Goal: Transaction & Acquisition: Book appointment/travel/reservation

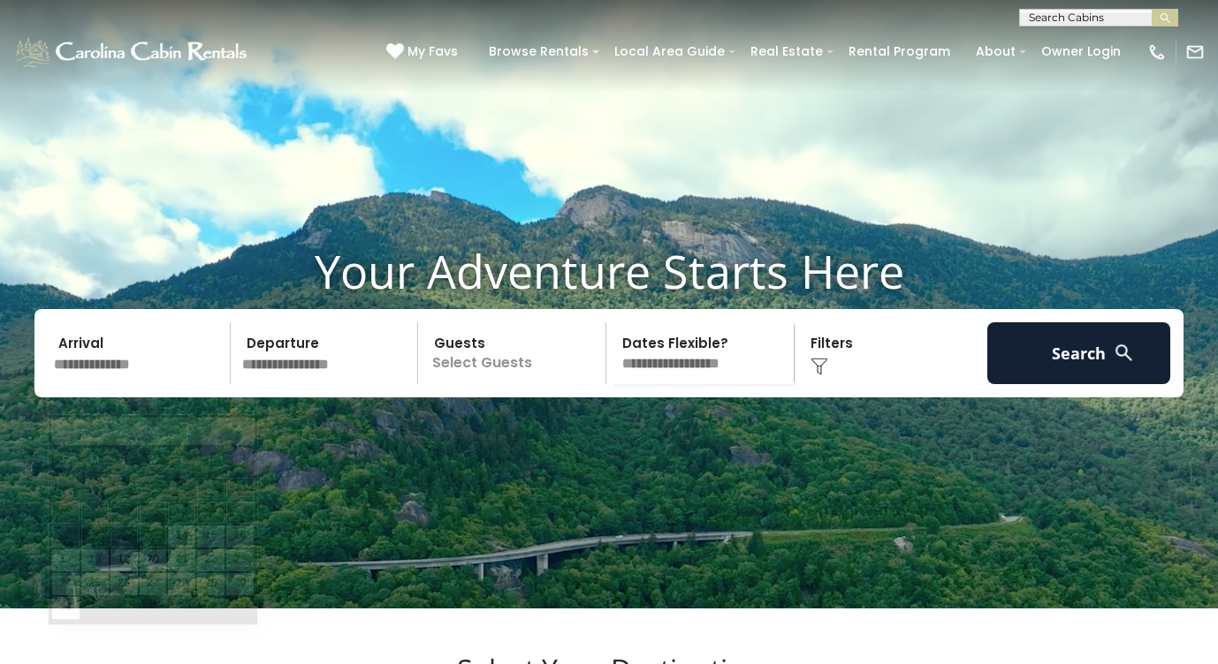
click at [90, 384] on input "text" at bounding box center [139, 354] width 183 height 62
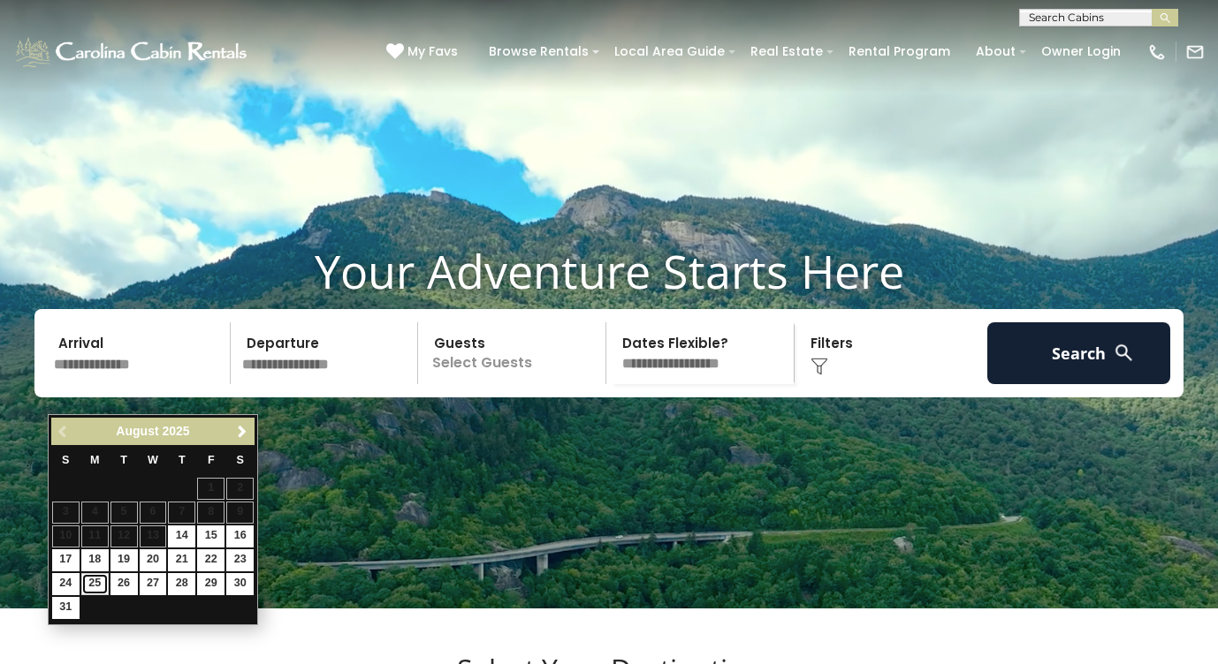
click at [95, 586] on link "25" at bounding box center [94, 584] width 27 height 22
type input "*******"
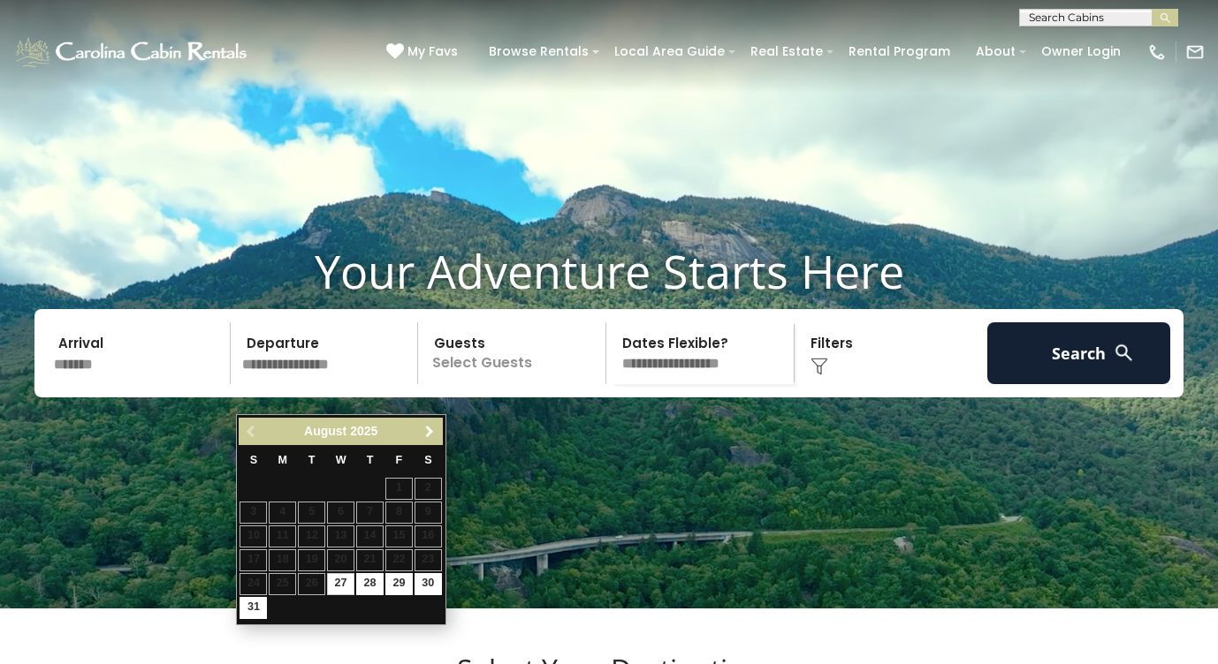
click at [426, 435] on span "Next" at bounding box center [429, 432] width 14 height 14
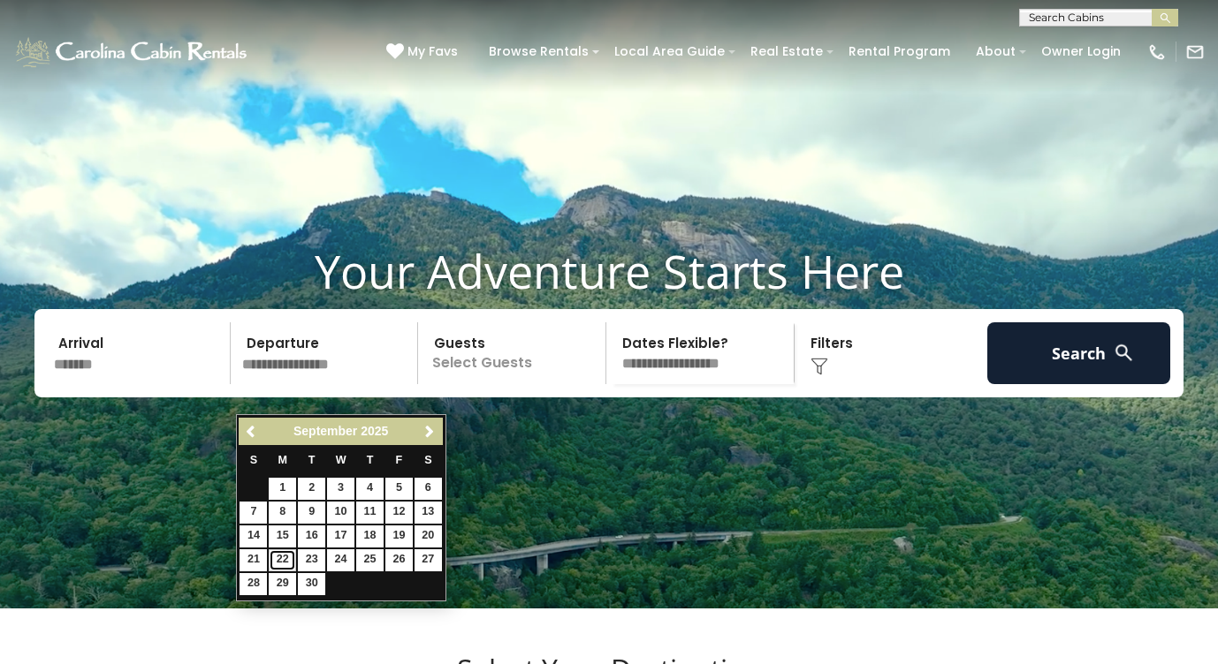
click at [285, 559] on link "22" at bounding box center [282, 561] width 27 height 22
type input "*******"
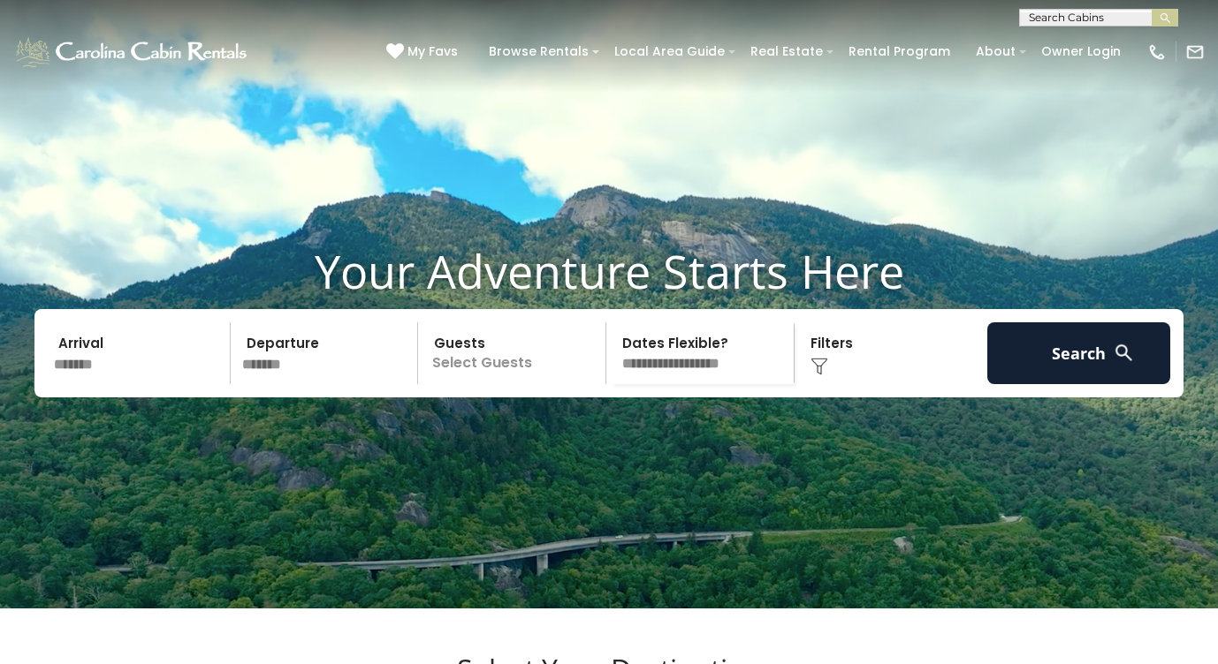
click at [477, 384] on p "Select Guests" at bounding box center [514, 354] width 182 height 62
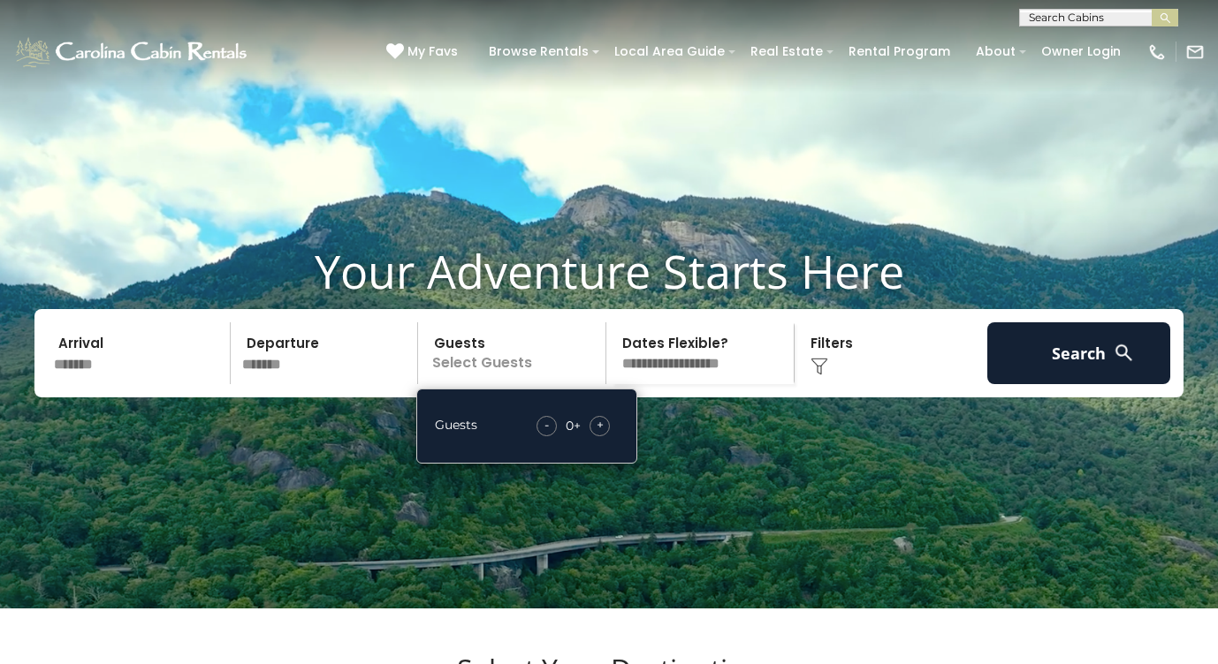
click at [602, 434] on span "+" at bounding box center [599, 425] width 7 height 18
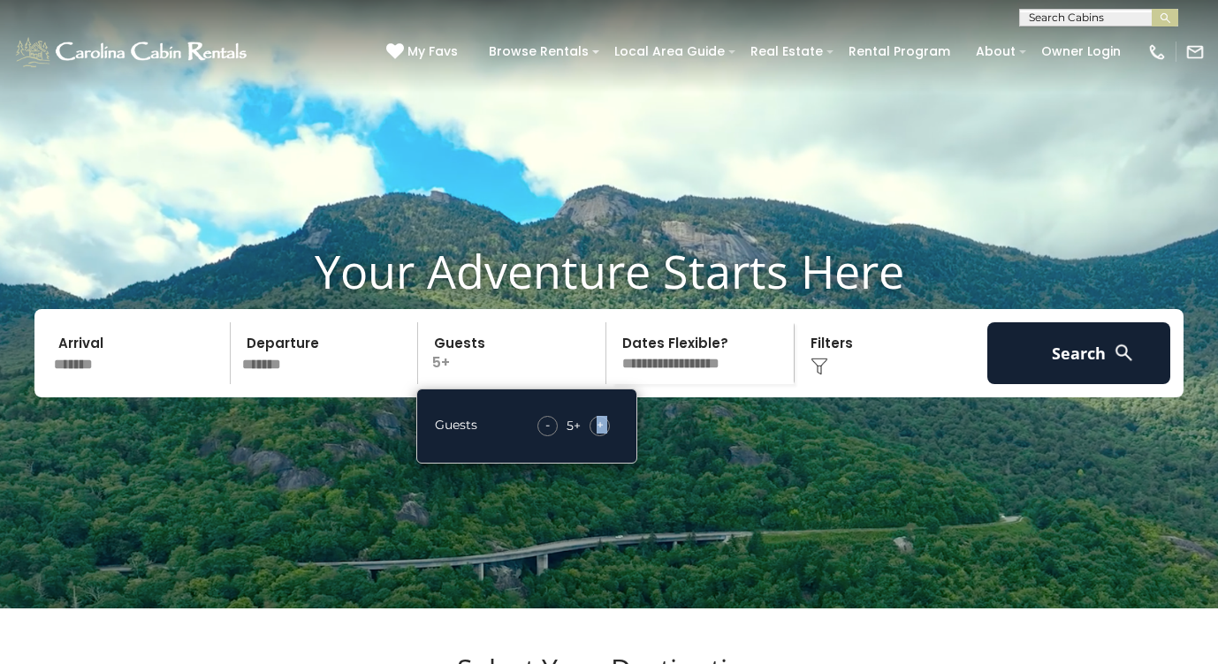
click at [602, 434] on span "+" at bounding box center [599, 425] width 7 height 18
click at [611, 436] on div "- 7 + +" at bounding box center [573, 426] width 90 height 20
click at [603, 434] on span "+" at bounding box center [599, 425] width 7 height 18
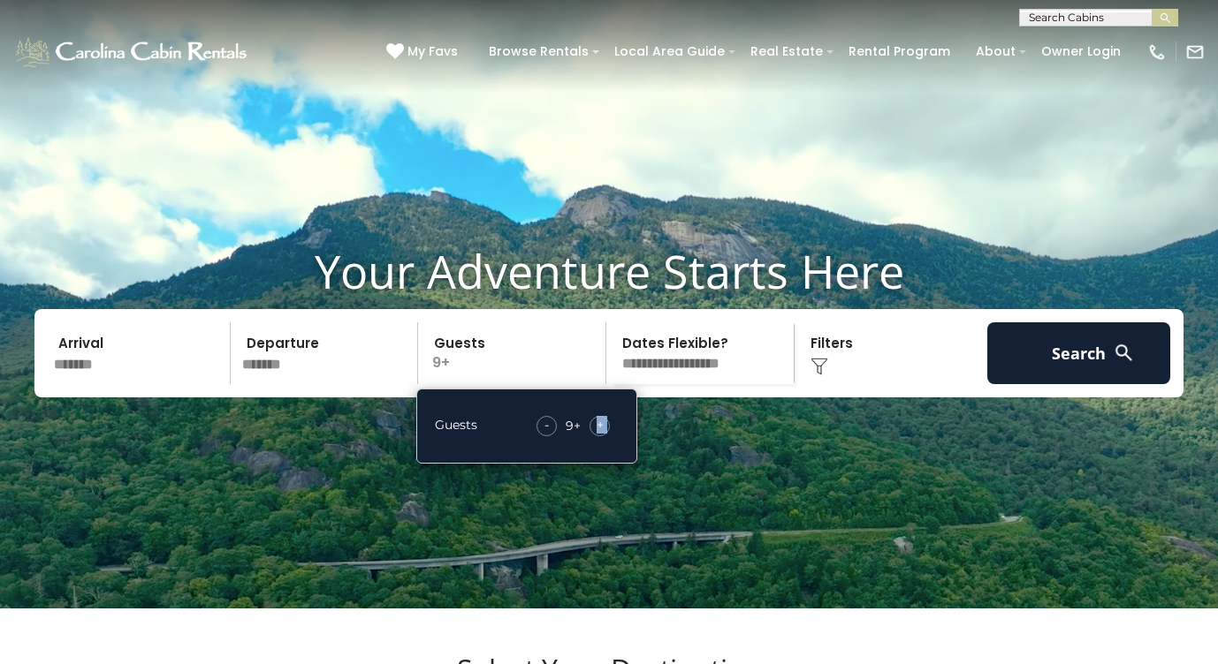
click at [603, 434] on span "+" at bounding box center [599, 425] width 7 height 18
click at [733, 383] on select "**********" at bounding box center [702, 354] width 182 height 62
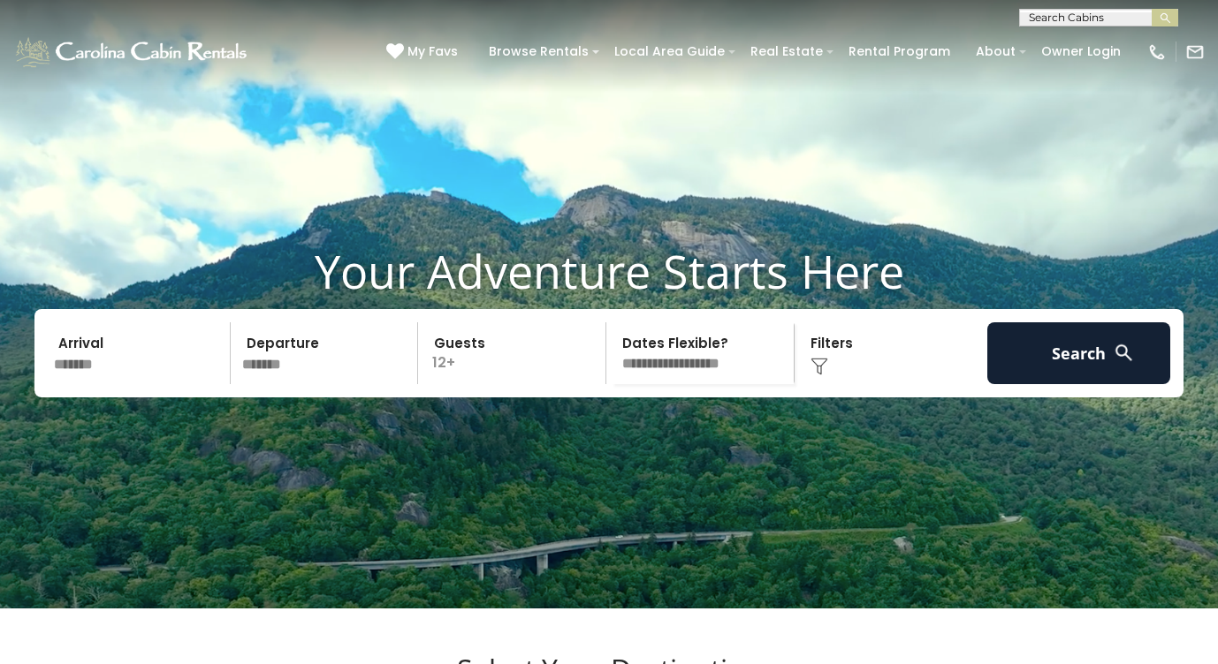
click at [1116, 364] on img at bounding box center [1123, 353] width 22 height 22
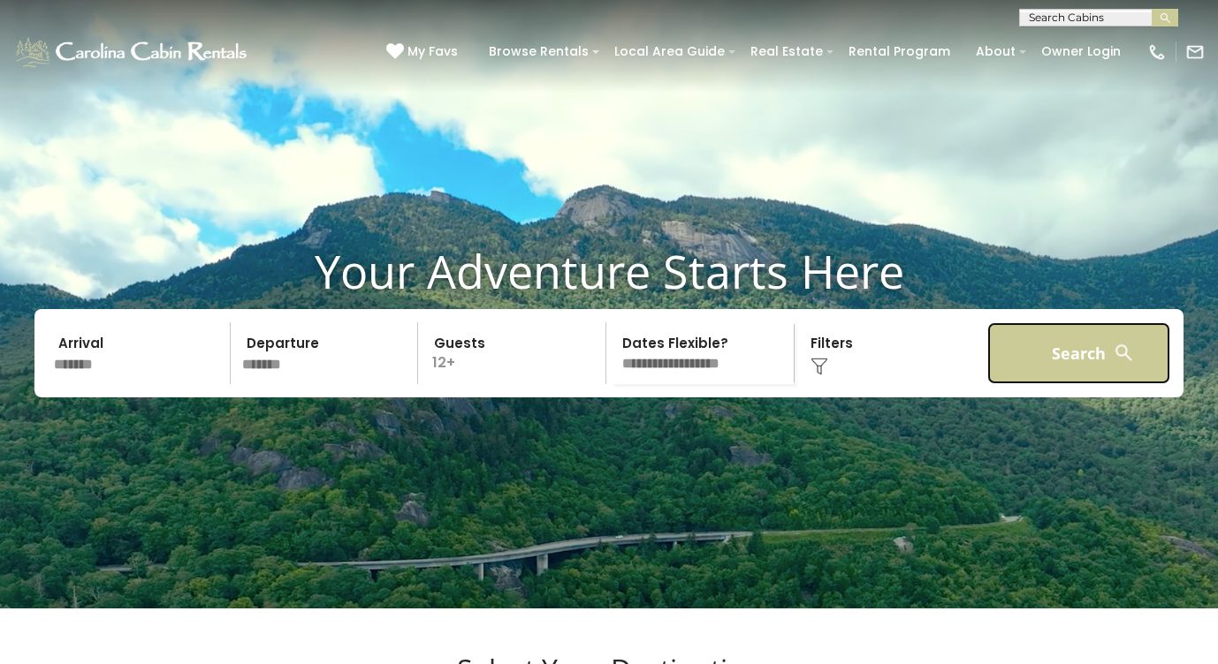
click at [1079, 376] on button "Search" at bounding box center [1078, 354] width 183 height 62
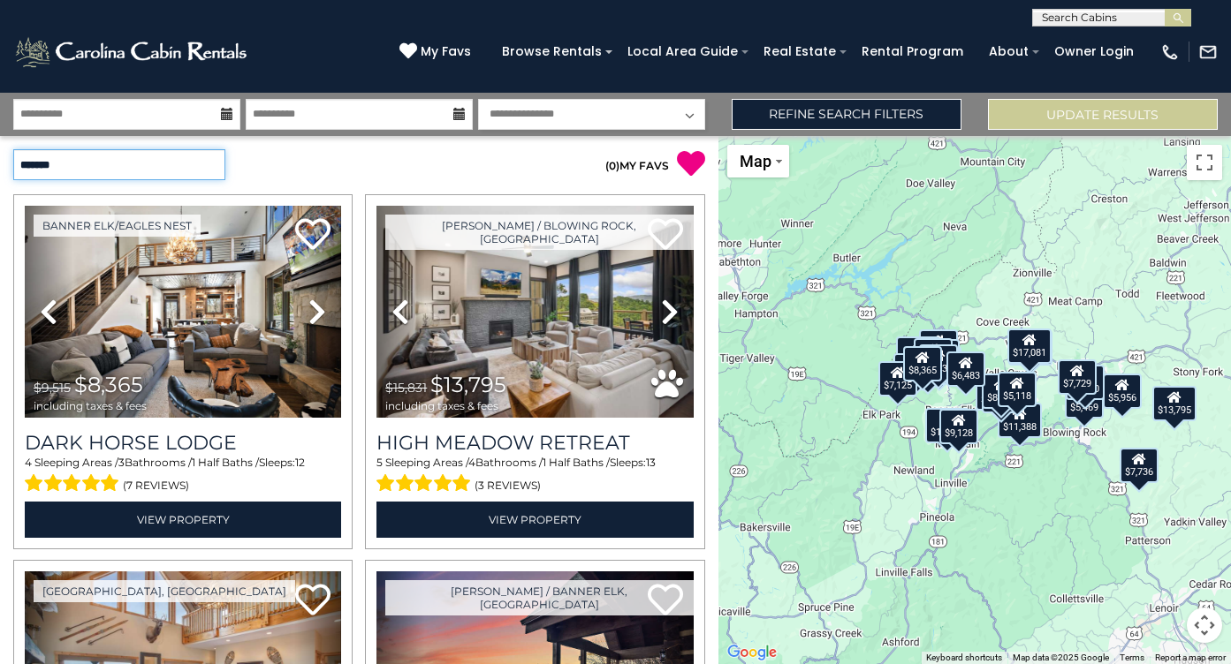
click at [166, 163] on select "**********" at bounding box center [119, 164] width 212 height 31
select select "*****"
click at [13, 149] on select "**********" at bounding box center [119, 164] width 212 height 31
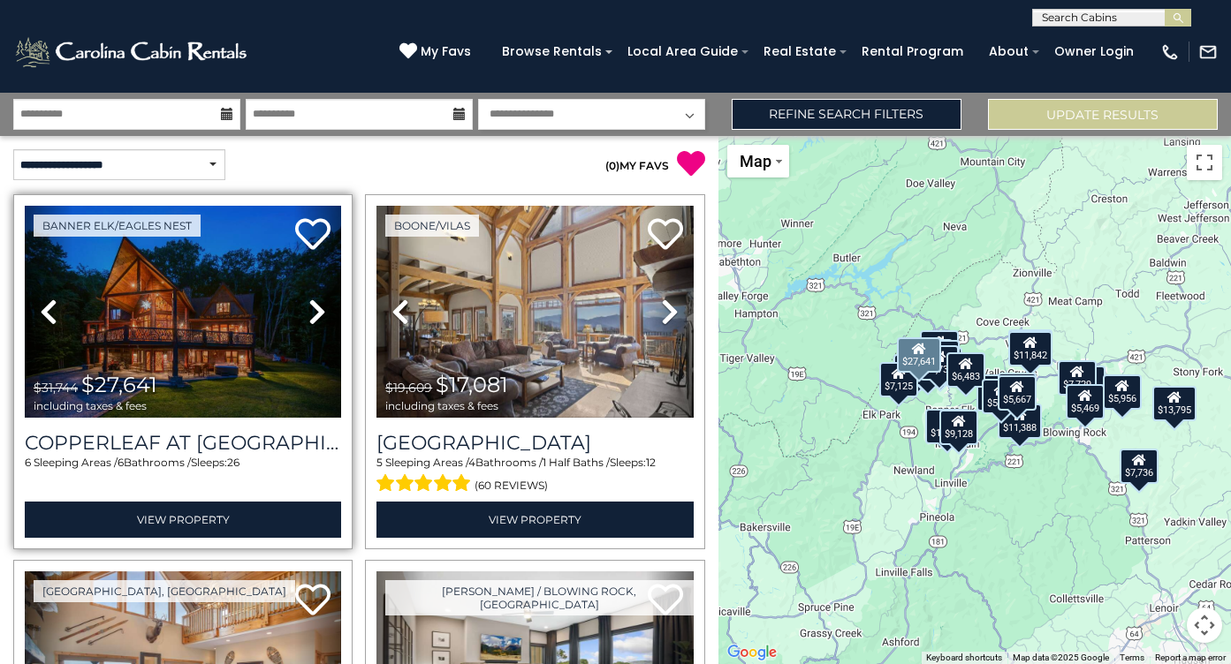
click at [312, 313] on icon at bounding box center [317, 312] width 18 height 28
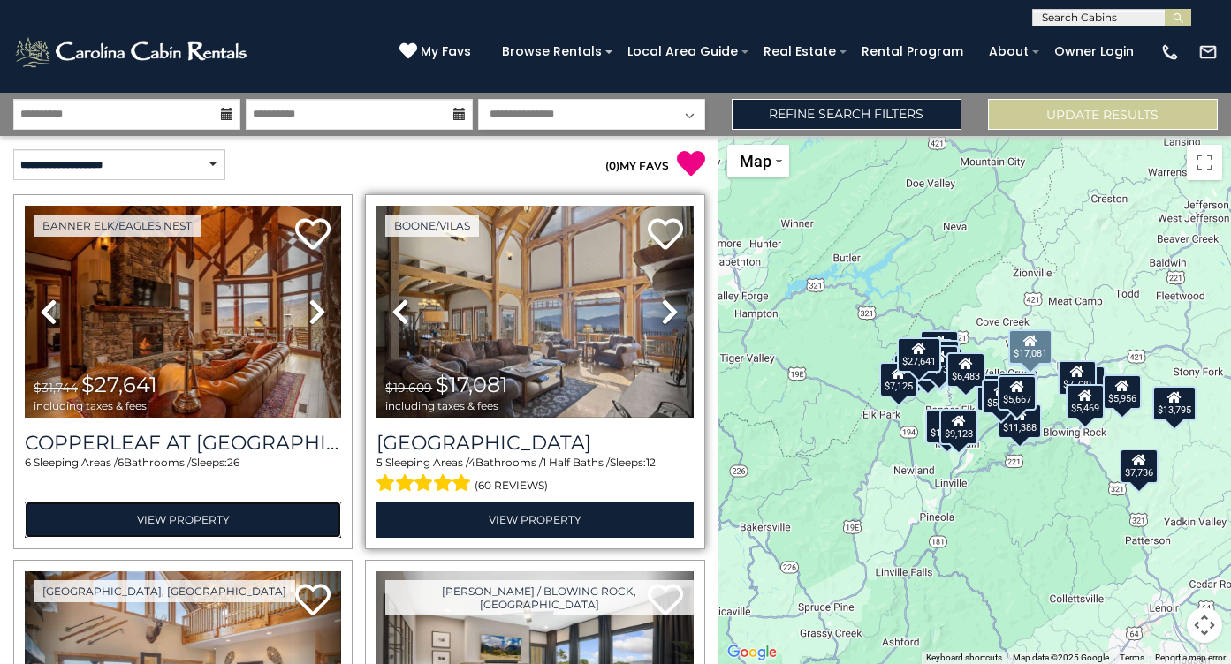
scroll to position [4, 0]
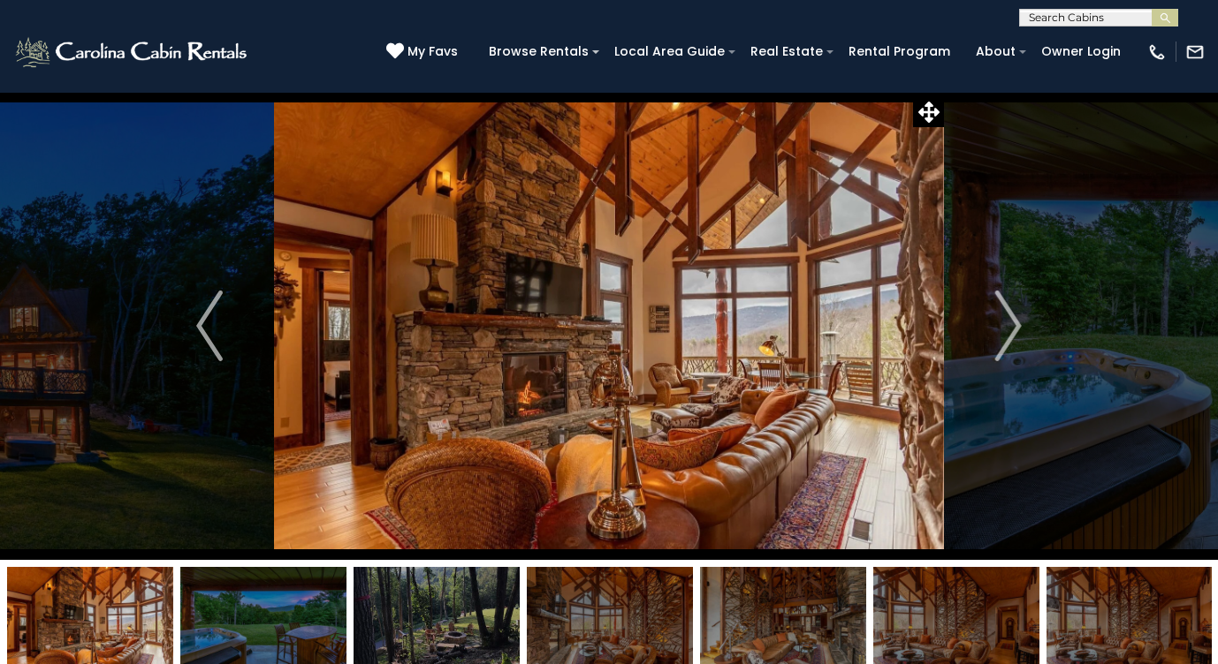
click at [1015, 318] on img "Next" at bounding box center [1008, 326] width 27 height 71
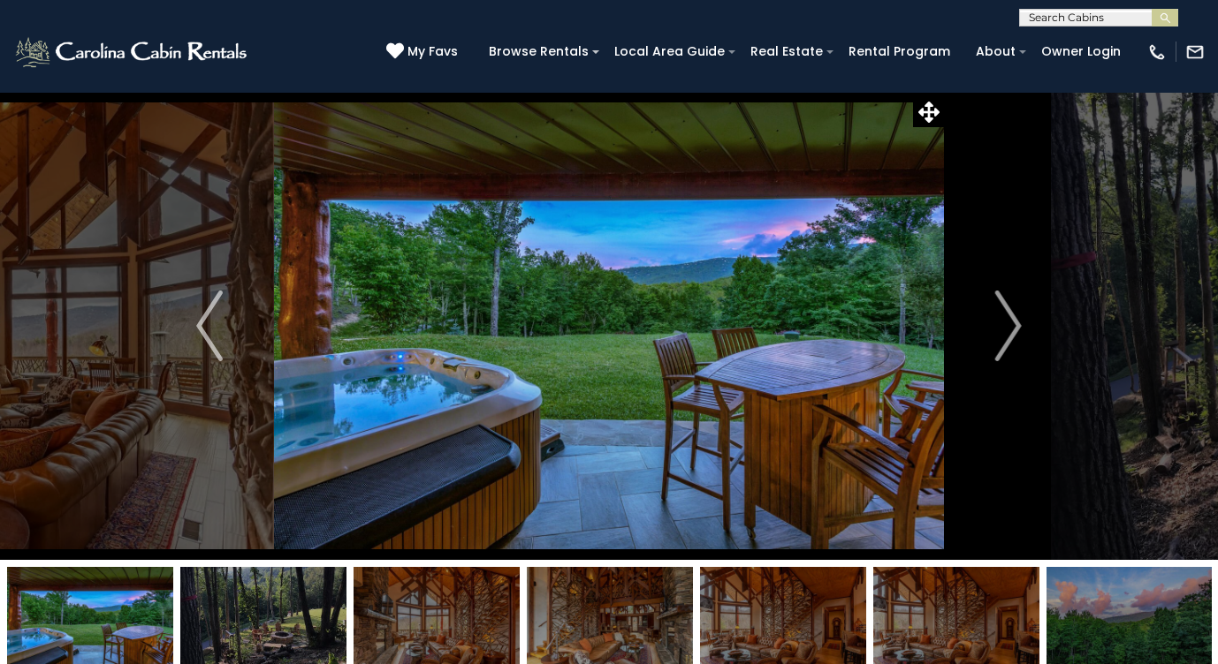
click at [1015, 318] on img "Next" at bounding box center [1008, 326] width 27 height 71
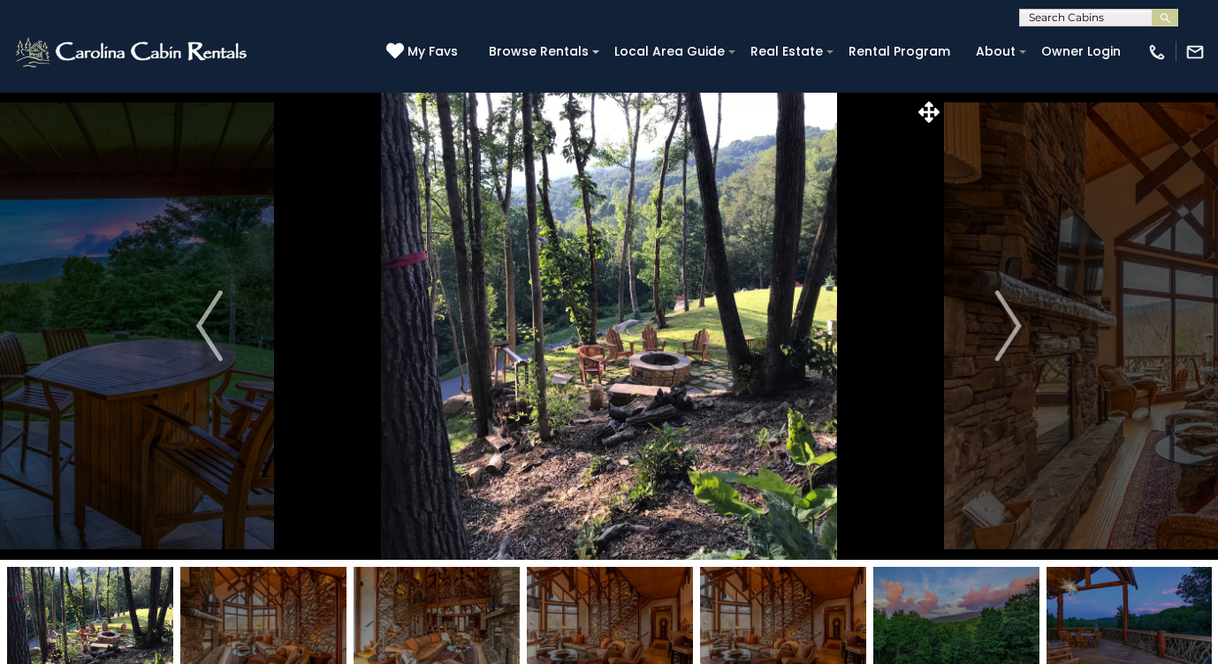
click at [1015, 318] on img "Next" at bounding box center [1008, 326] width 27 height 71
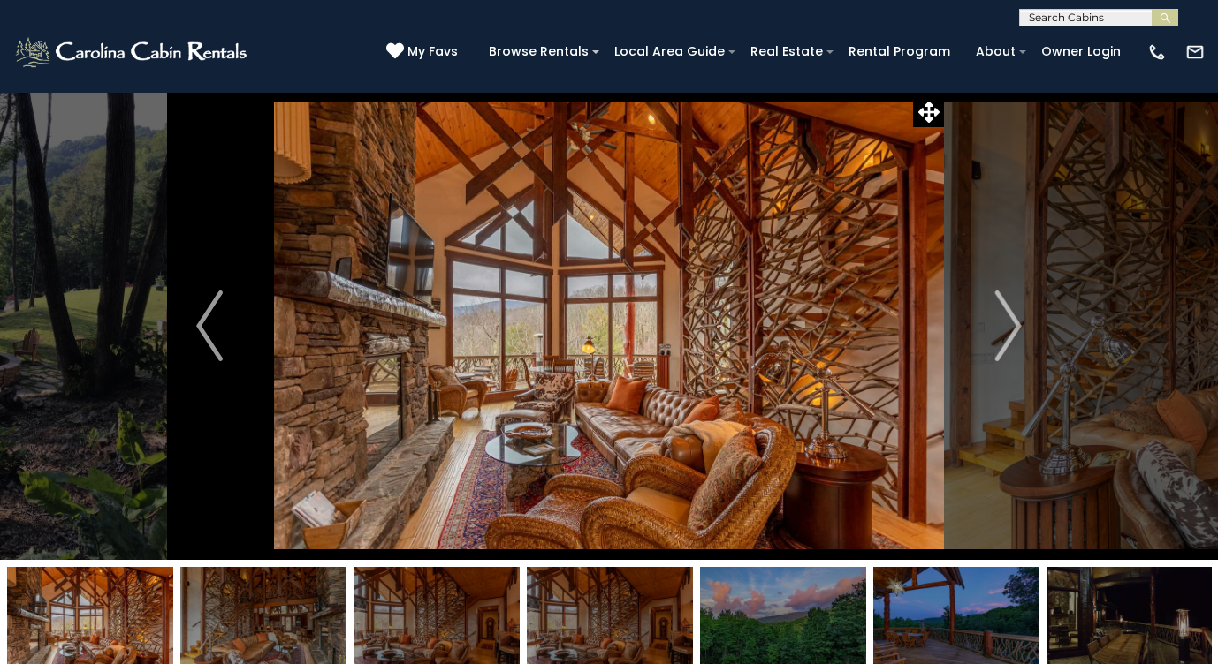
click at [1015, 318] on img "Next" at bounding box center [1008, 326] width 27 height 71
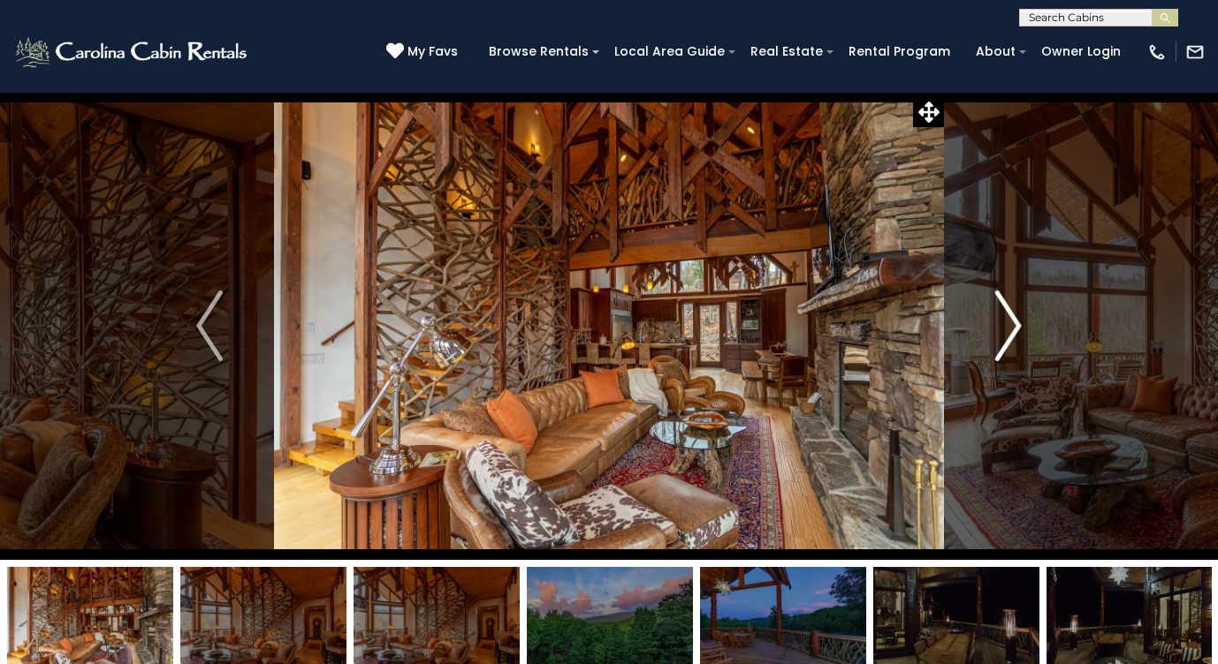
drag, startPoint x: 0, startPoint y: 0, endPoint x: 1014, endPoint y: 318, distance: 1063.0
click at [1014, 318] on img "Next" at bounding box center [1008, 326] width 27 height 71
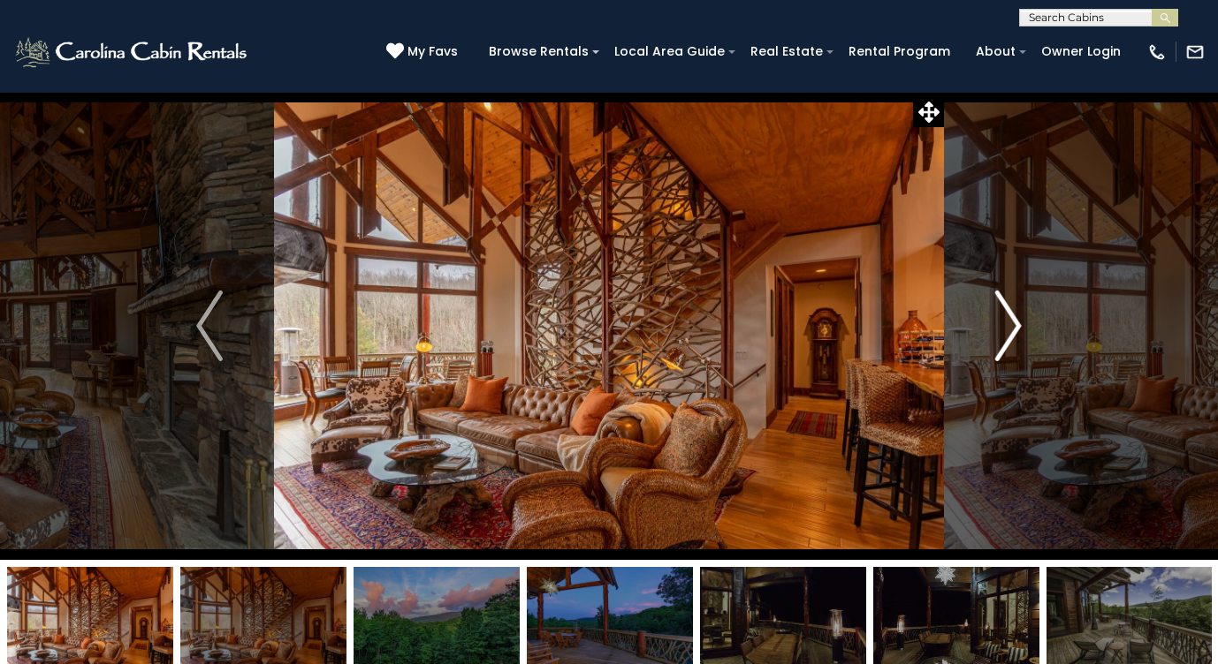
click at [1014, 318] on img "Next" at bounding box center [1008, 326] width 27 height 71
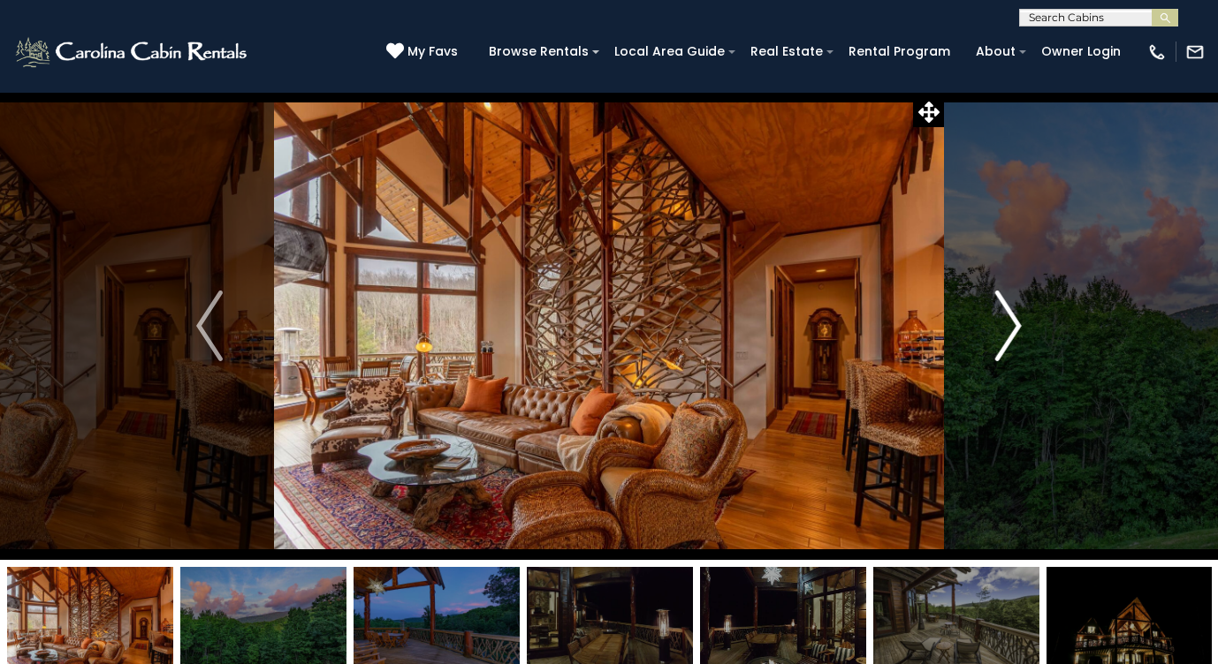
click at [1014, 318] on img "Next" at bounding box center [1008, 326] width 27 height 71
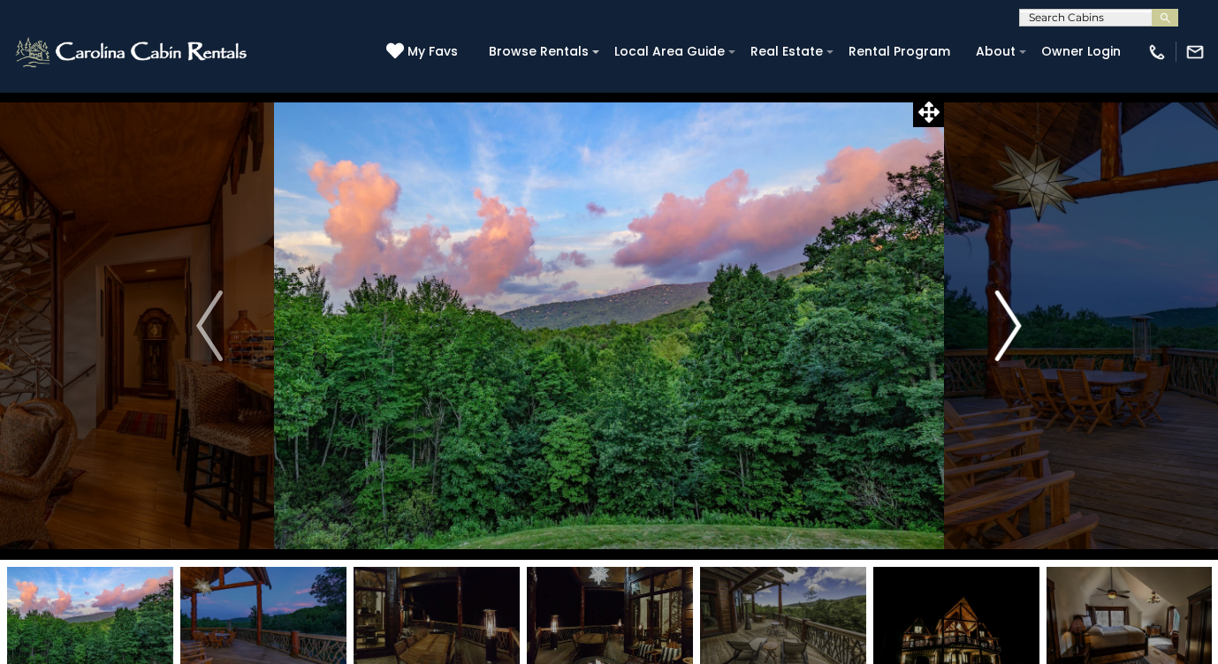
click at [1014, 318] on img "Next" at bounding box center [1008, 326] width 27 height 71
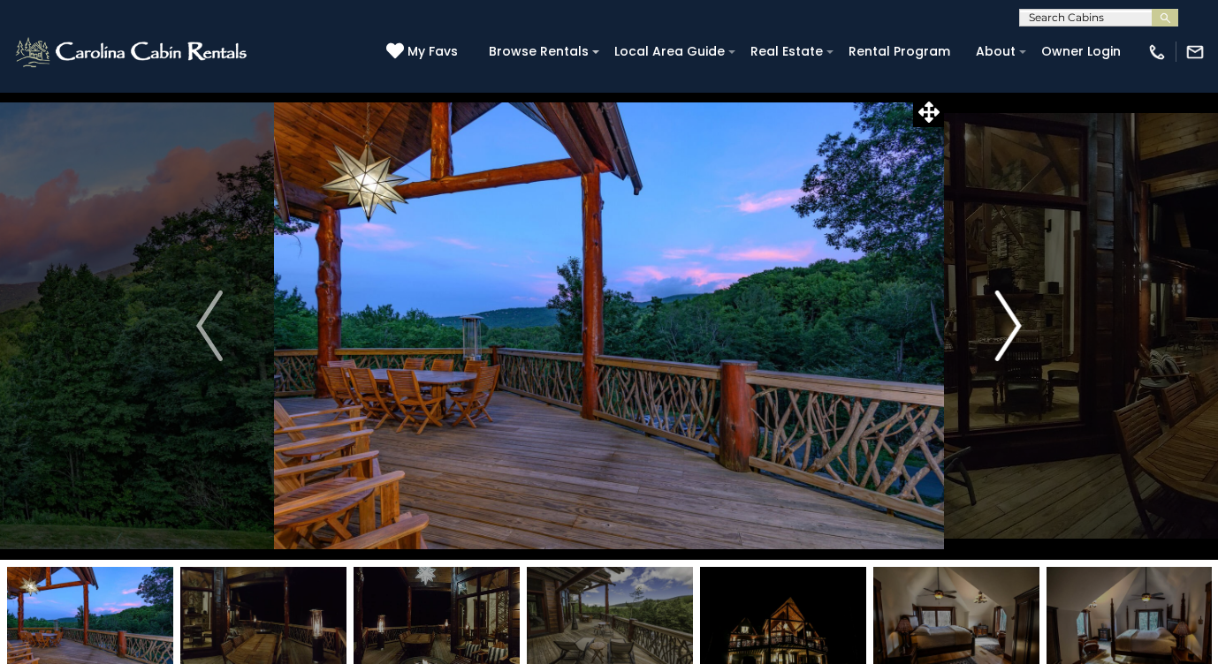
click at [1014, 318] on img "Next" at bounding box center [1008, 326] width 27 height 71
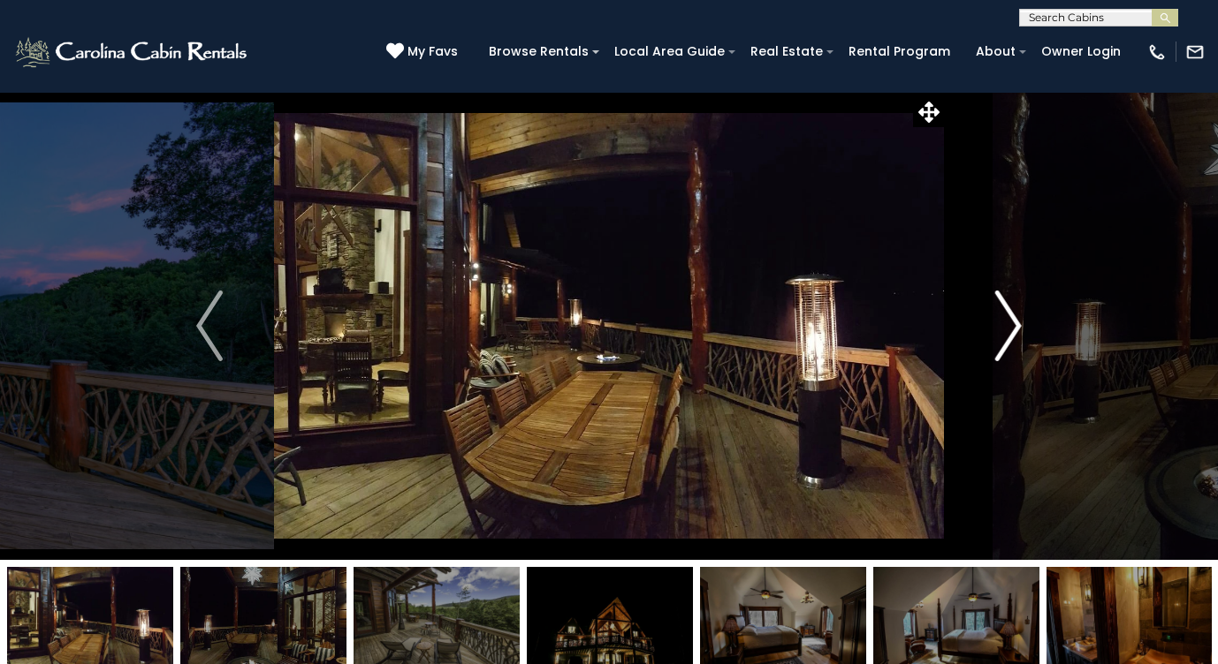
click at [1014, 318] on img "Next" at bounding box center [1008, 326] width 27 height 71
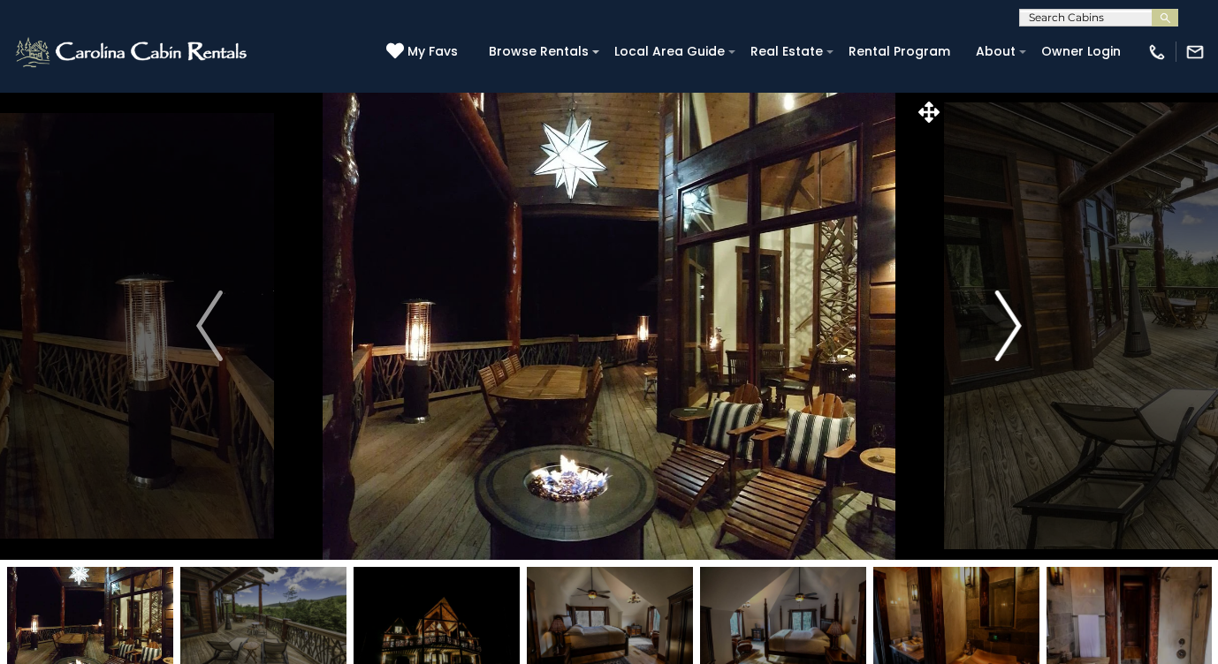
click at [1014, 318] on img "Next" at bounding box center [1008, 326] width 27 height 71
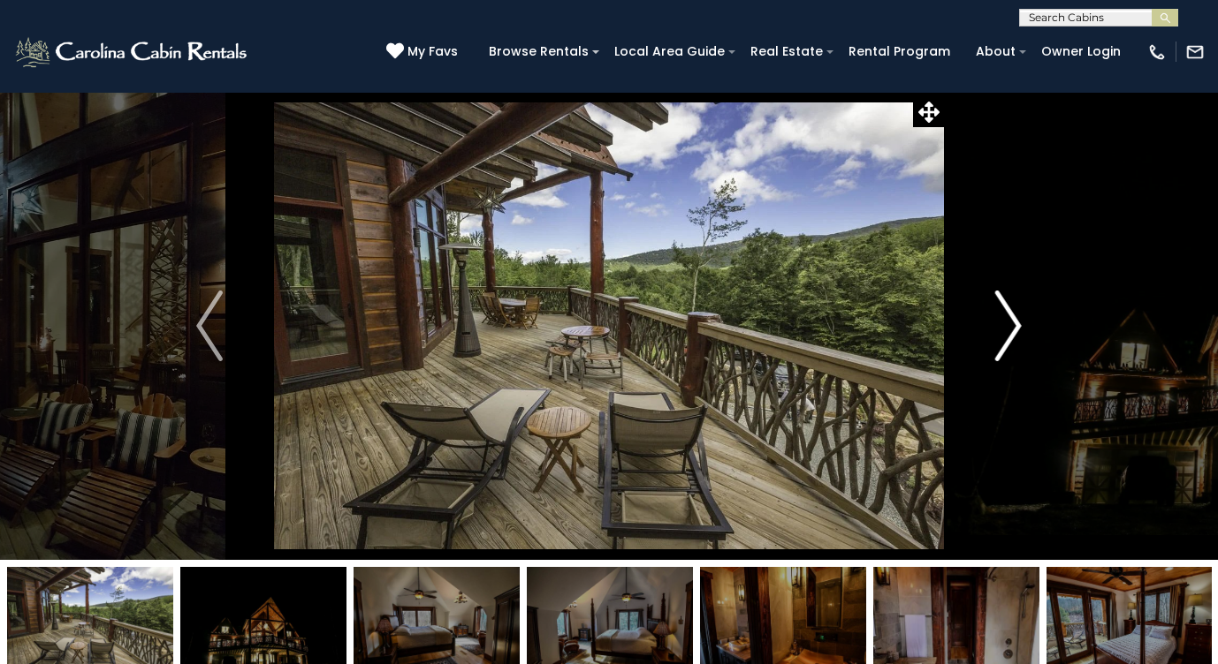
click at [1014, 318] on img "Next" at bounding box center [1008, 326] width 27 height 71
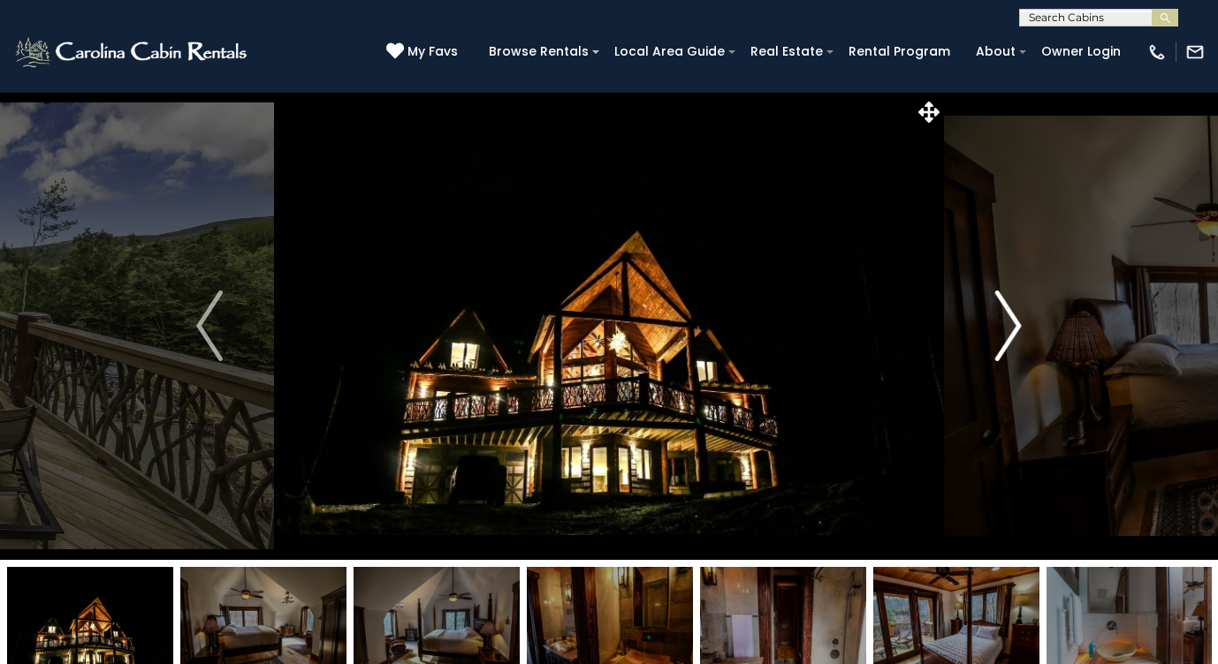
click at [1014, 318] on img "Next" at bounding box center [1008, 326] width 27 height 71
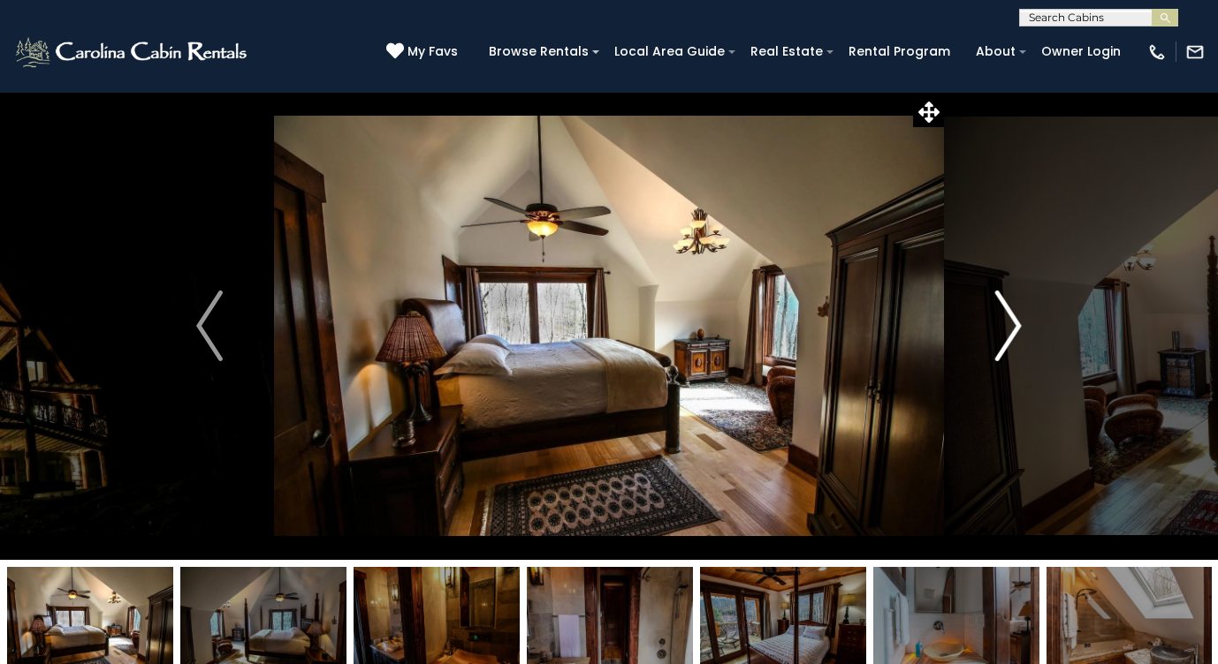
click at [1014, 318] on img "Next" at bounding box center [1008, 326] width 27 height 71
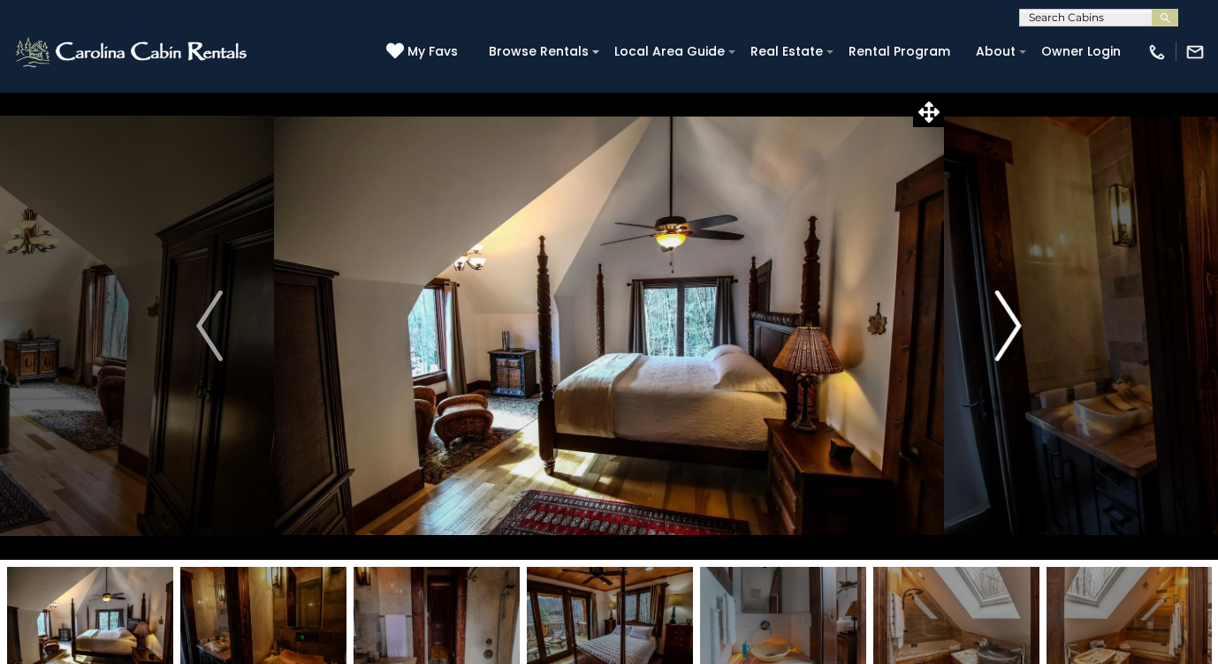
click at [1014, 318] on img "Next" at bounding box center [1008, 326] width 27 height 71
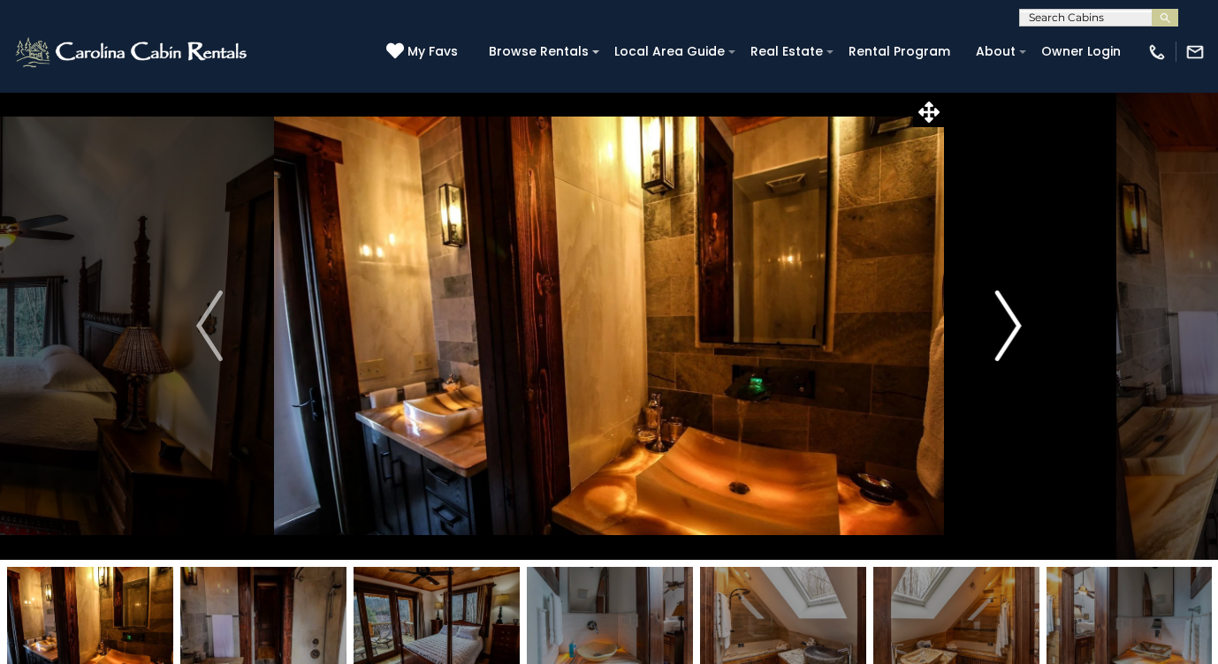
click at [1014, 318] on img "Next" at bounding box center [1008, 326] width 27 height 71
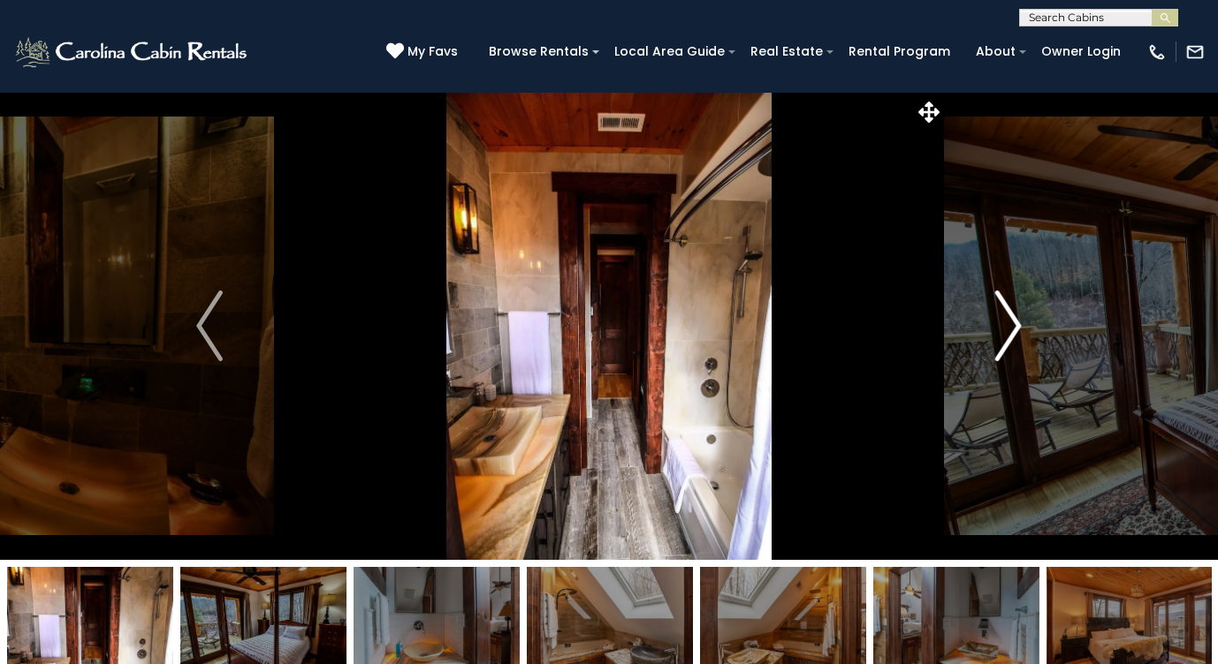
click at [1014, 318] on img "Next" at bounding box center [1008, 326] width 27 height 71
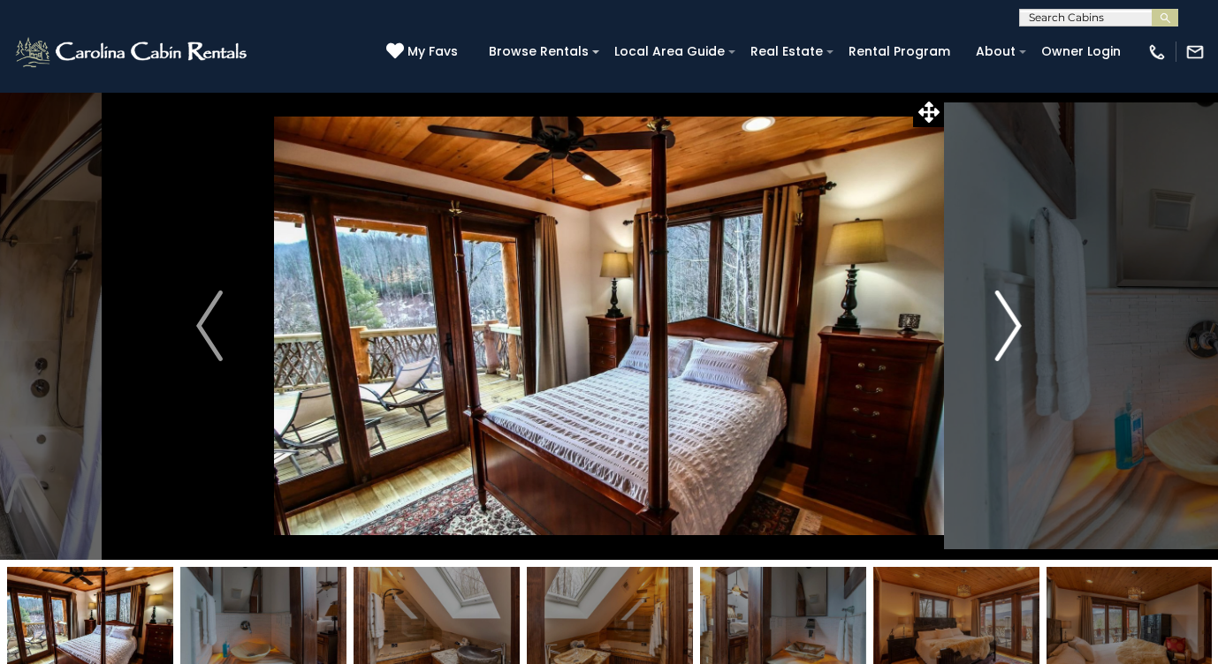
click at [1014, 318] on img "Next" at bounding box center [1008, 326] width 27 height 71
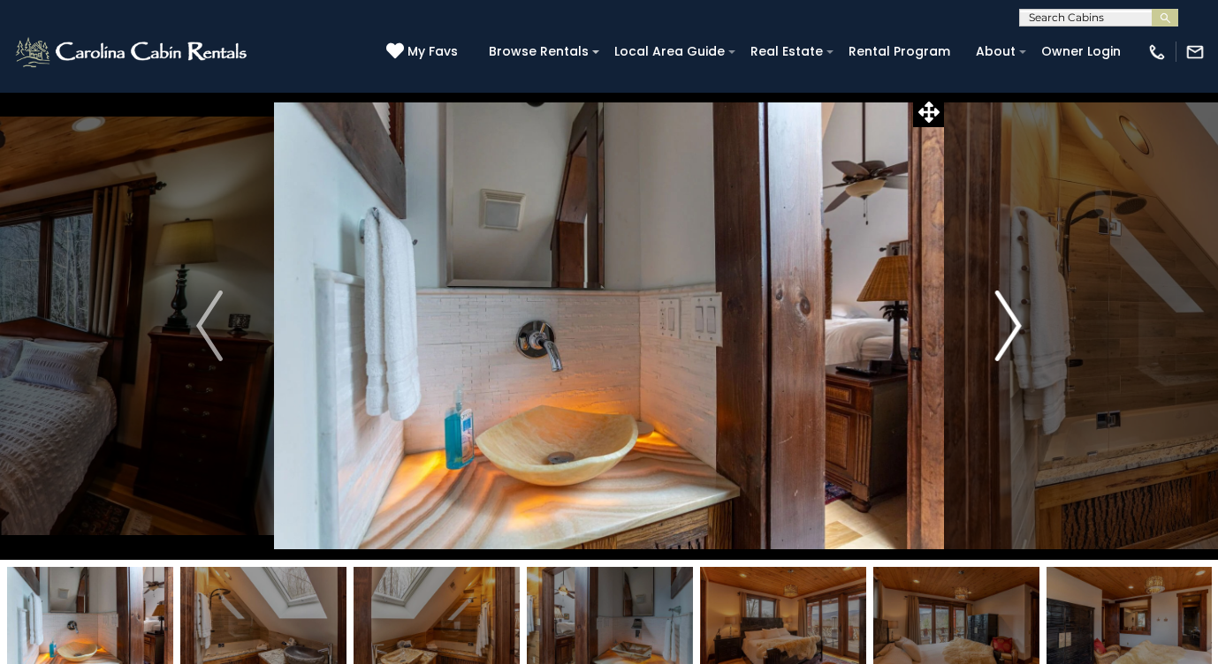
click at [1014, 318] on img "Next" at bounding box center [1008, 326] width 27 height 71
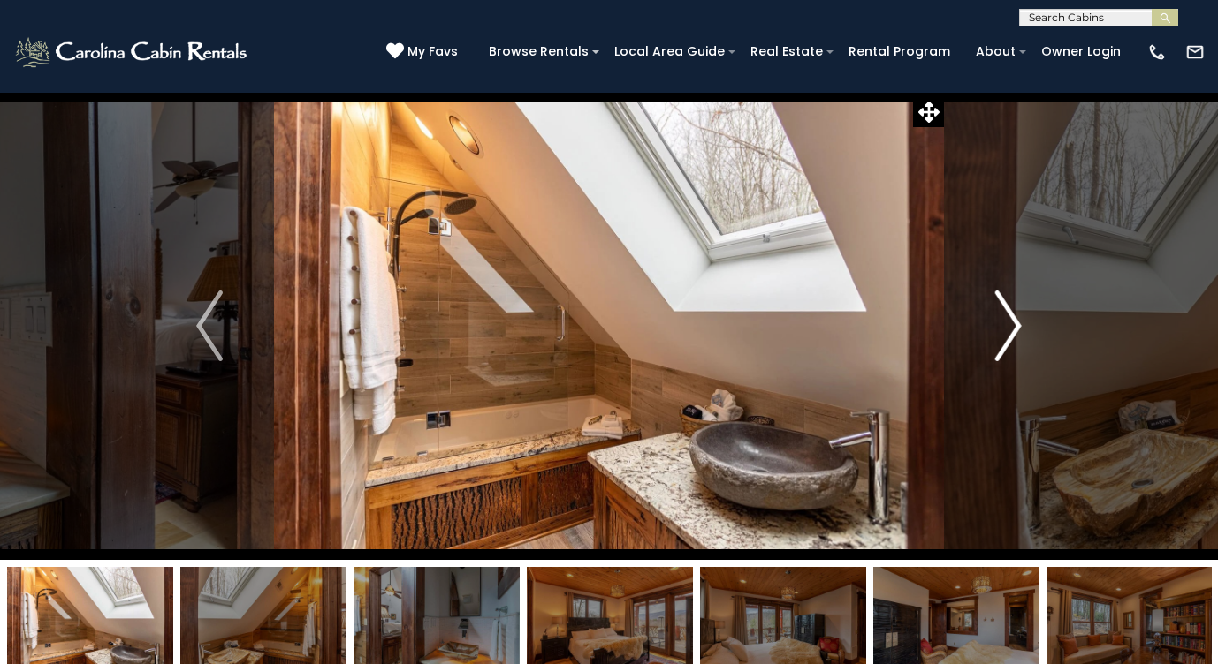
click at [1014, 318] on img "Next" at bounding box center [1008, 326] width 27 height 71
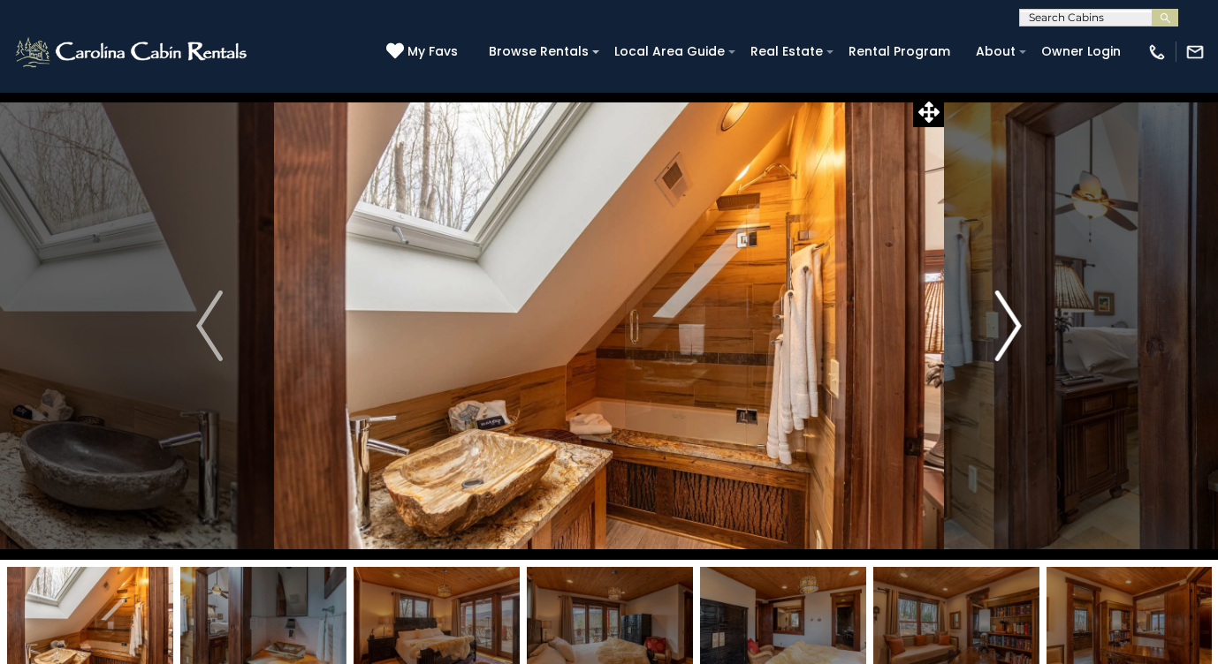
click at [1014, 318] on img "Next" at bounding box center [1008, 326] width 27 height 71
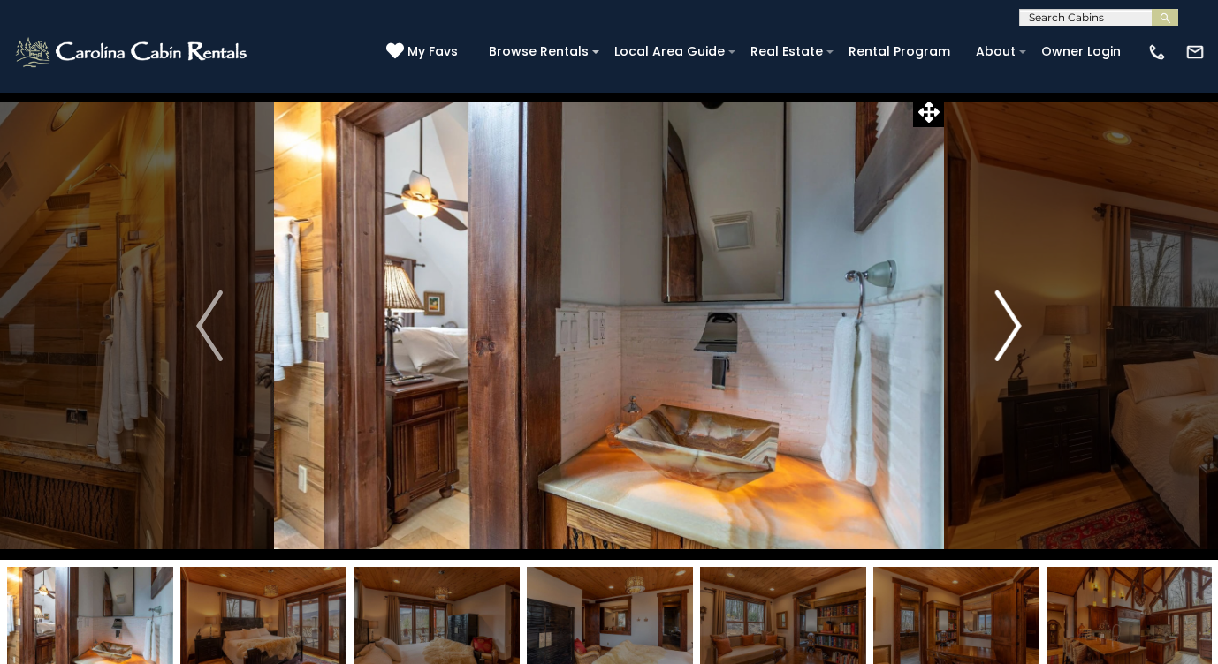
click at [1014, 318] on img "Next" at bounding box center [1008, 326] width 27 height 71
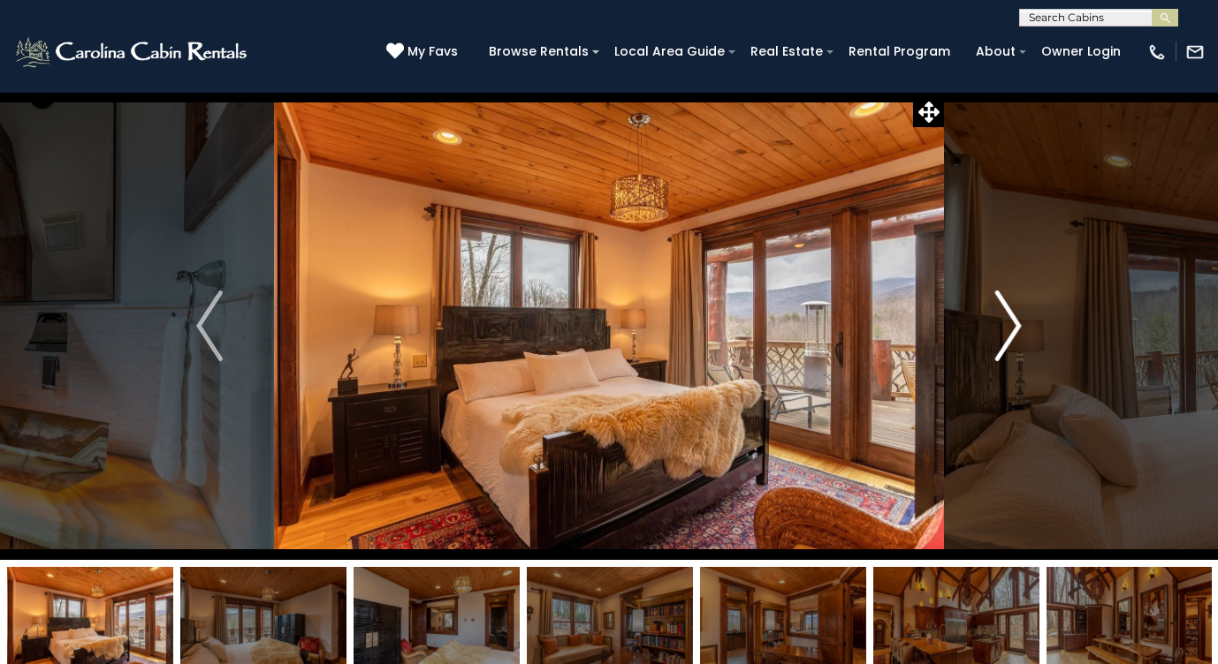
click at [1014, 318] on img "Next" at bounding box center [1008, 326] width 27 height 71
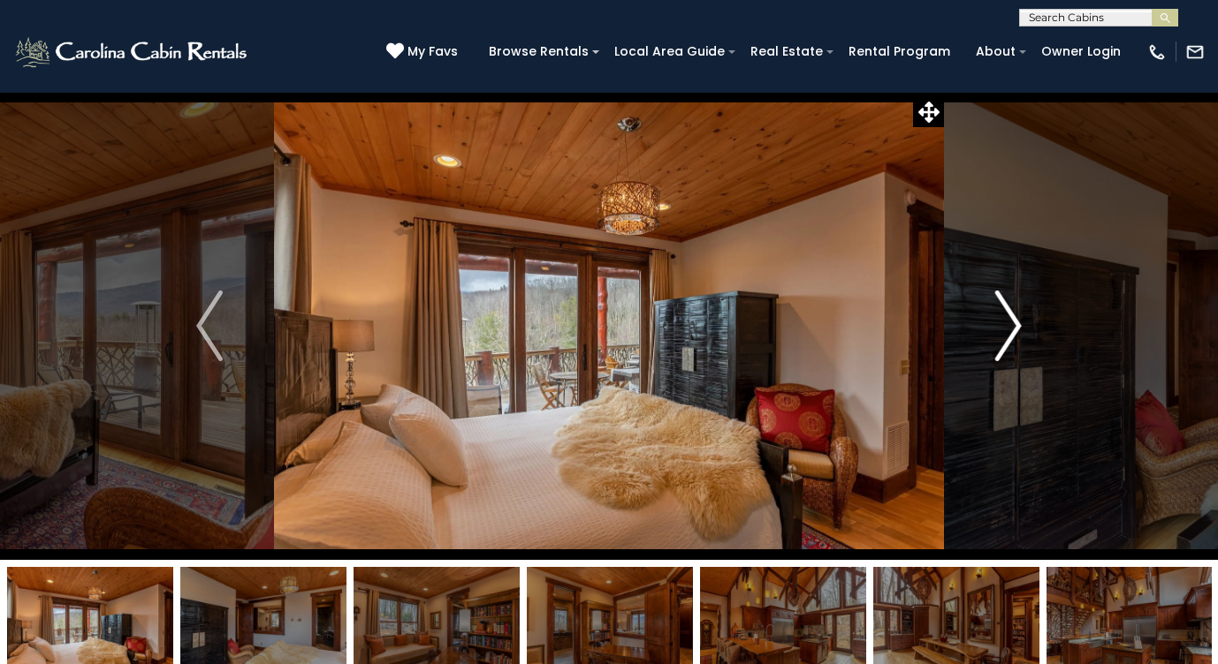
click at [1014, 318] on img "Next" at bounding box center [1008, 326] width 27 height 71
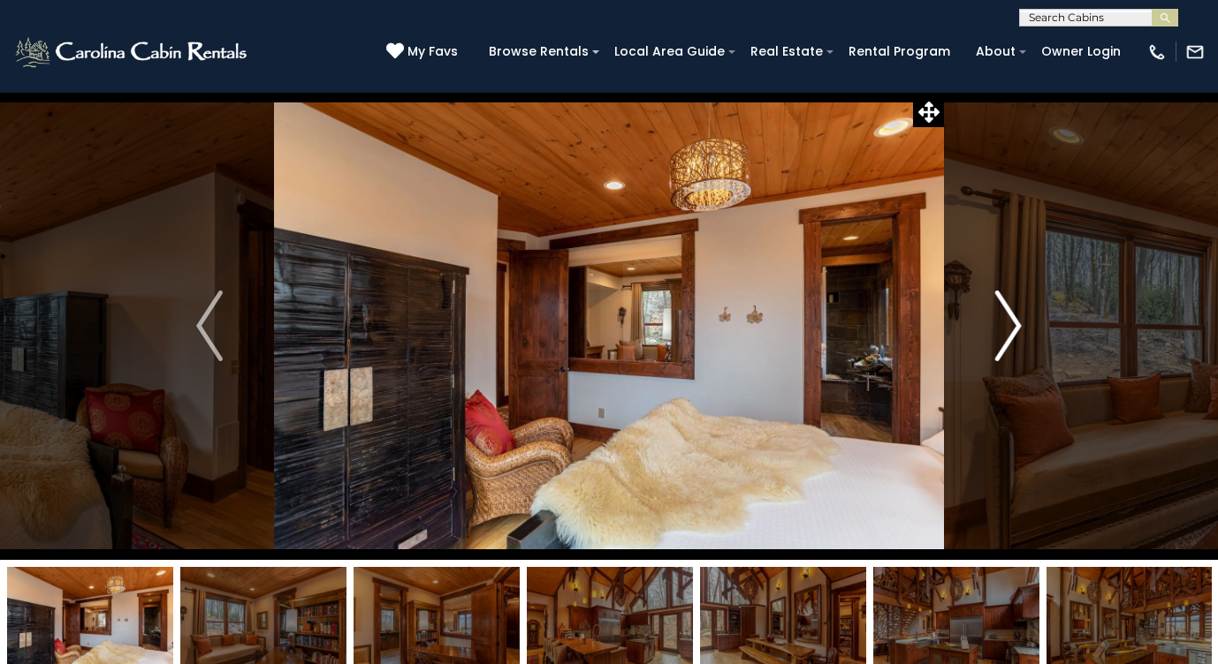
click at [1014, 318] on img "Next" at bounding box center [1008, 326] width 27 height 71
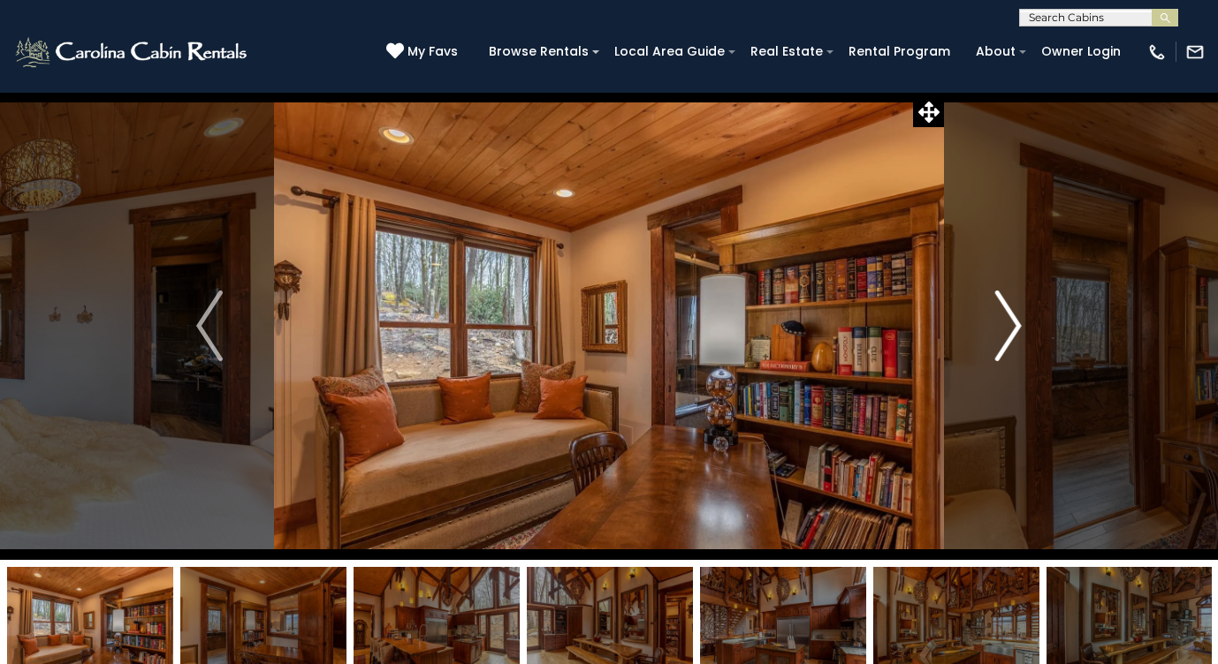
click at [1014, 318] on img "Next" at bounding box center [1008, 326] width 27 height 71
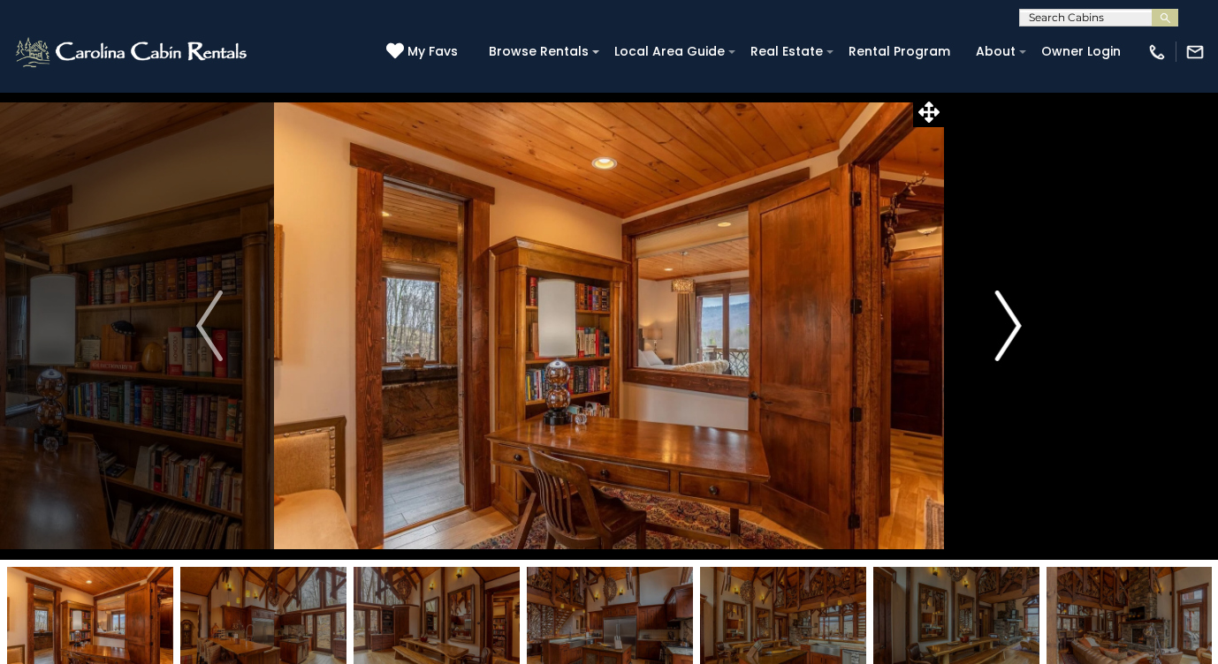
click at [1014, 318] on img "Next" at bounding box center [1008, 326] width 27 height 71
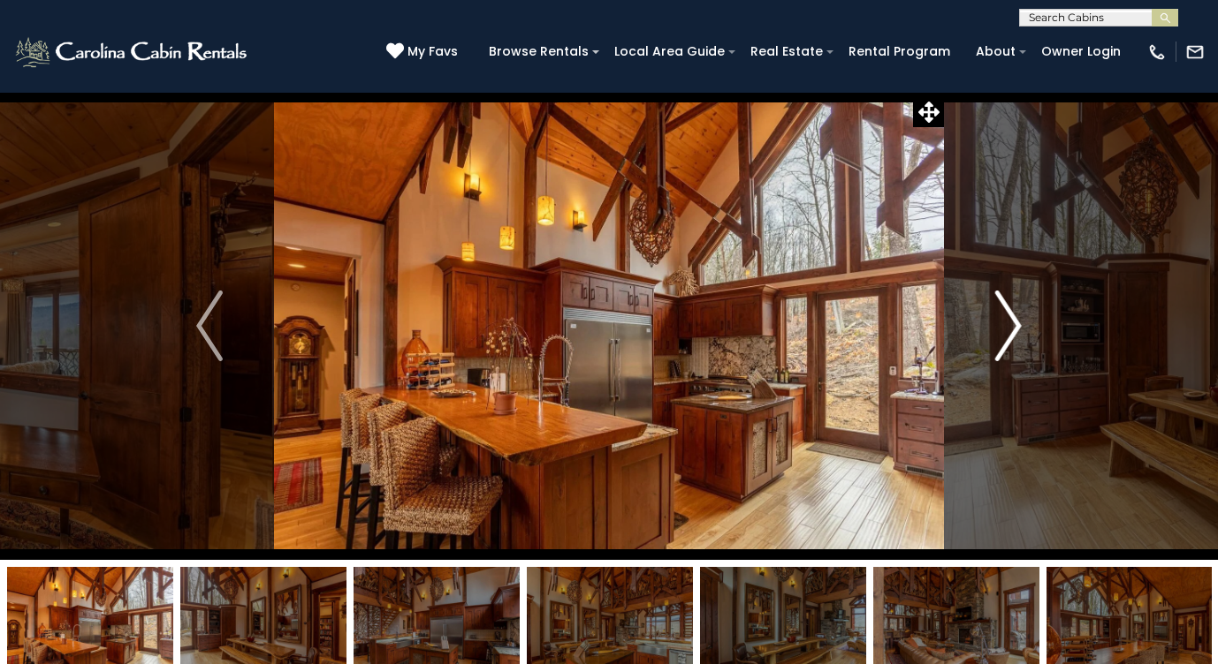
click at [1014, 318] on img "Next" at bounding box center [1008, 326] width 27 height 71
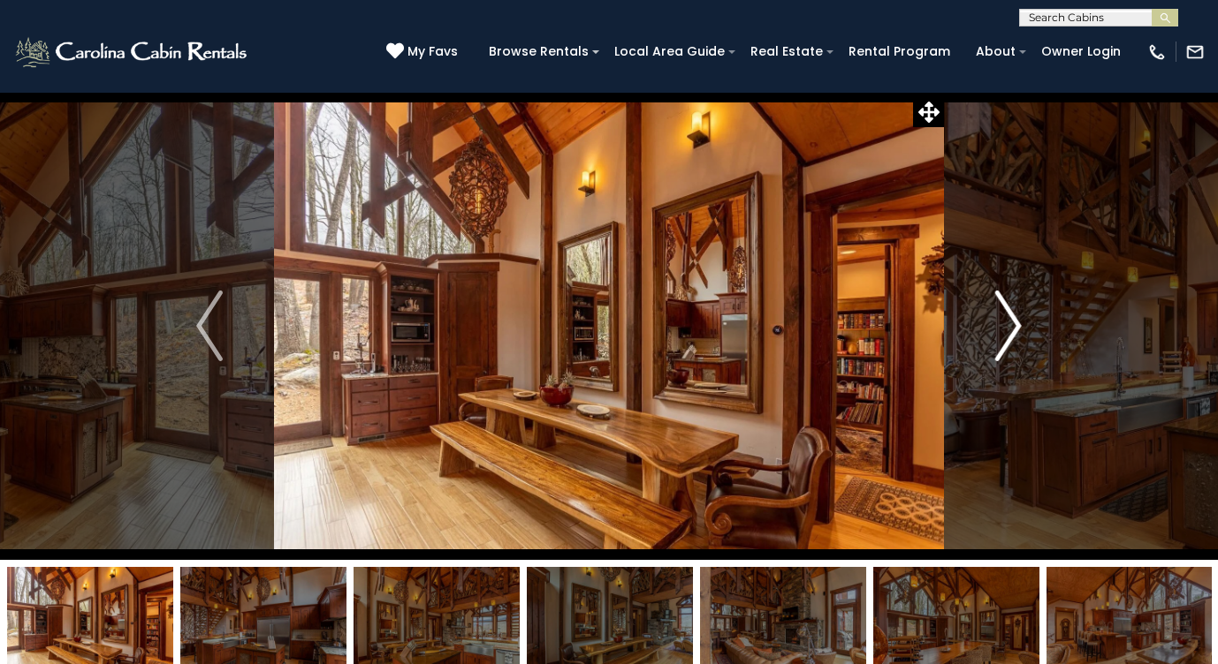
click at [1014, 318] on img "Next" at bounding box center [1008, 326] width 27 height 71
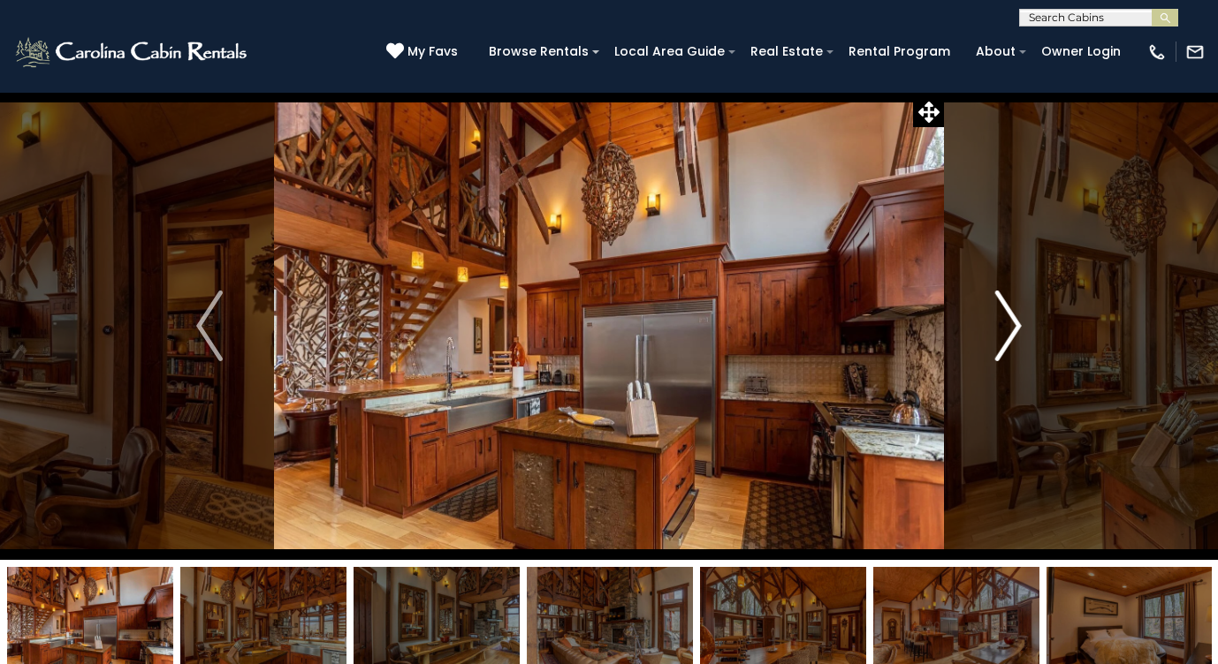
click at [1014, 318] on img "Next" at bounding box center [1008, 326] width 27 height 71
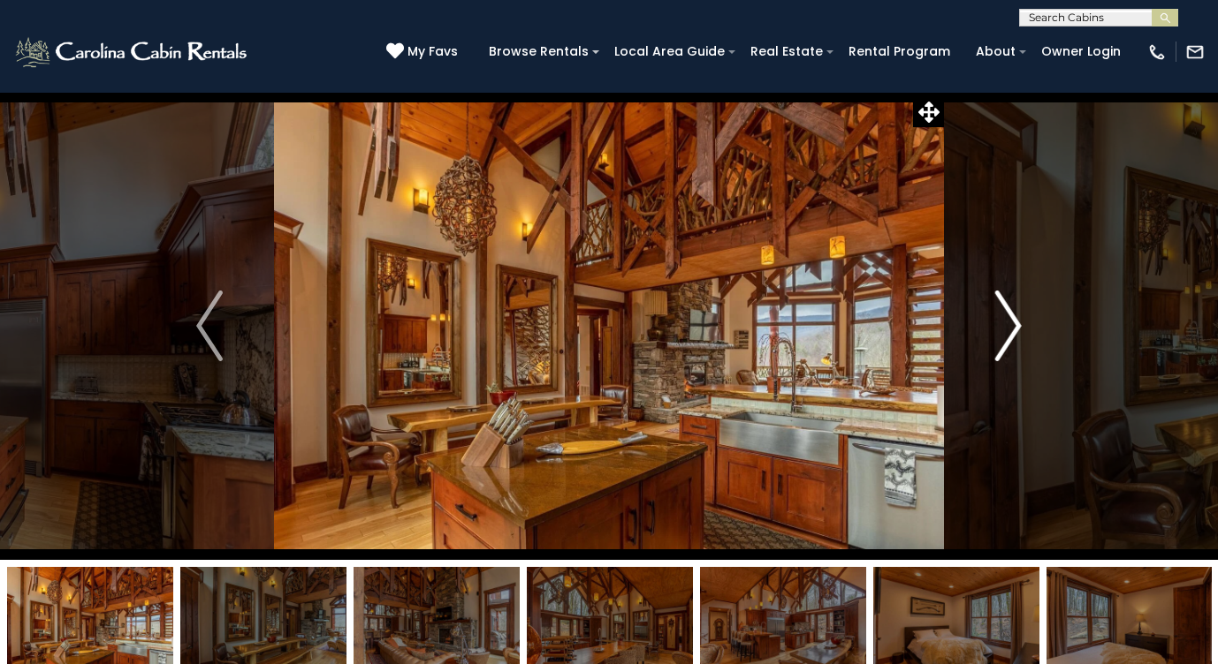
click at [1014, 318] on img "Next" at bounding box center [1008, 326] width 27 height 71
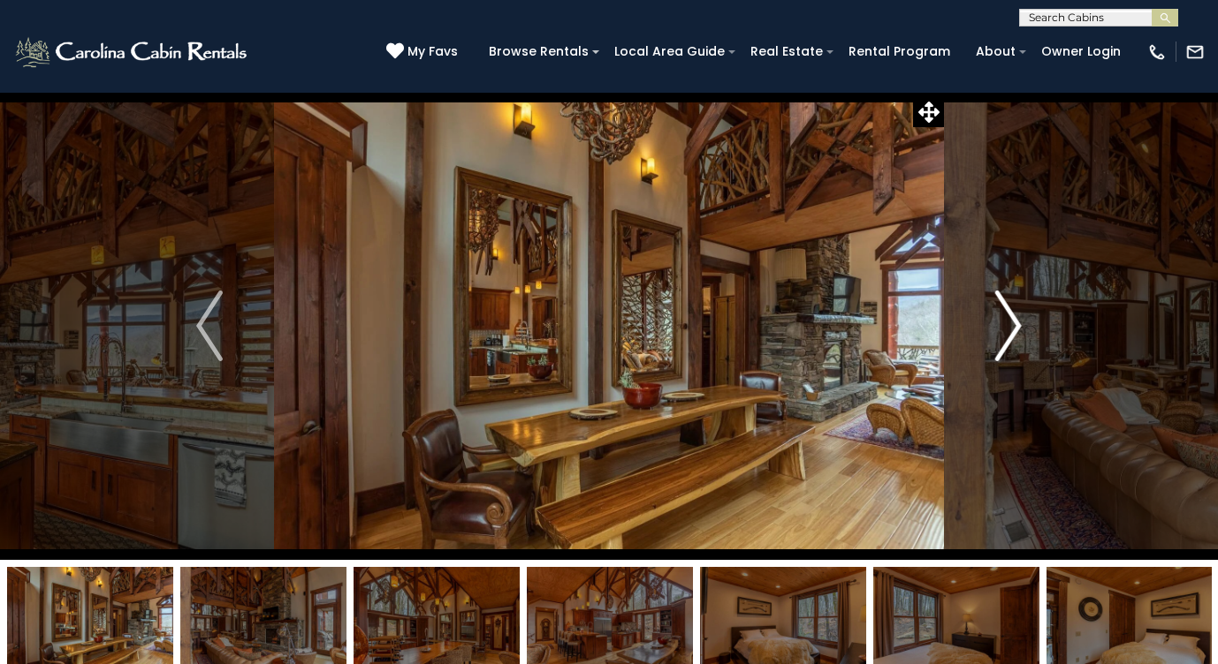
click at [1014, 318] on img "Next" at bounding box center [1008, 326] width 27 height 71
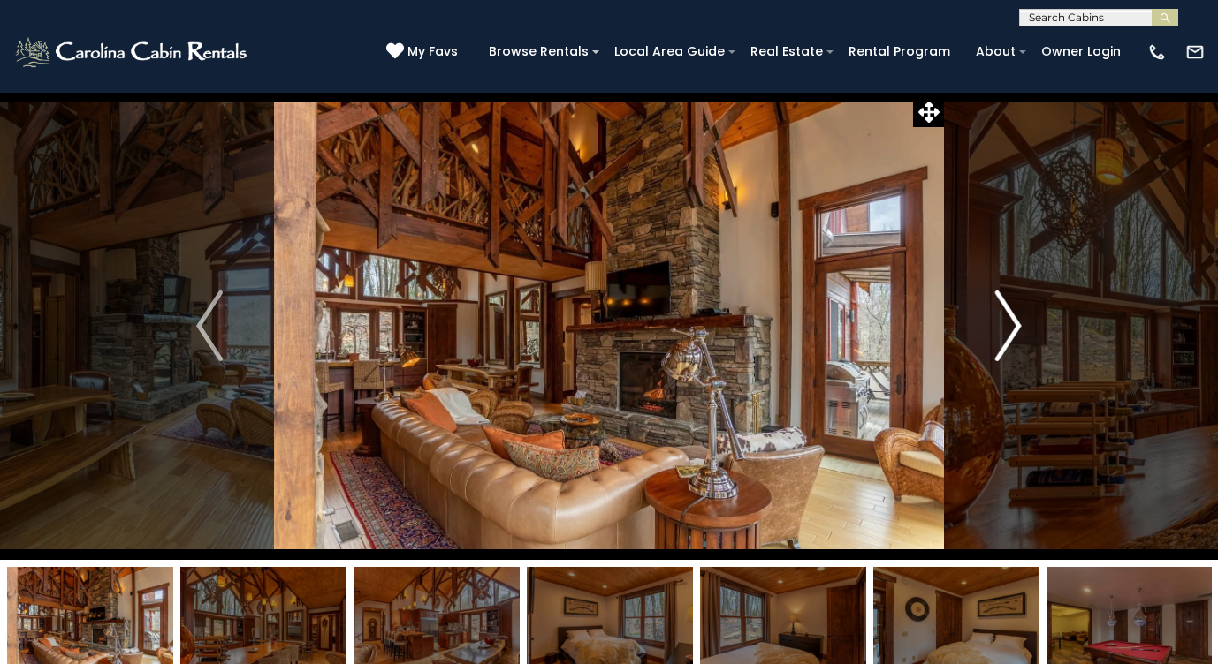
click at [1014, 318] on img "Next" at bounding box center [1008, 326] width 27 height 71
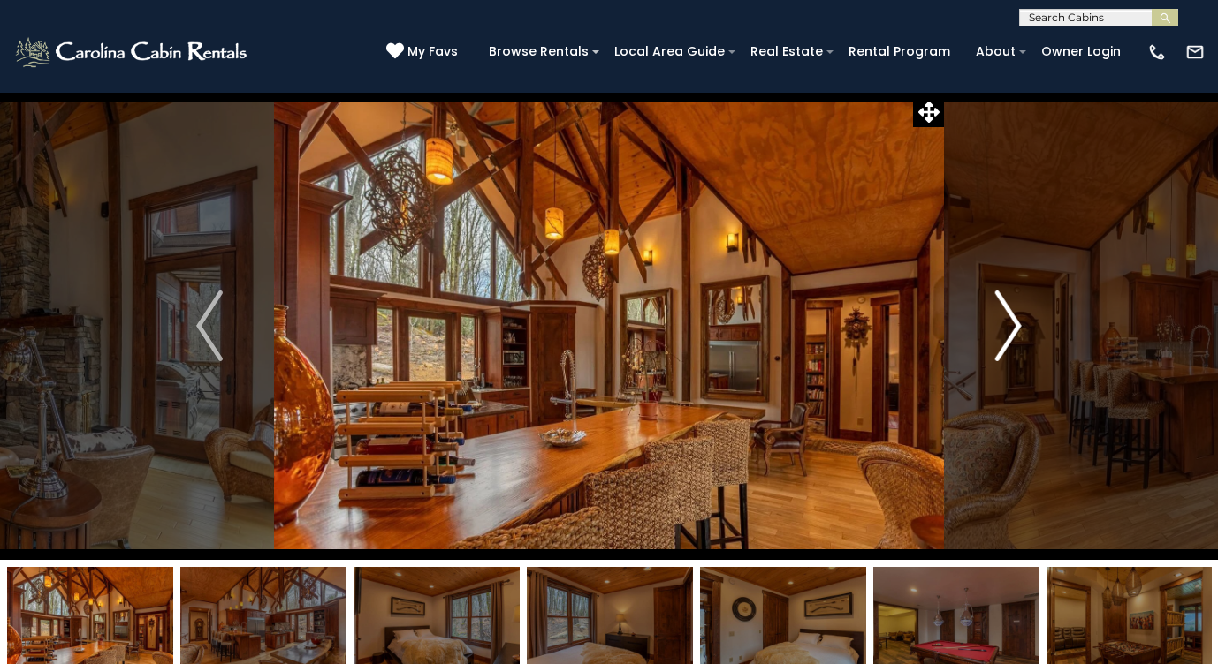
click at [1014, 318] on img "Next" at bounding box center [1008, 326] width 27 height 71
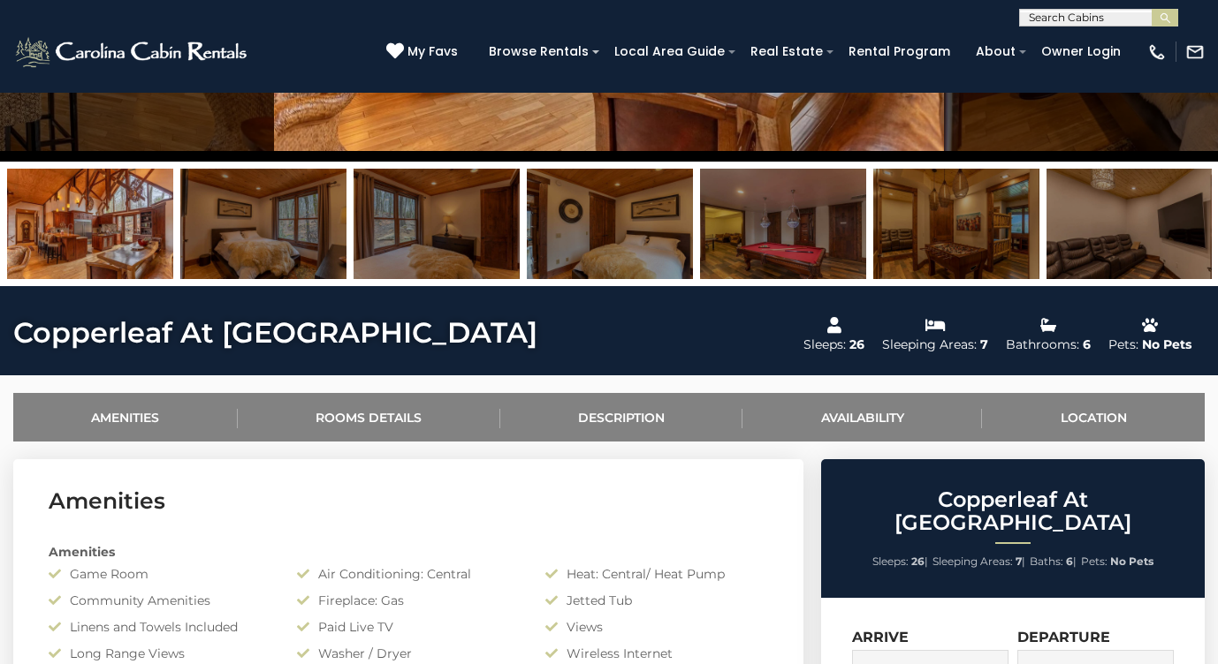
scroll to position [80, 0]
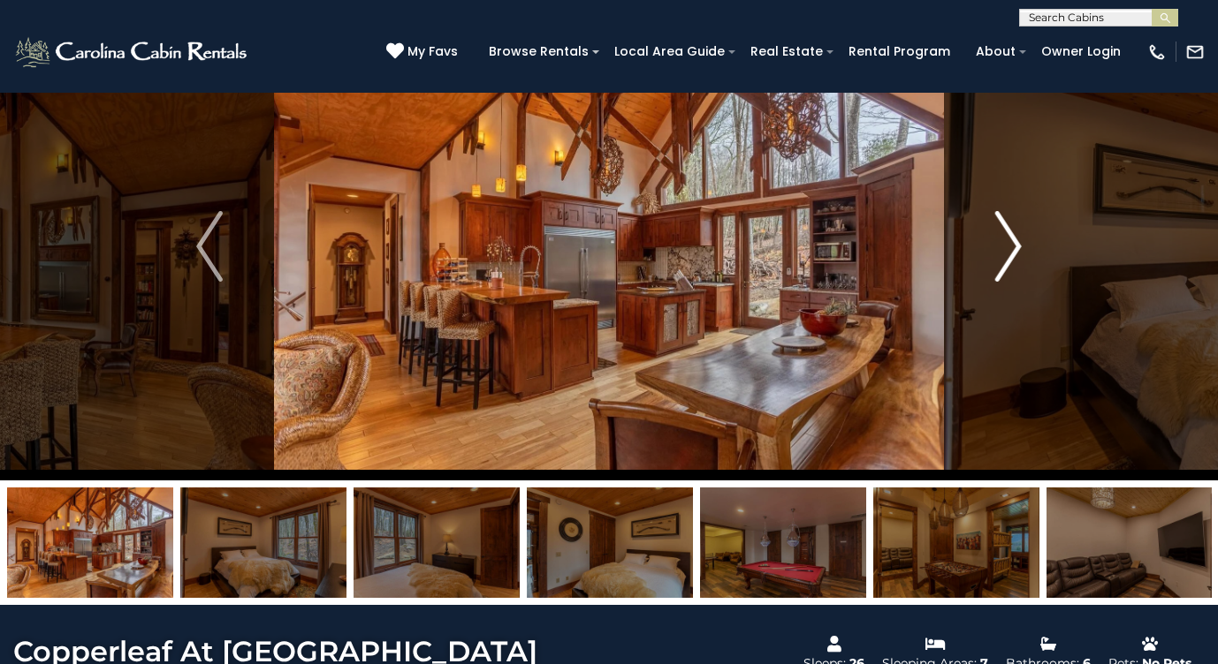
click at [1011, 259] on img "Next" at bounding box center [1008, 246] width 27 height 71
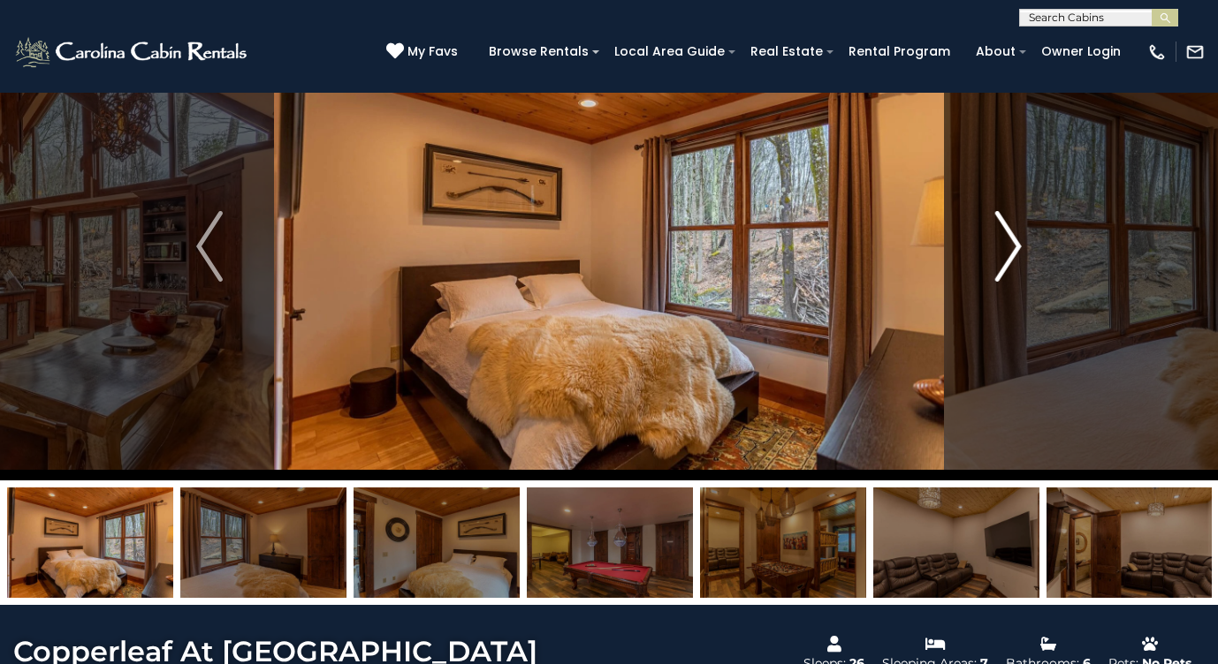
click at [1011, 259] on img "Next" at bounding box center [1008, 246] width 27 height 71
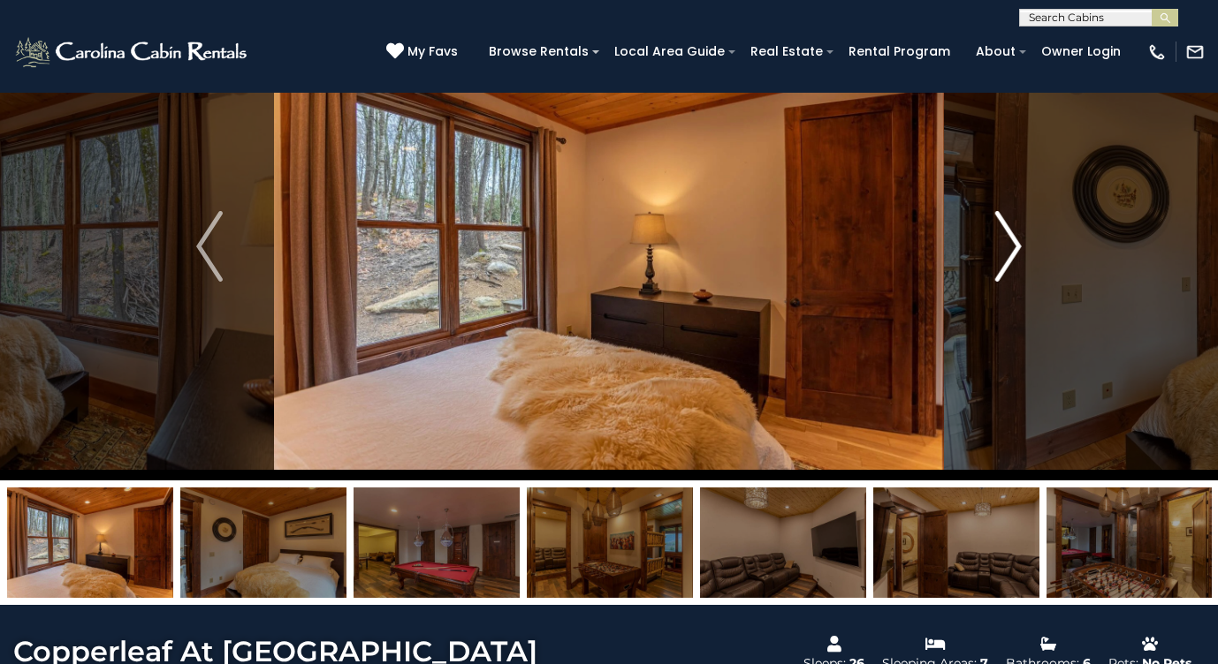
click at [1011, 259] on img "Next" at bounding box center [1008, 246] width 27 height 71
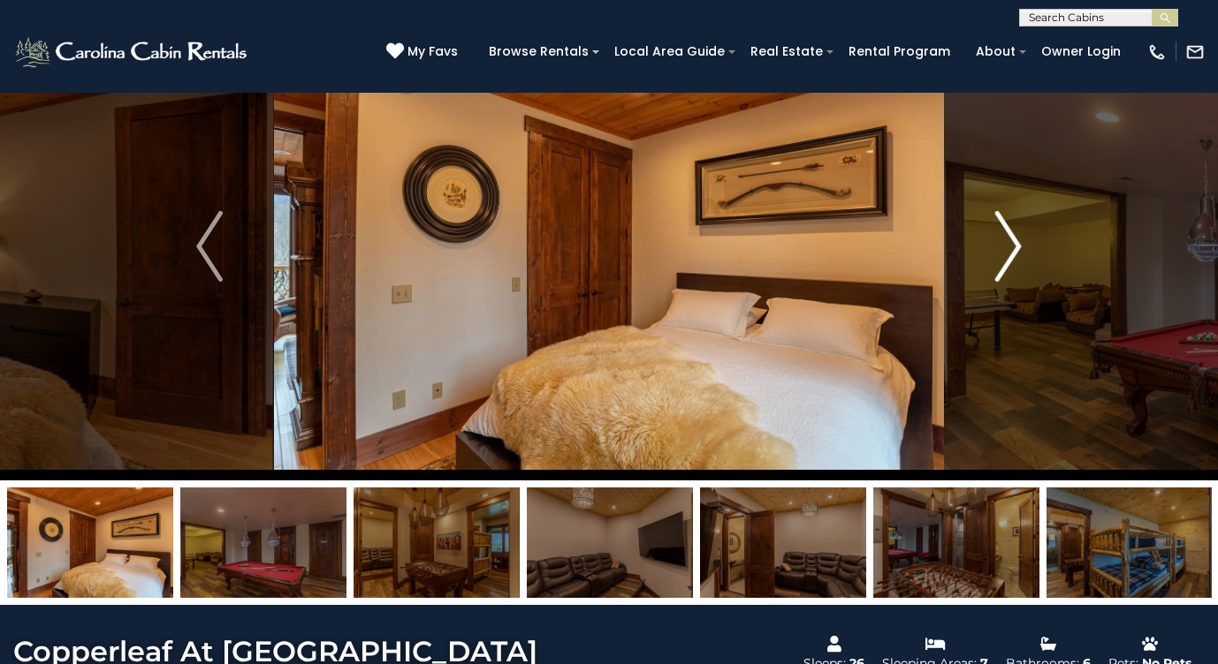
click at [1011, 259] on img "Next" at bounding box center [1008, 246] width 27 height 71
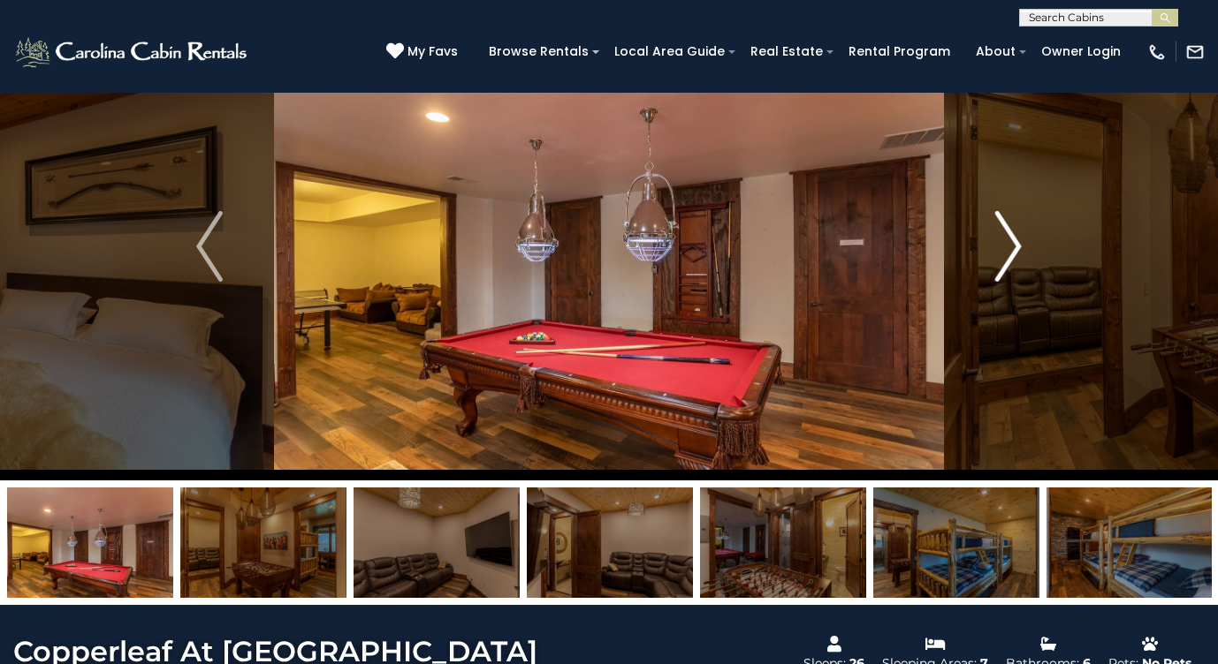
click at [1011, 259] on img "Next" at bounding box center [1008, 246] width 27 height 71
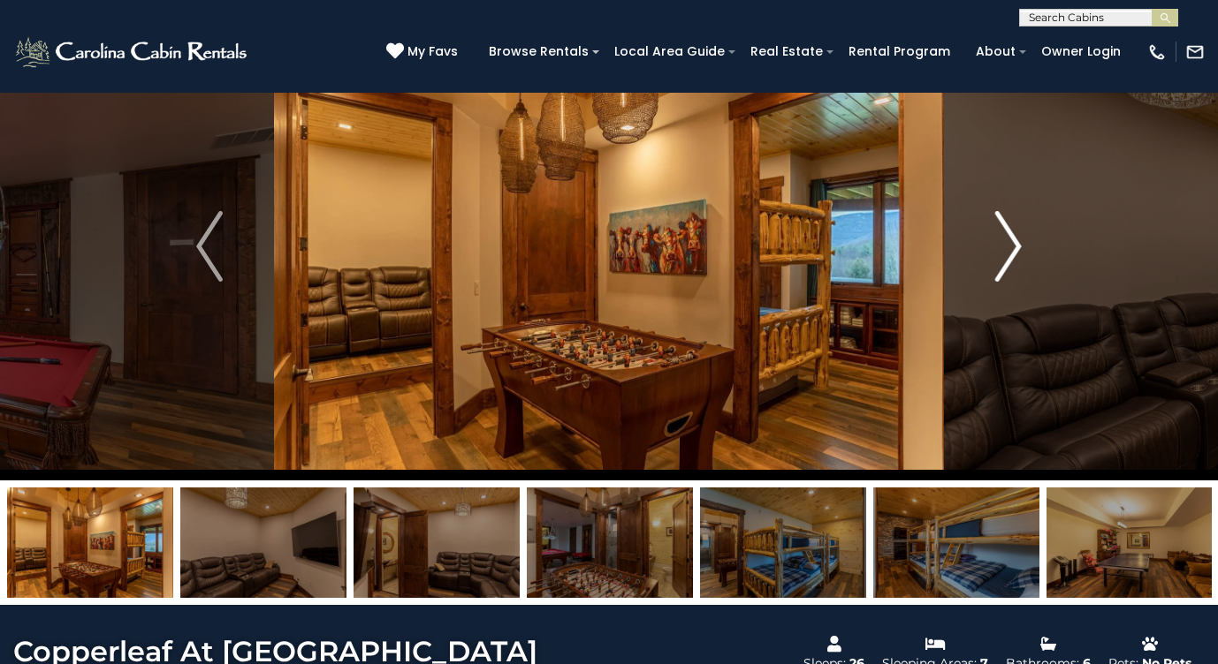
click at [1011, 259] on img "Next" at bounding box center [1008, 246] width 27 height 71
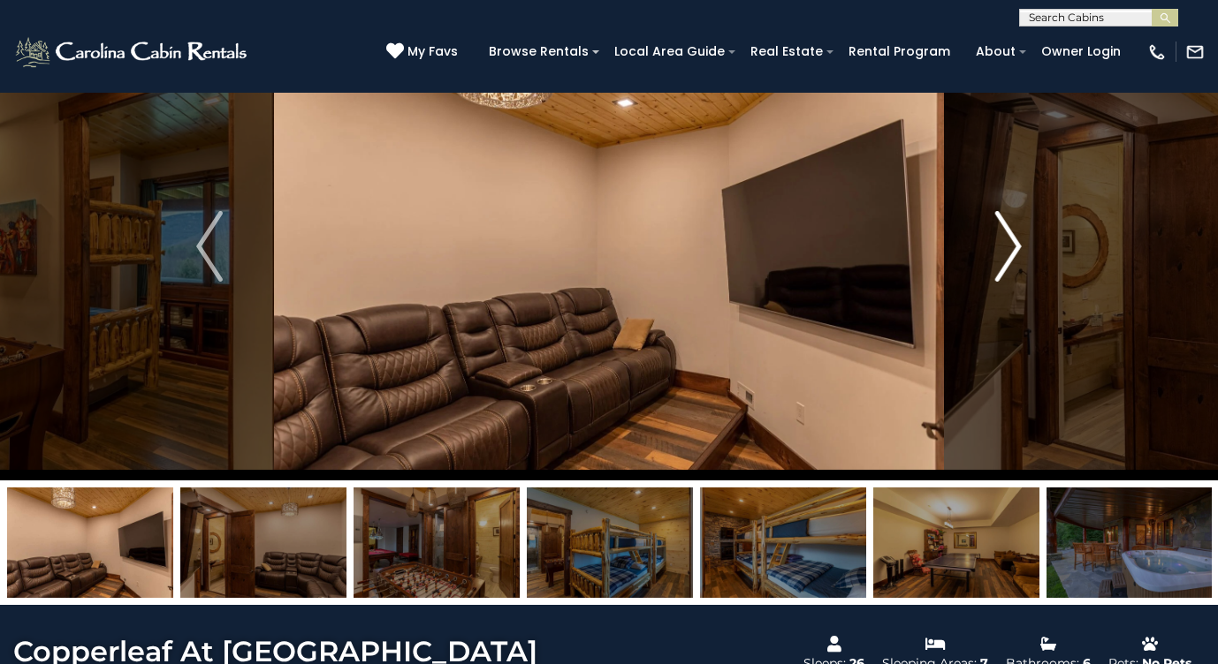
click at [1011, 259] on img "Next" at bounding box center [1008, 246] width 27 height 71
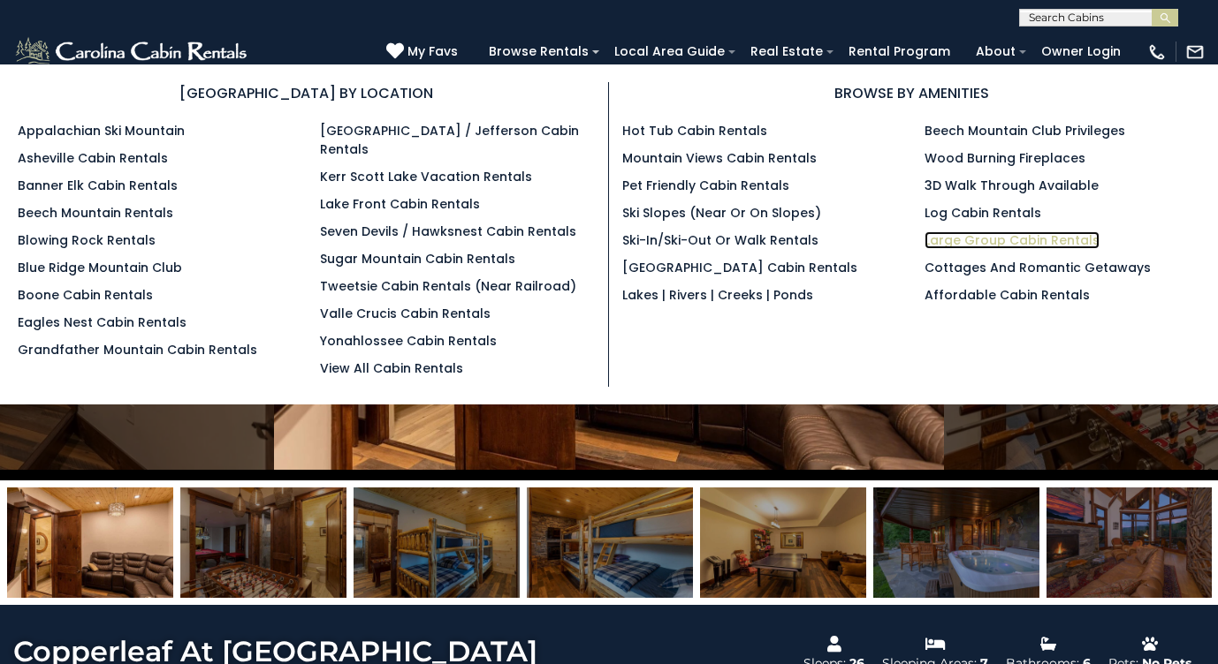
click at [989, 244] on link "Large Group Cabin Rentals" at bounding box center [1011, 240] width 175 height 18
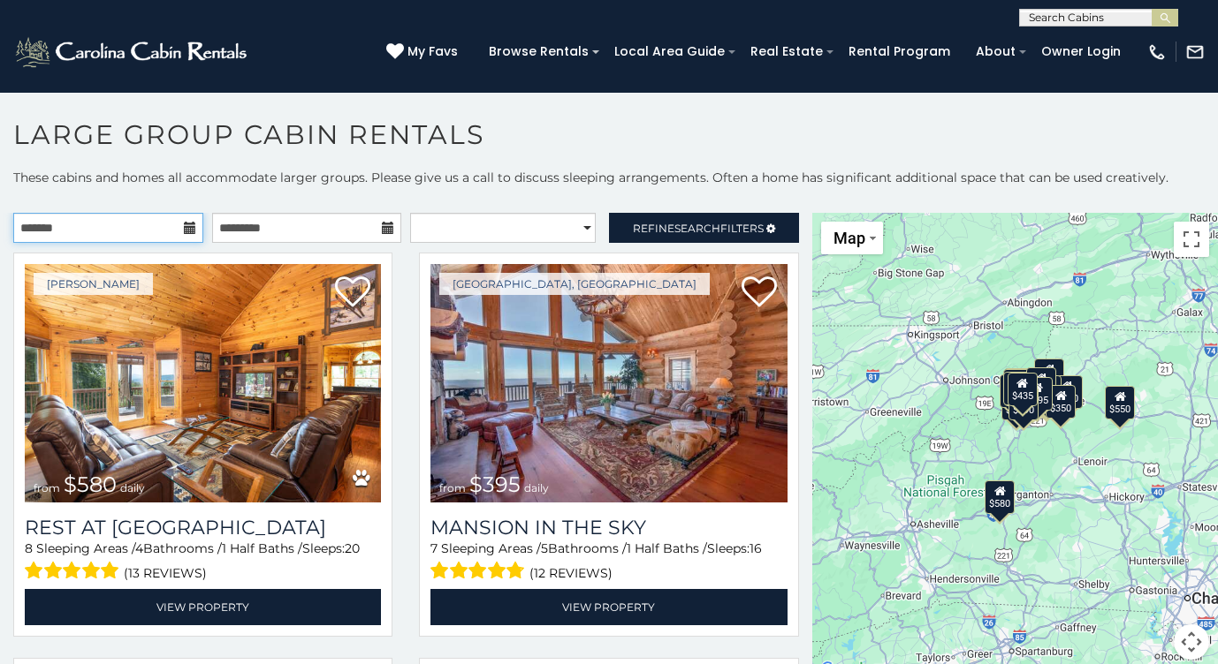
click at [115, 227] on input "text" at bounding box center [108, 228] width 190 height 30
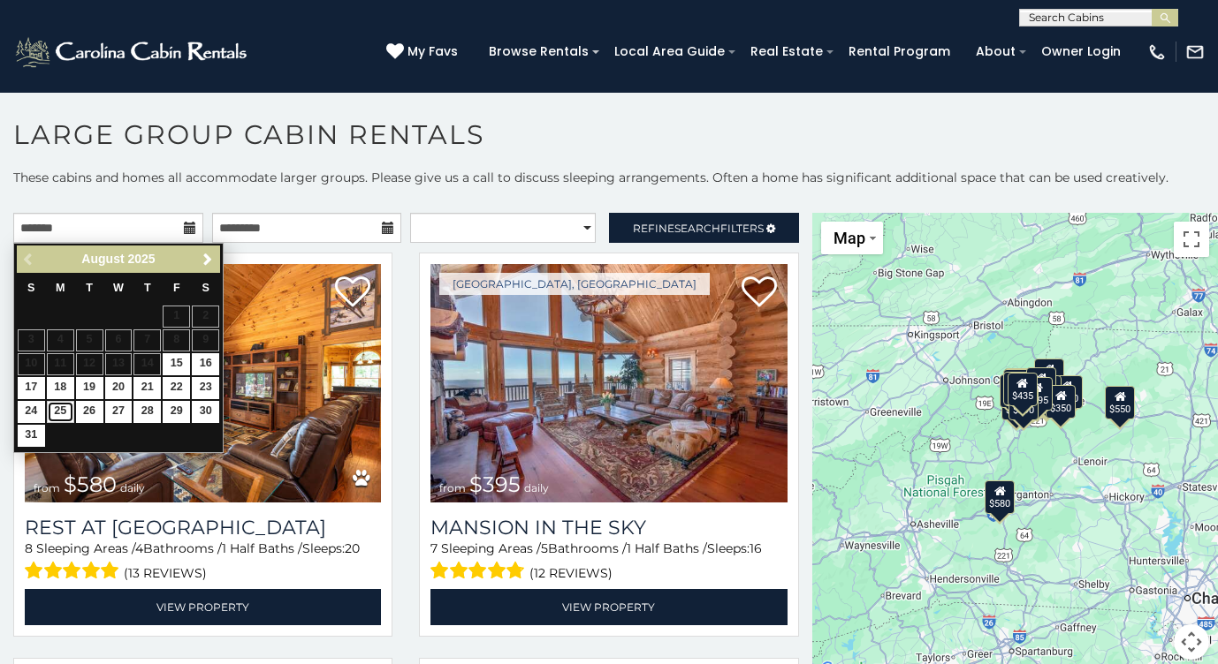
click at [64, 411] on link "25" at bounding box center [60, 412] width 27 height 22
type input "**********"
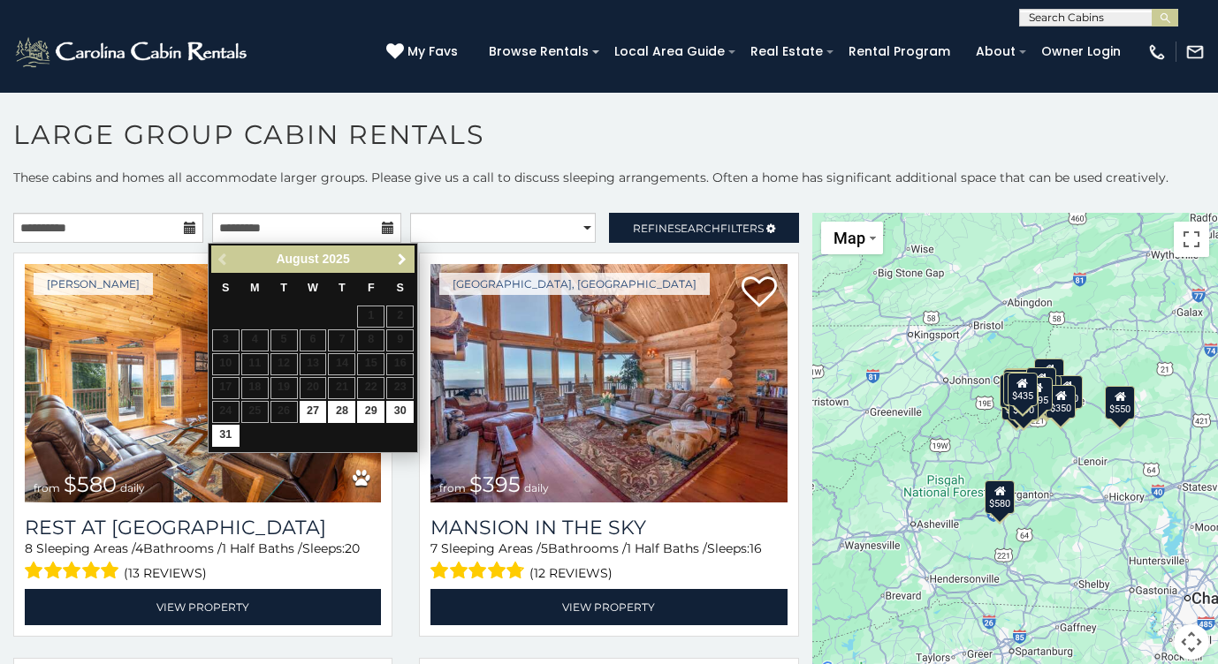
click at [408, 254] on span "Next" at bounding box center [402, 260] width 14 height 14
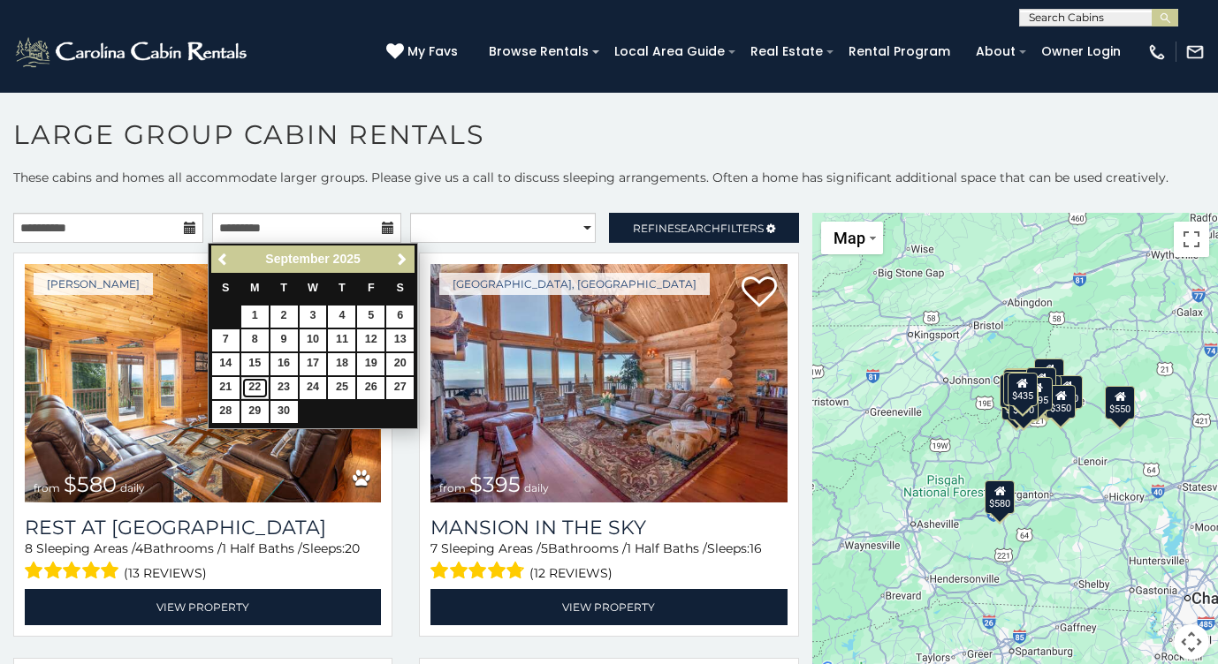
click at [254, 381] on link "22" at bounding box center [254, 388] width 27 height 22
type input "**********"
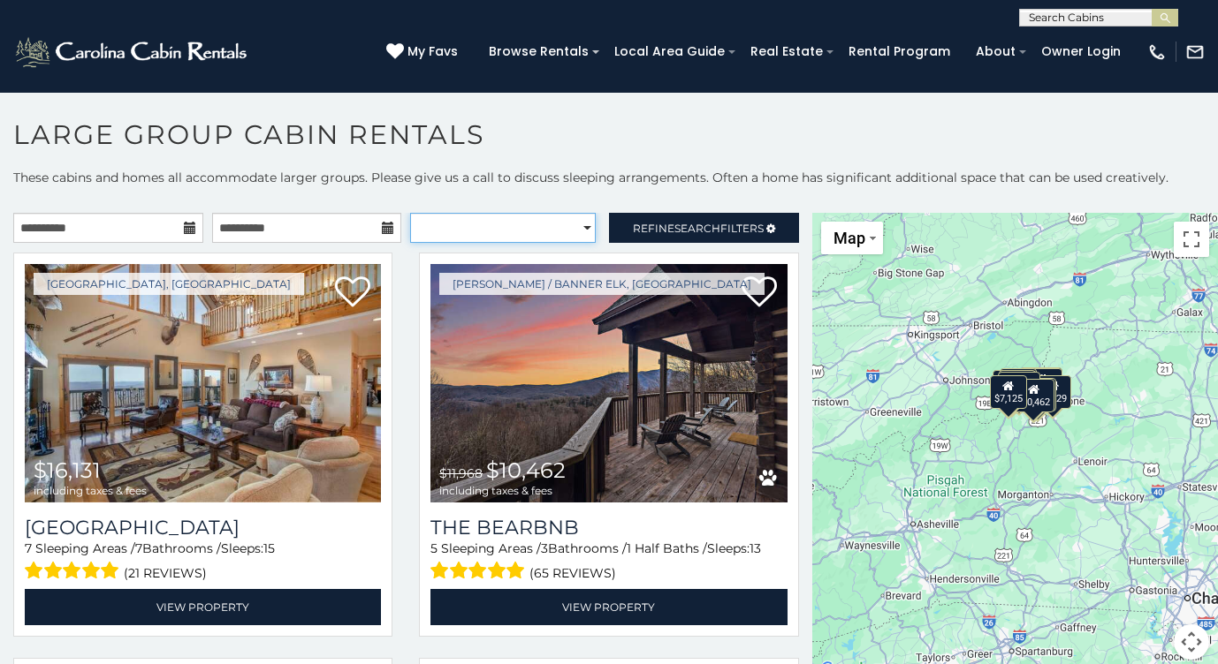
click at [580, 225] on select "**********" at bounding box center [503, 228] width 186 height 30
select select "*****"
click at [410, 213] on select "**********" at bounding box center [503, 228] width 186 height 30
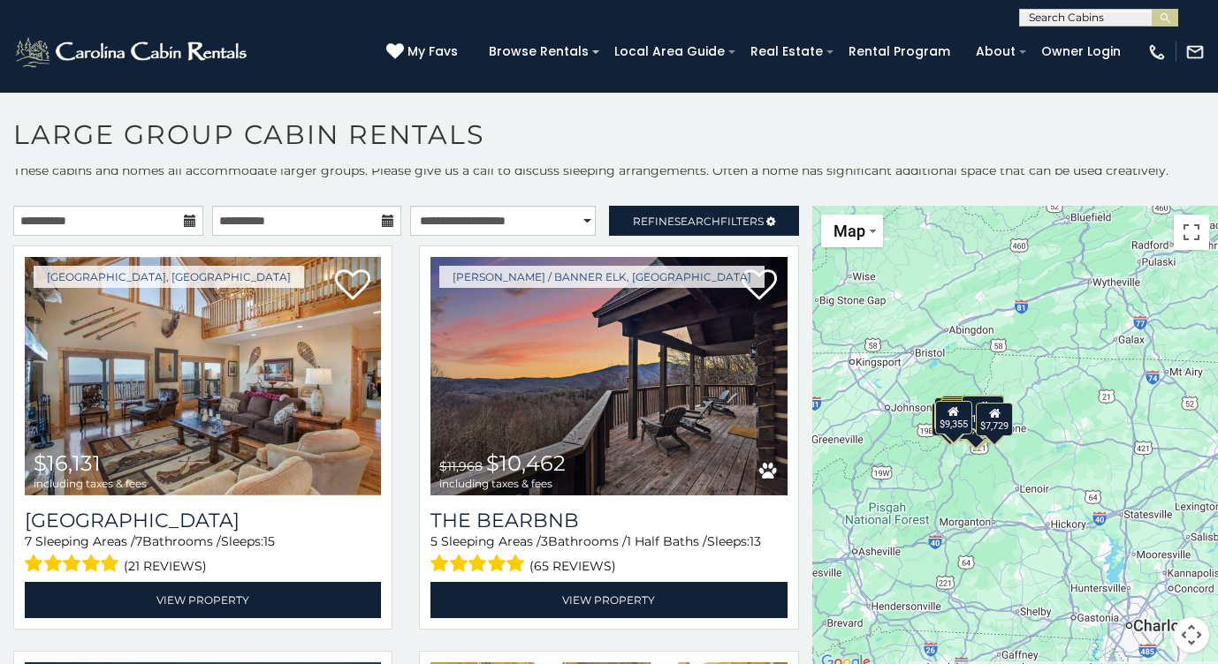
scroll to position [9, 0]
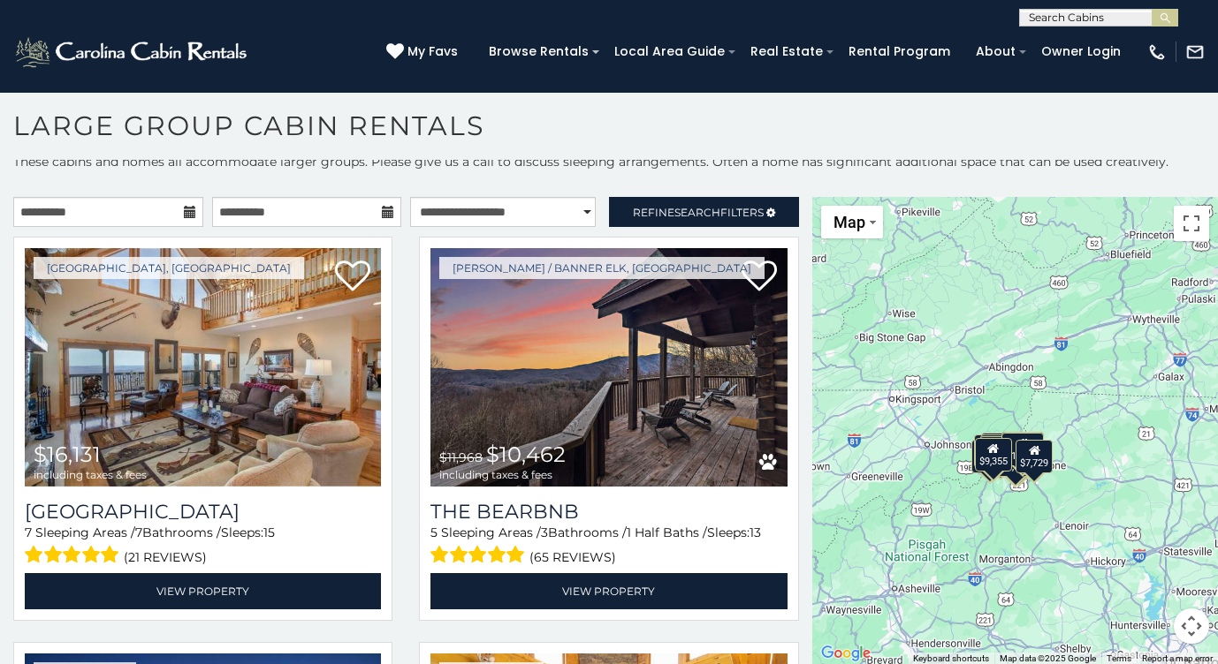
drag, startPoint x: 1107, startPoint y: 601, endPoint x: 1085, endPoint y: 661, distance: 64.0
click at [1086, 664] on div "$16,131 $10,462 $17,081 $8,856 $11,842 $9,355 $7,729 $7,125 $6,542 $5,118 $27,6…" at bounding box center [1015, 431] width 406 height 468
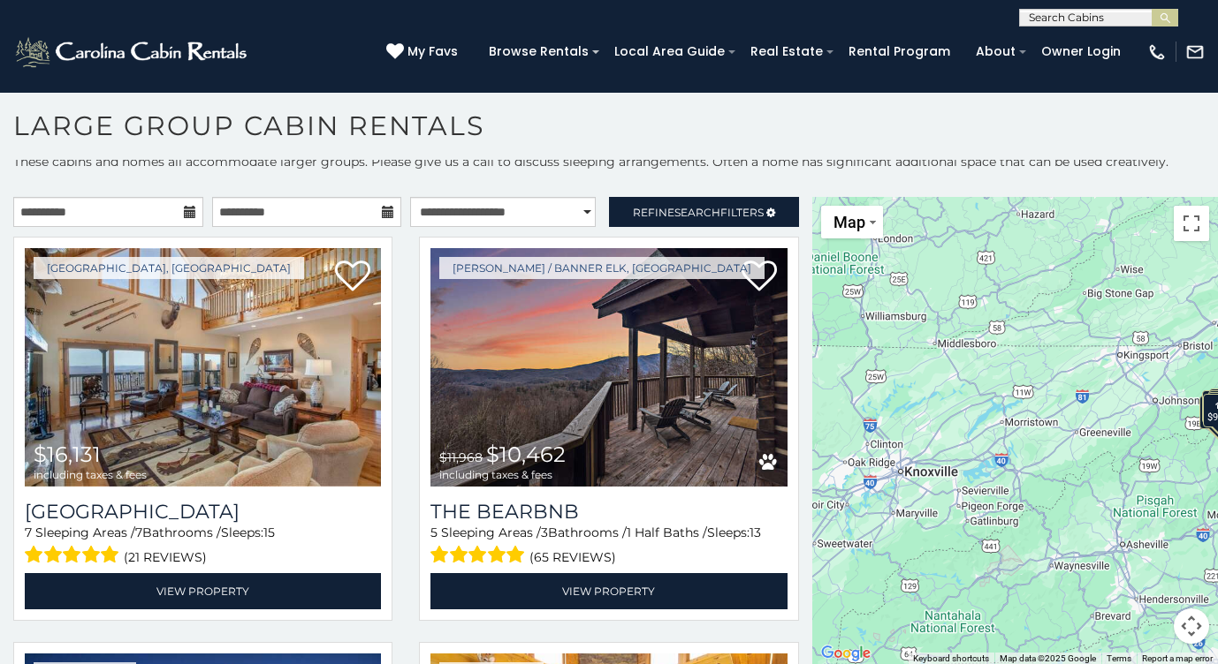
drag, startPoint x: 915, startPoint y: 441, endPoint x: 1151, endPoint y: 402, distance: 239.1
click at [1151, 402] on div "$16,131 $10,462 $17,081 $8,856 $11,842 $9,355 $7,729 $7,125 $6,542 $5,118 $27,6…" at bounding box center [1015, 431] width 406 height 468
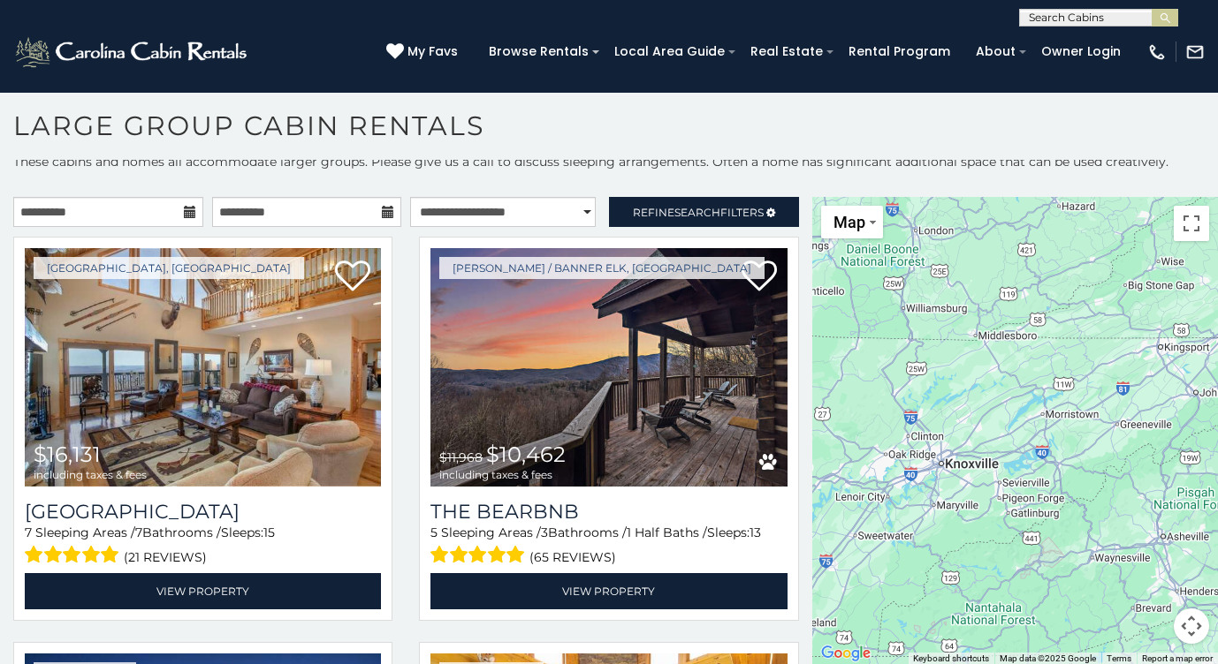
drag, startPoint x: 957, startPoint y: 512, endPoint x: 1001, endPoint y: 503, distance: 45.2
click at [1001, 503] on div "$16,131 $10,462 $17,081 $8,856 $11,842 $9,355 $7,729 $7,125 $6,542 $5,118 $27,6…" at bounding box center [1015, 431] width 406 height 468
click at [678, 213] on span "Search" at bounding box center [697, 212] width 46 height 13
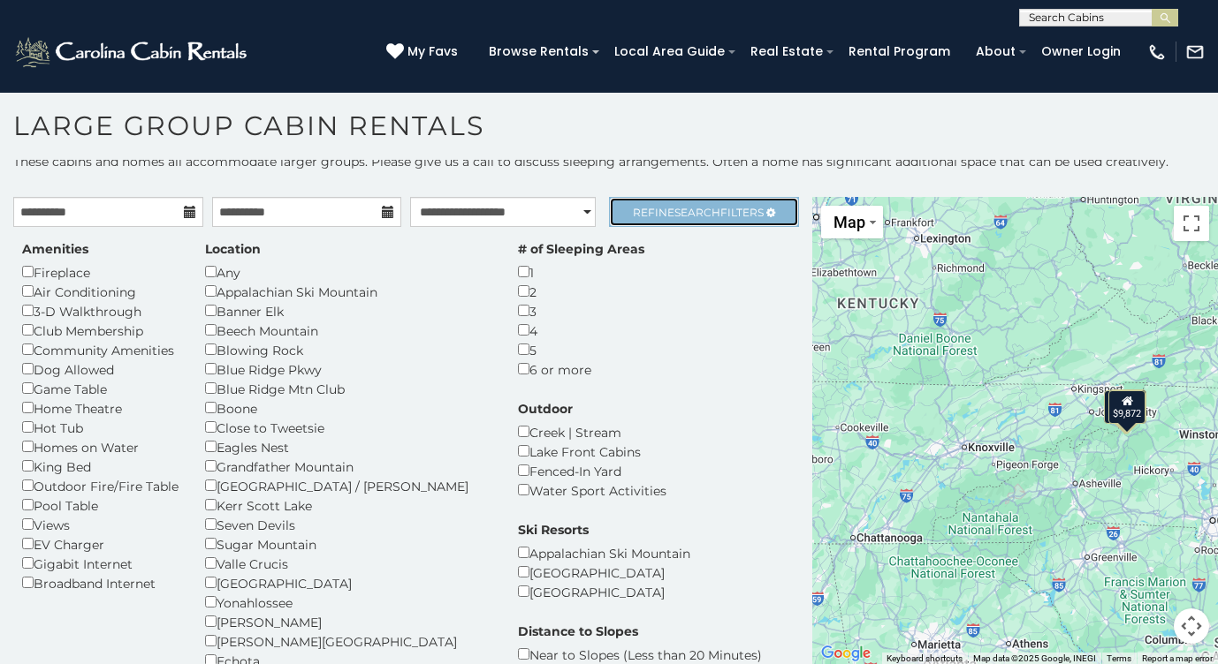
click at [654, 212] on span "Refine Search Filters" at bounding box center [698, 212] width 131 height 13
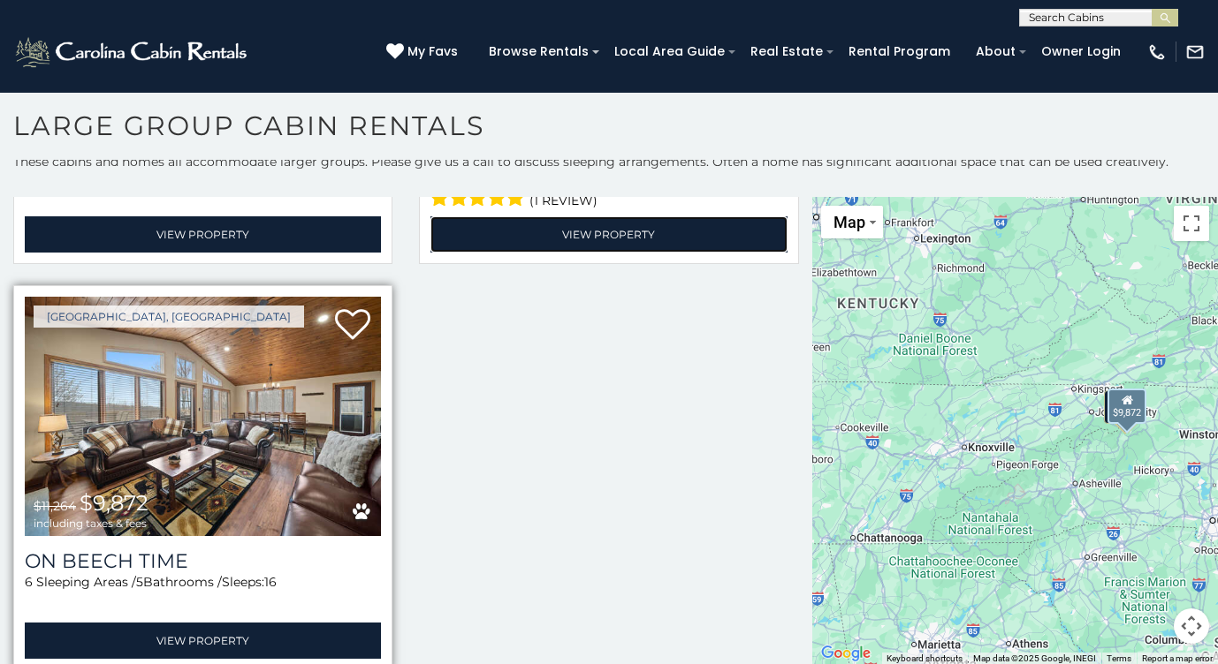
scroll to position [372, 0]
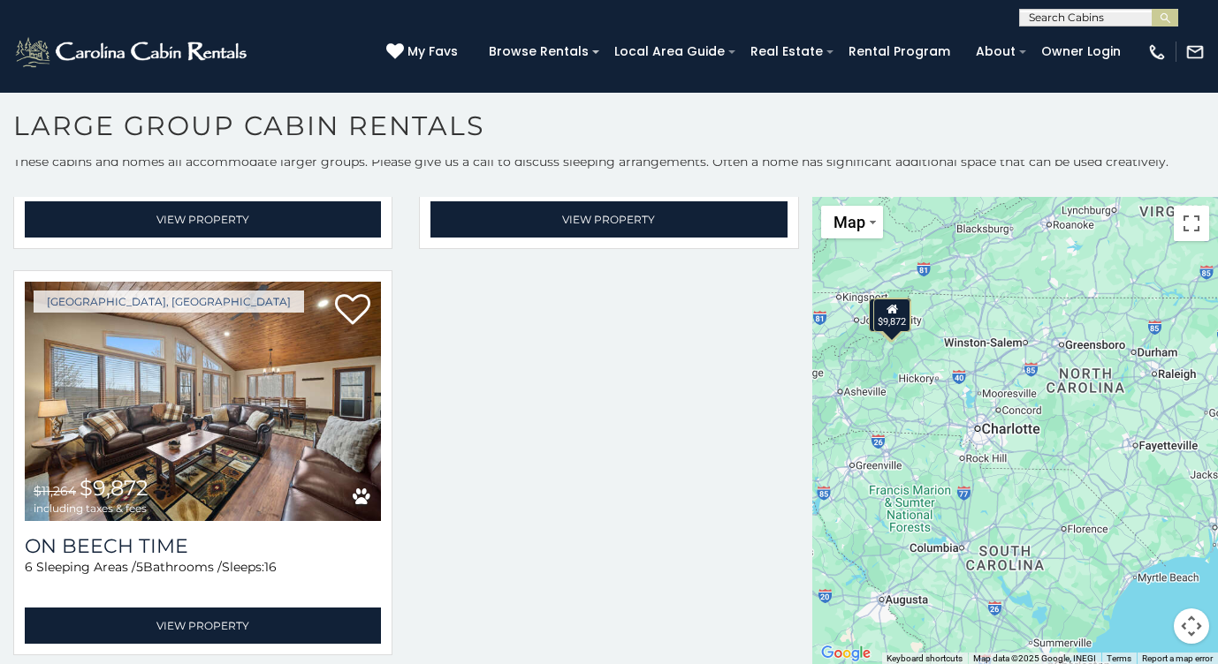
drag, startPoint x: 1051, startPoint y: 582, endPoint x: 816, endPoint y: 489, distance: 252.2
click at [816, 489] on div "$27,641 $9,921 $9,872" at bounding box center [1015, 431] width 406 height 468
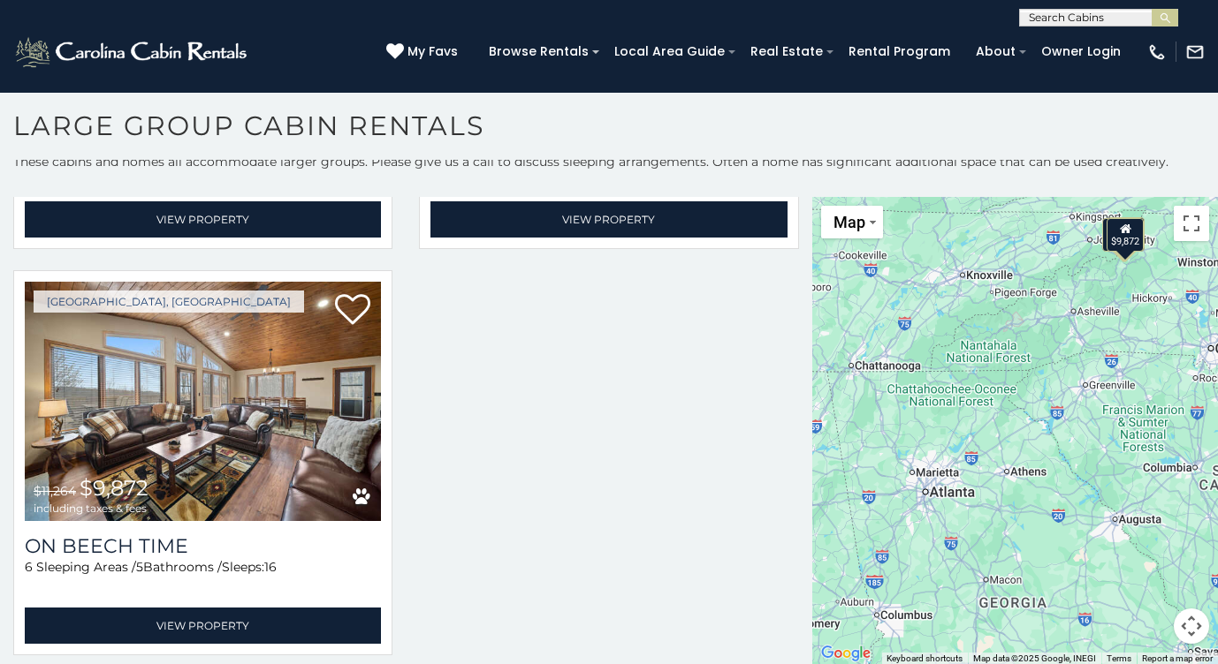
drag, startPoint x: 996, startPoint y: 539, endPoint x: 1230, endPoint y: 457, distance: 248.1
click at [1217, 457] on html "**********" at bounding box center [609, 328] width 1218 height 674
click at [869, 225] on button "Map" at bounding box center [852, 222] width 62 height 33
click at [934, 185] on p "These cabins and homes all accommodate larger groups. Please give us a call to …" at bounding box center [609, 170] width 1218 height 35
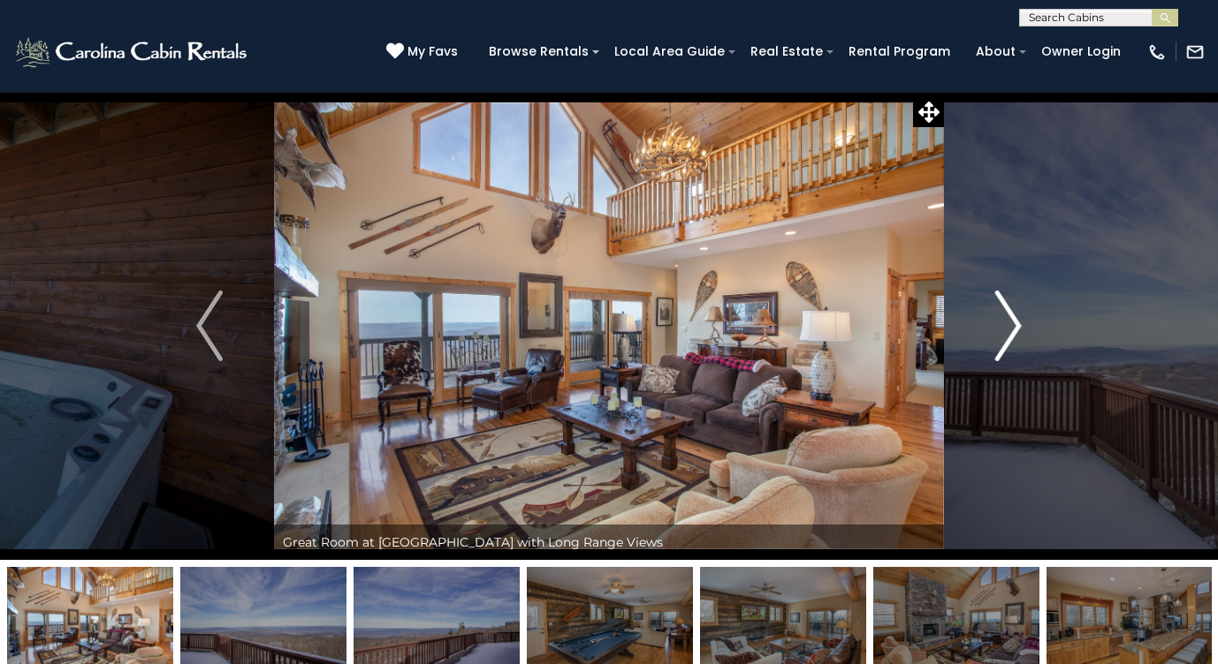
click at [1020, 326] on img "Next" at bounding box center [1008, 326] width 27 height 71
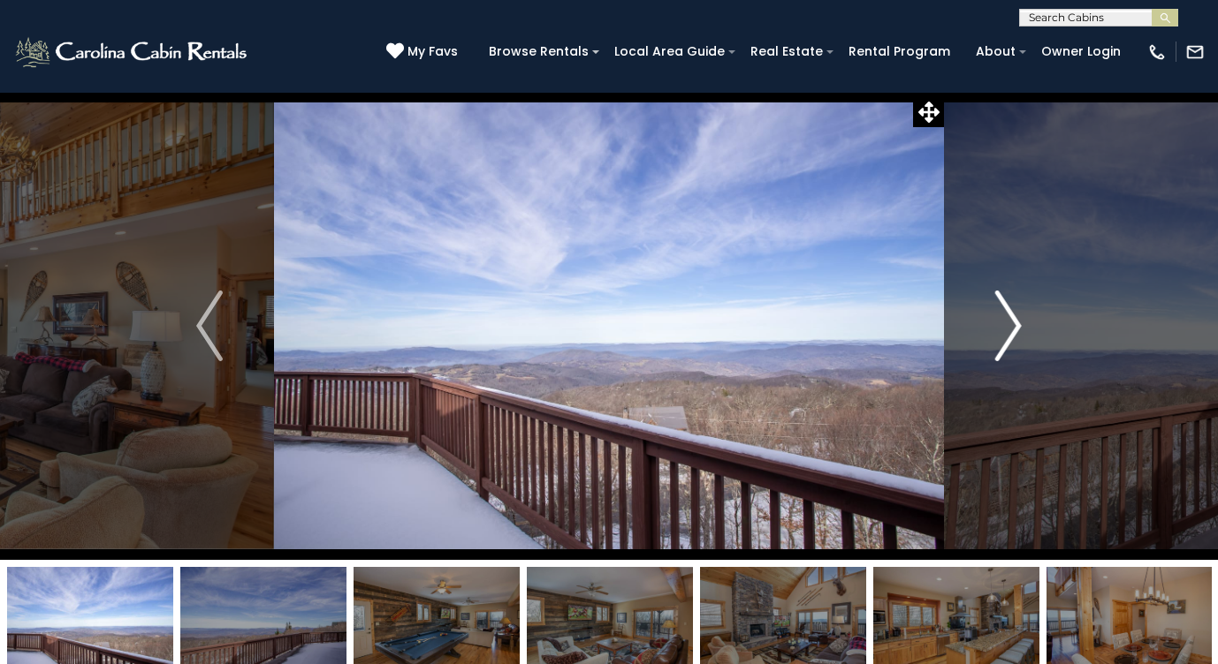
click at [1015, 326] on img "Next" at bounding box center [1008, 326] width 27 height 71
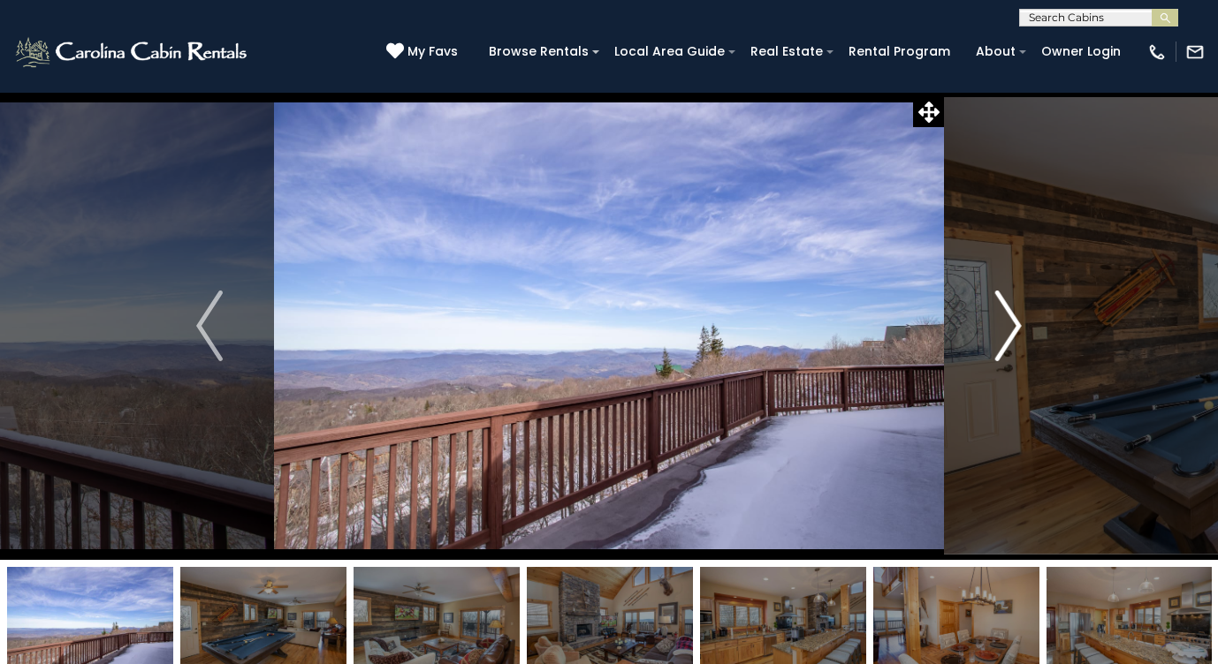
click at [1015, 326] on img "Next" at bounding box center [1008, 326] width 27 height 71
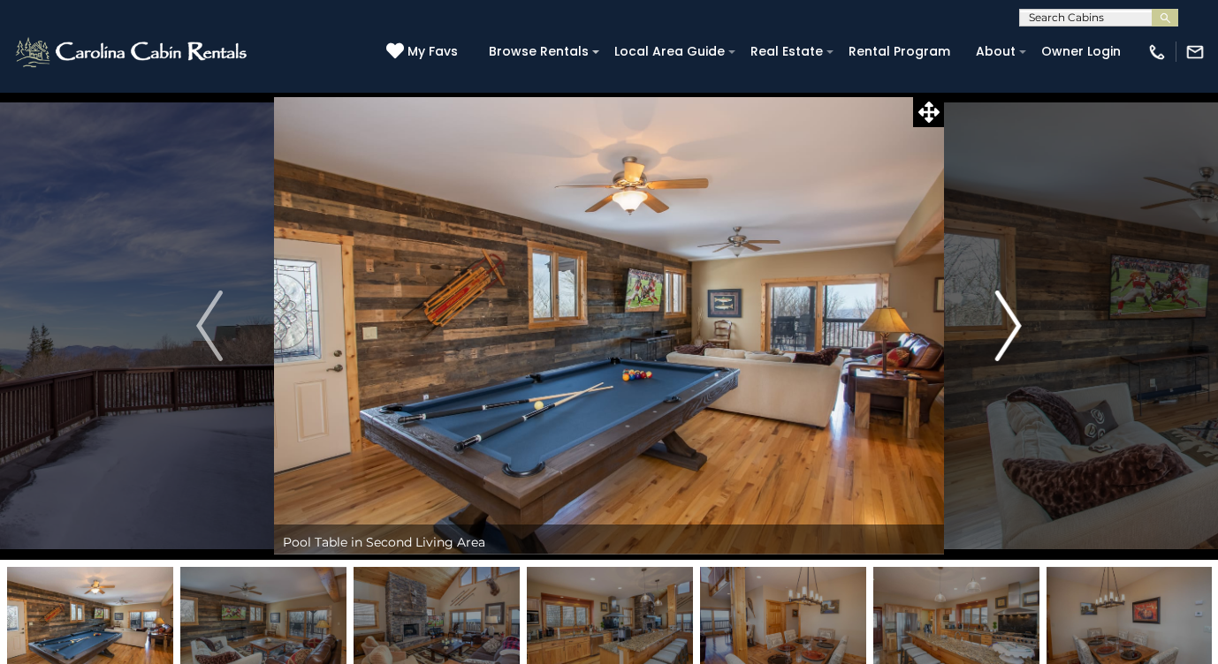
click at [1015, 326] on img "Next" at bounding box center [1008, 326] width 27 height 71
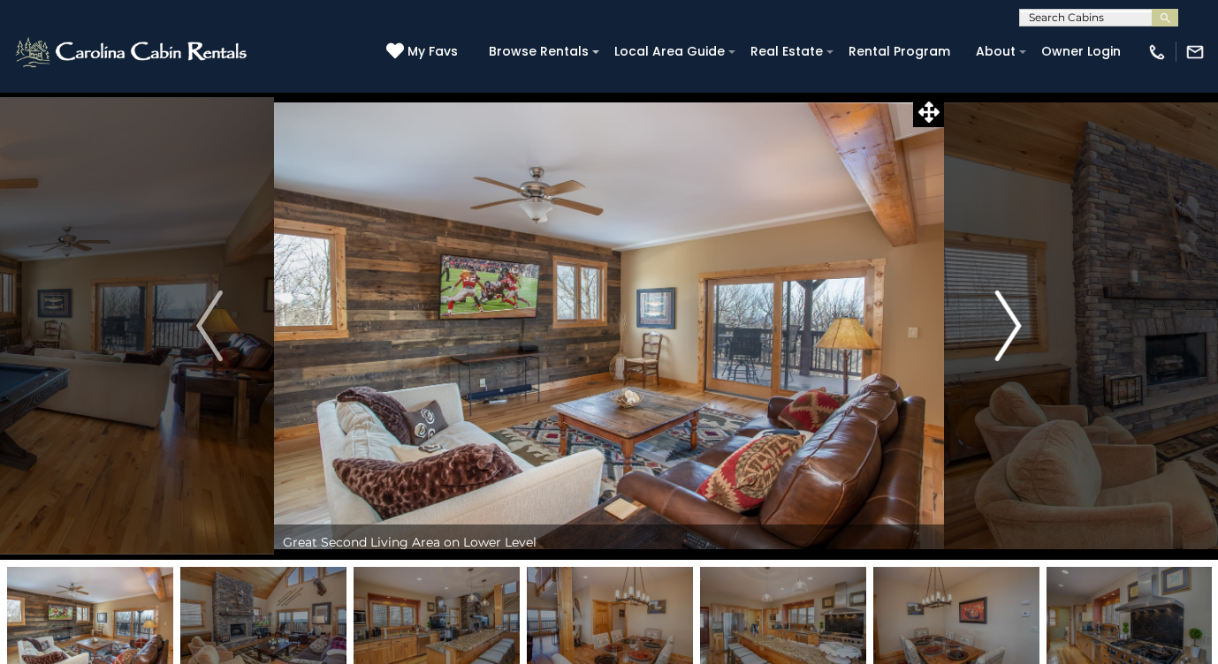
click at [1015, 326] on img "Next" at bounding box center [1008, 326] width 27 height 71
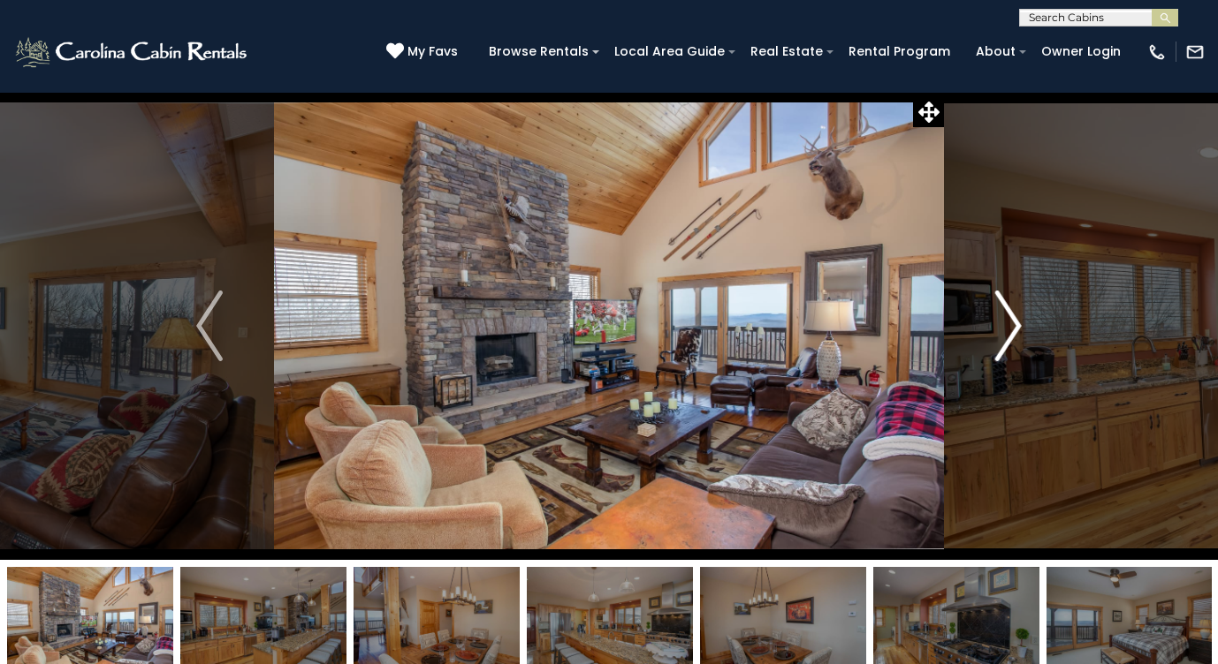
click at [1015, 326] on img "Next" at bounding box center [1008, 326] width 27 height 71
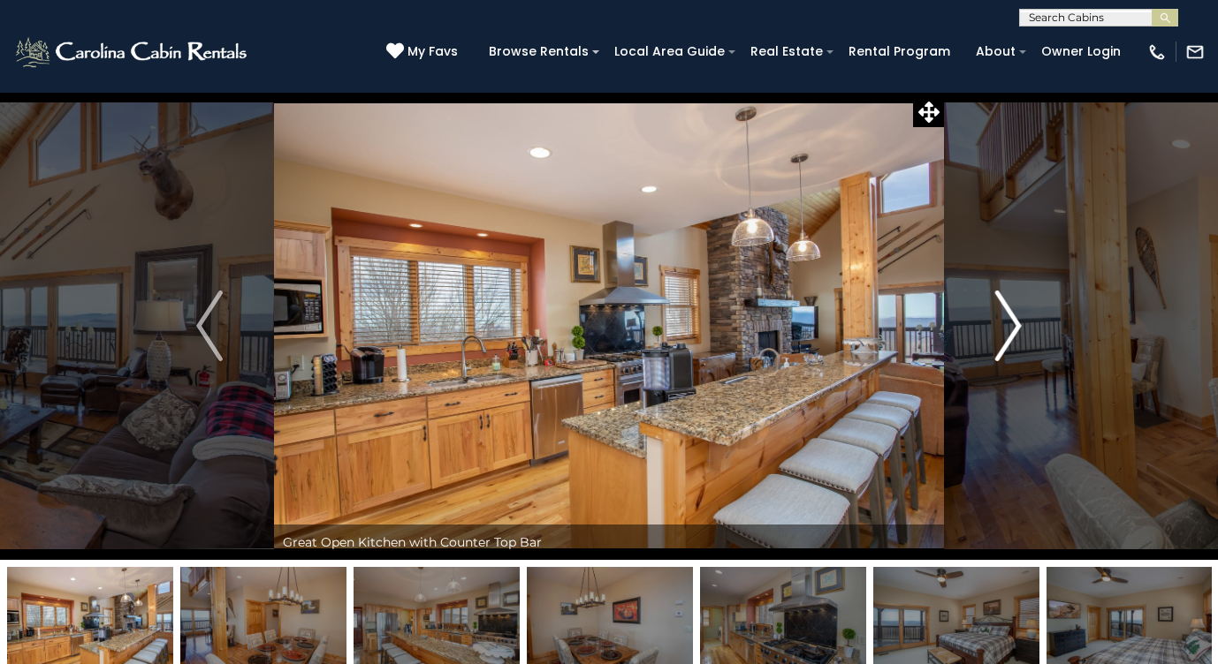
click at [1015, 326] on img "Next" at bounding box center [1008, 326] width 27 height 71
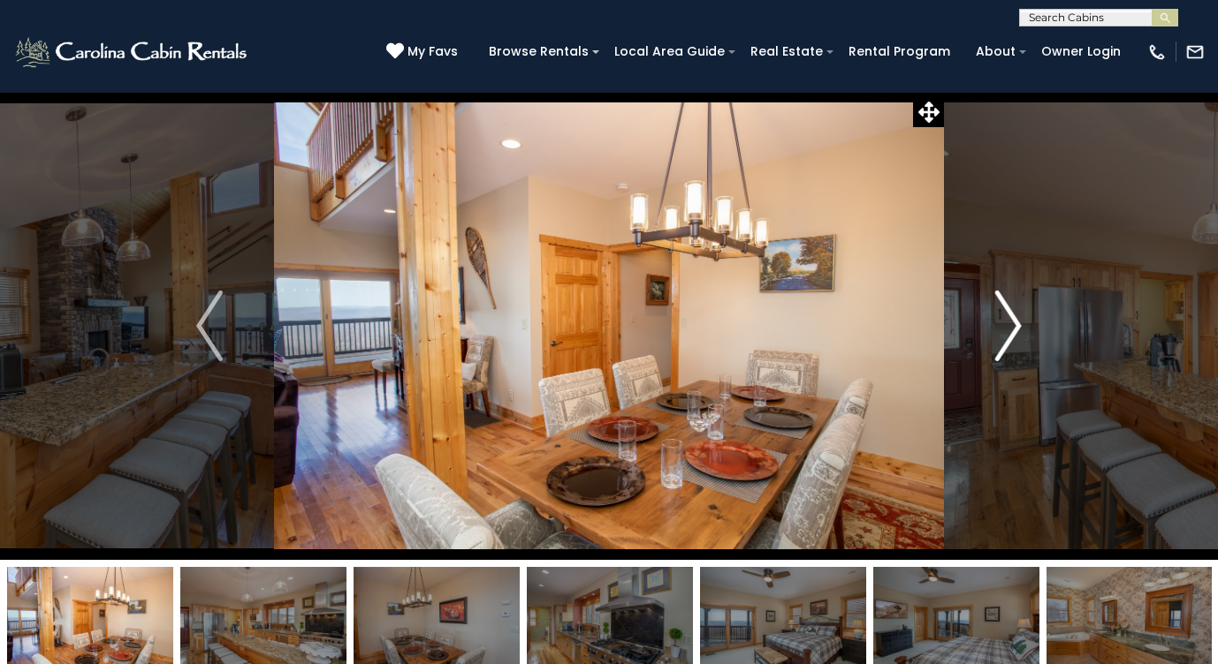
click at [1015, 326] on img "Next" at bounding box center [1008, 326] width 27 height 71
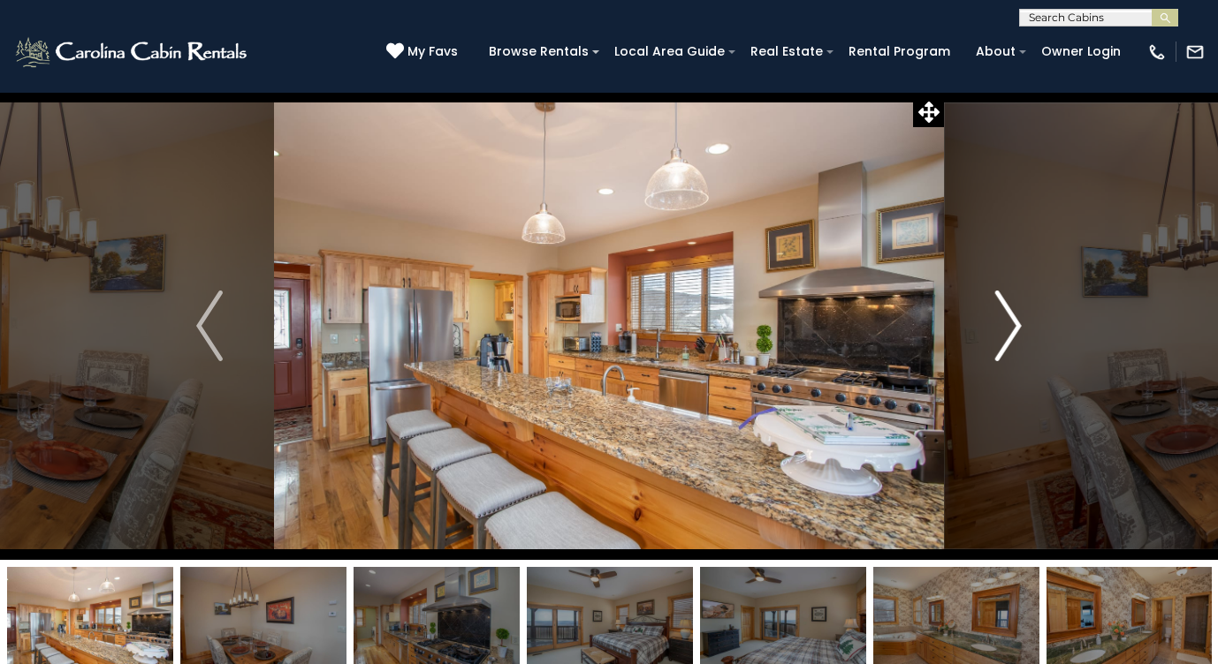
click at [1015, 326] on img "Next" at bounding box center [1008, 326] width 27 height 71
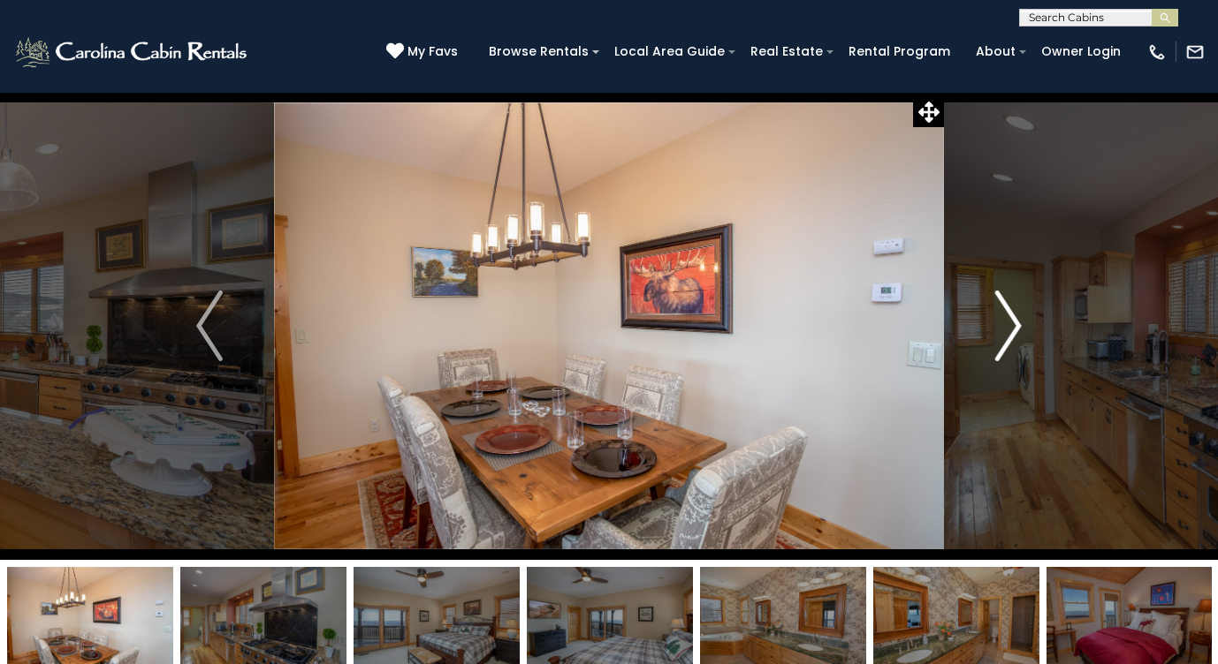
click at [1015, 326] on img "Next" at bounding box center [1008, 326] width 27 height 71
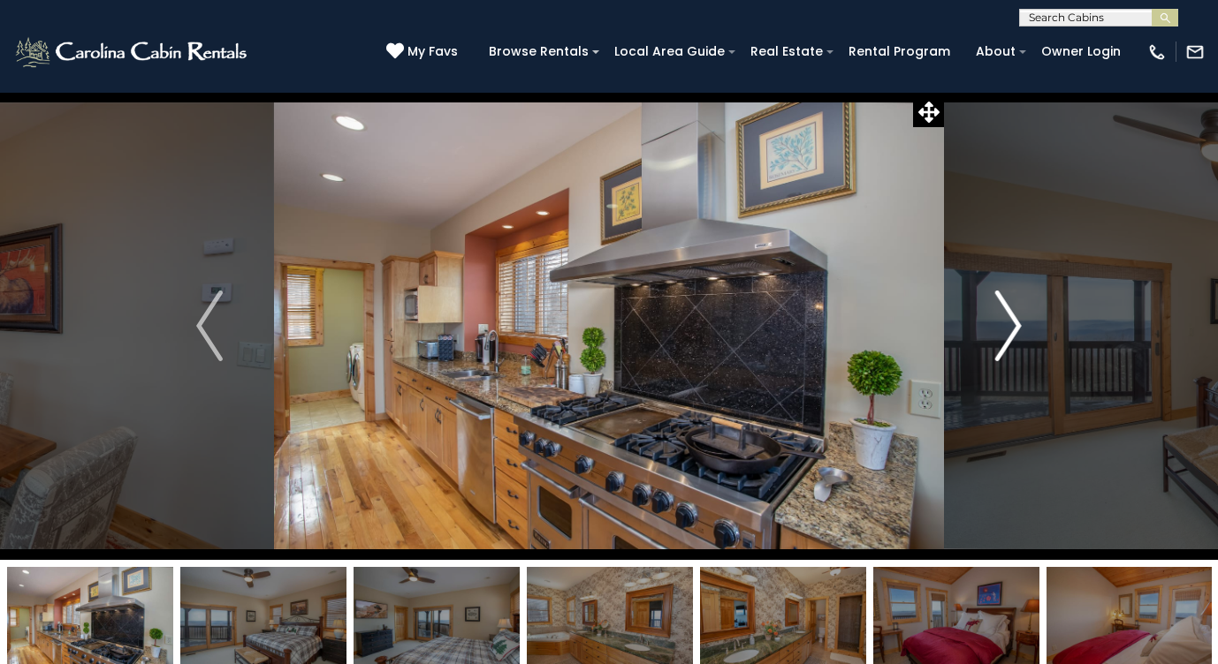
click at [1015, 326] on img "Next" at bounding box center [1008, 326] width 27 height 71
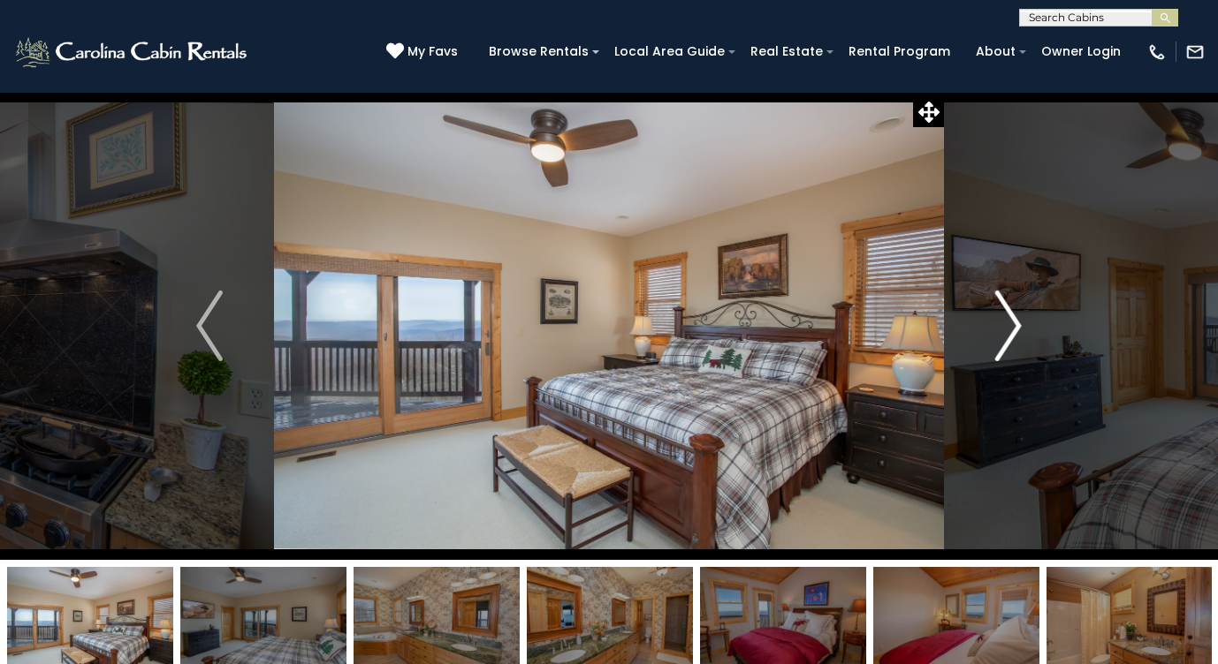
click at [1015, 326] on img "Next" at bounding box center [1008, 326] width 27 height 71
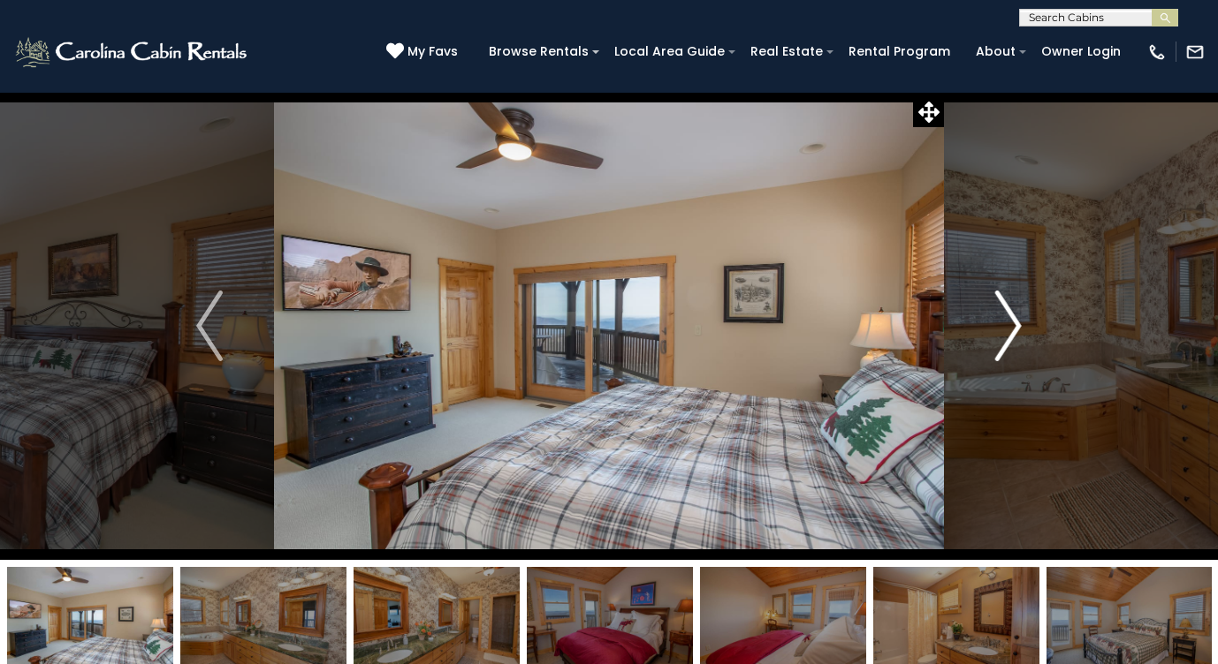
click at [1015, 326] on img "Next" at bounding box center [1008, 326] width 27 height 71
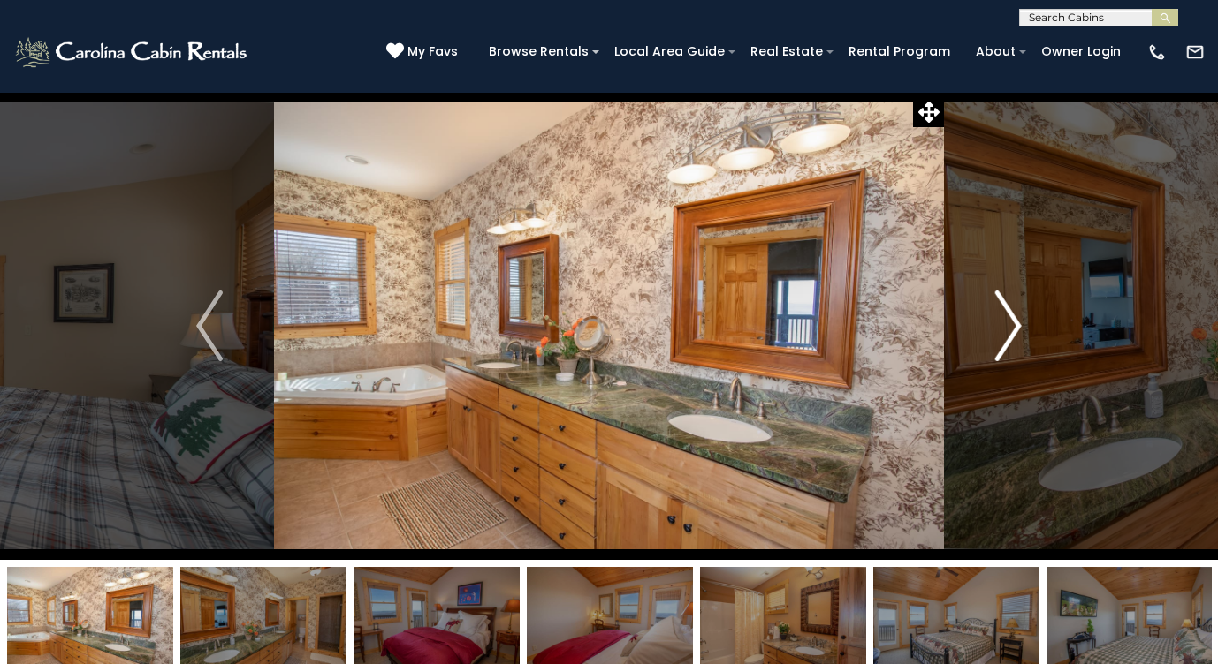
click at [1015, 326] on img "Next" at bounding box center [1008, 326] width 27 height 71
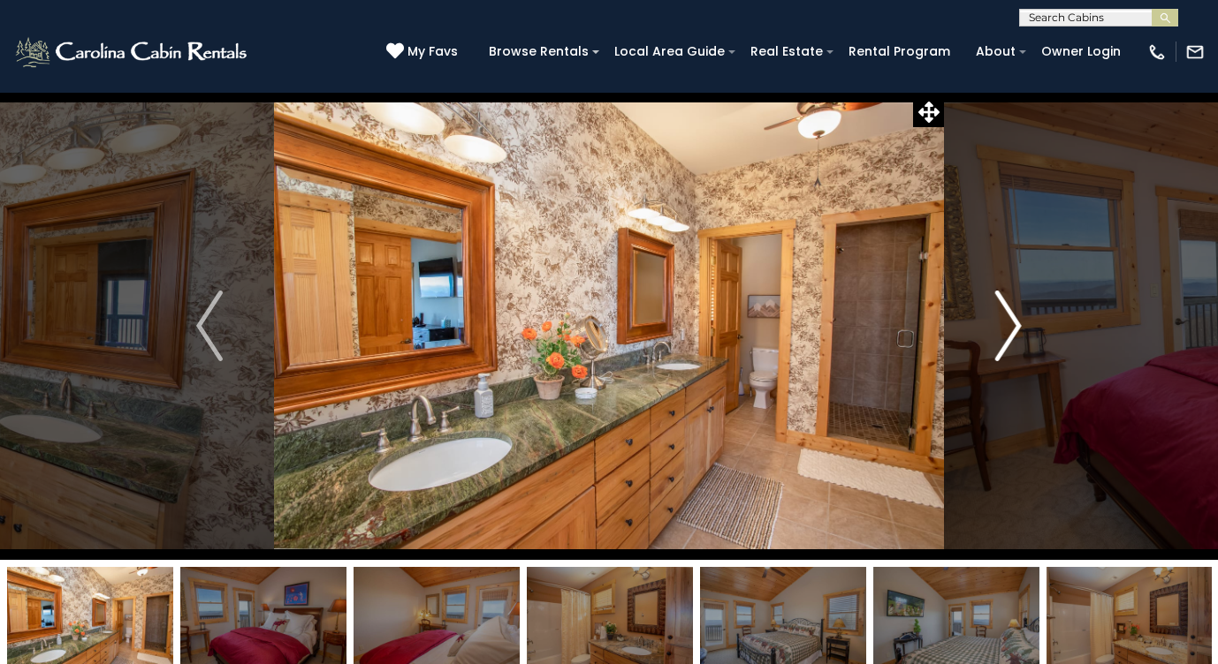
click at [1015, 326] on img "Next" at bounding box center [1008, 326] width 27 height 71
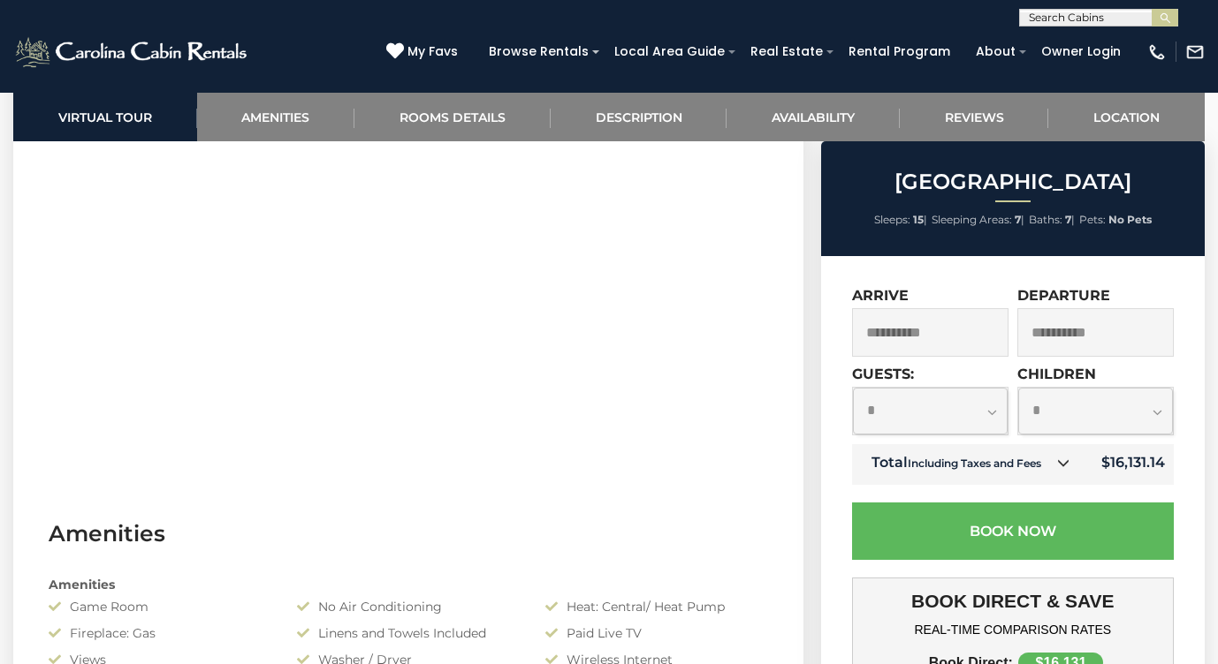
scroll to position [903, 0]
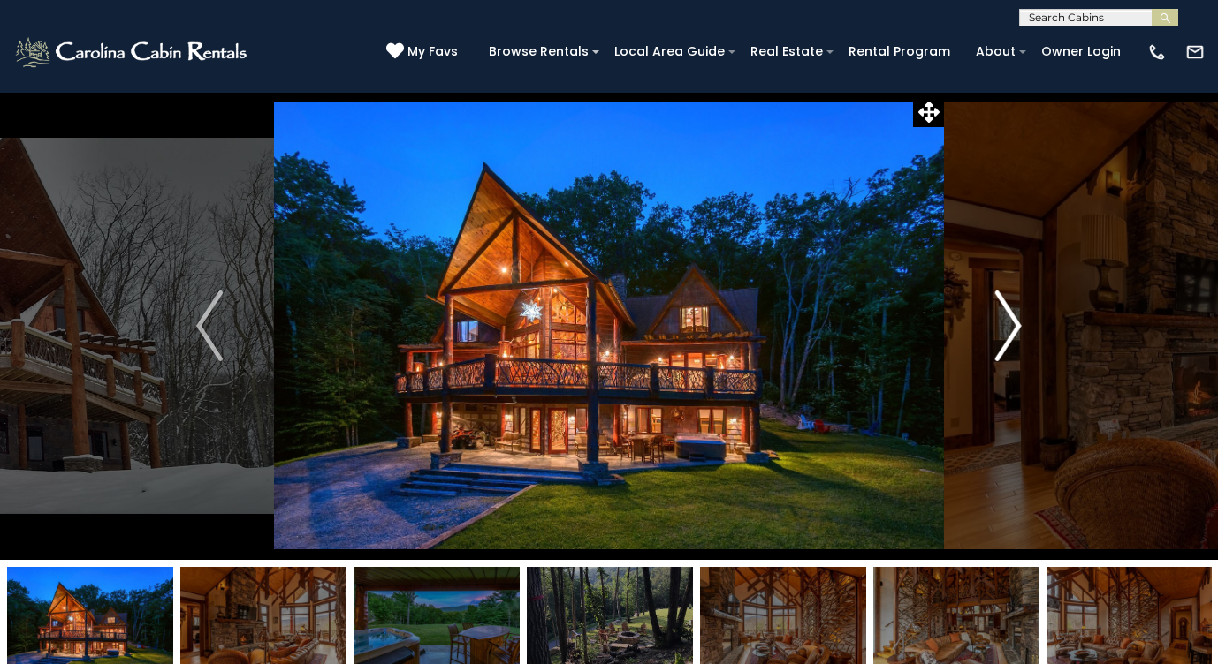
click at [1013, 324] on img "Next" at bounding box center [1008, 326] width 27 height 71
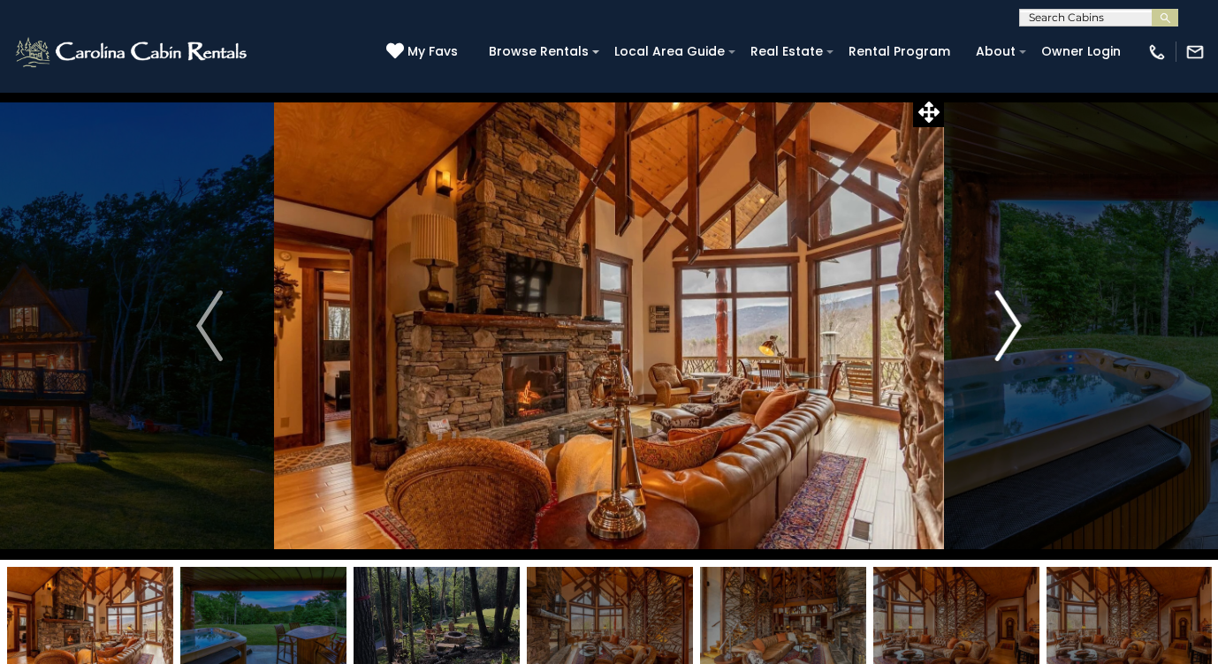
click at [1013, 324] on img "Next" at bounding box center [1008, 326] width 27 height 71
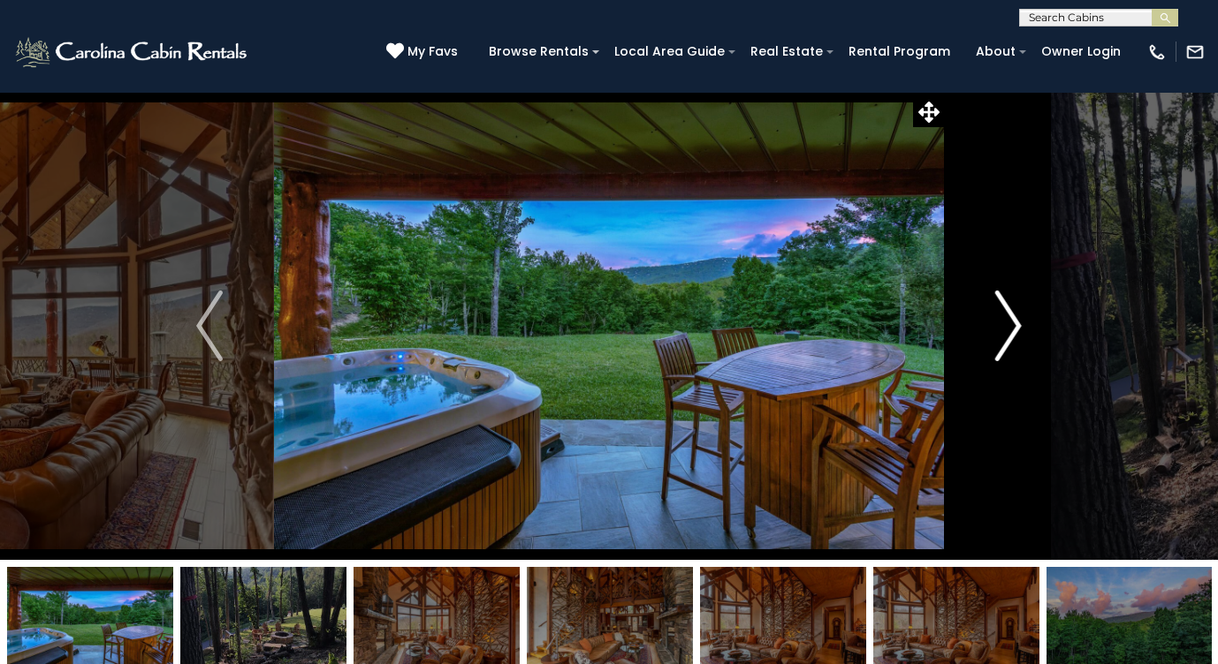
click at [1013, 324] on img "Next" at bounding box center [1008, 326] width 27 height 71
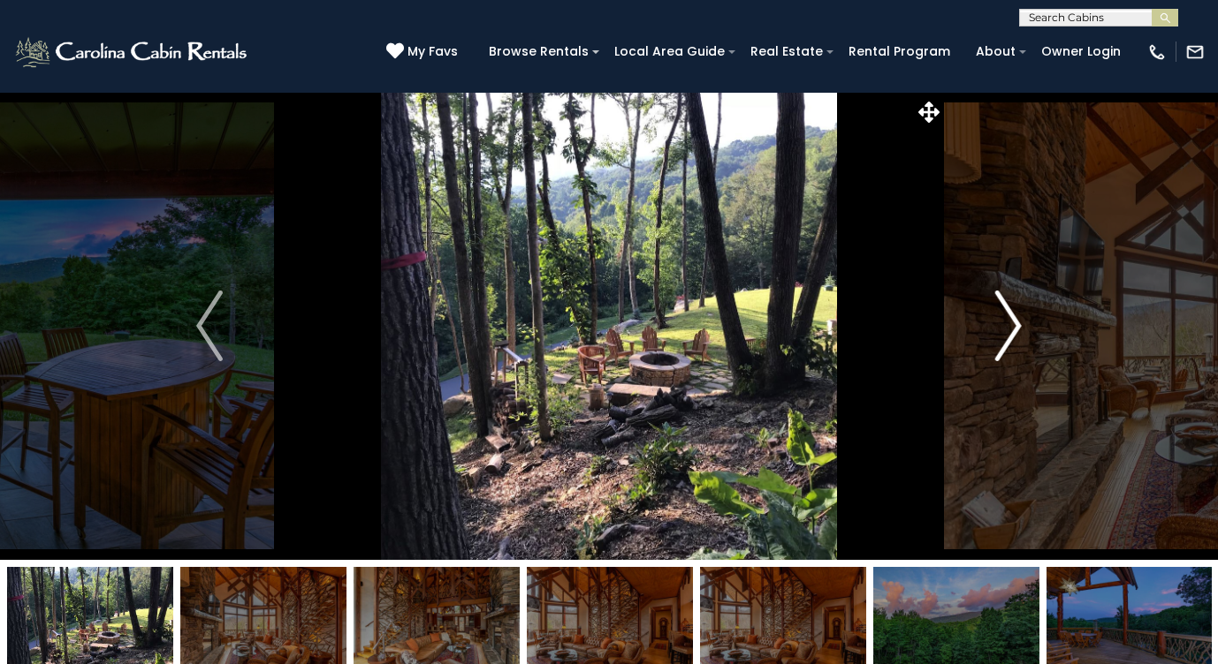
click at [1013, 324] on img "Next" at bounding box center [1008, 326] width 27 height 71
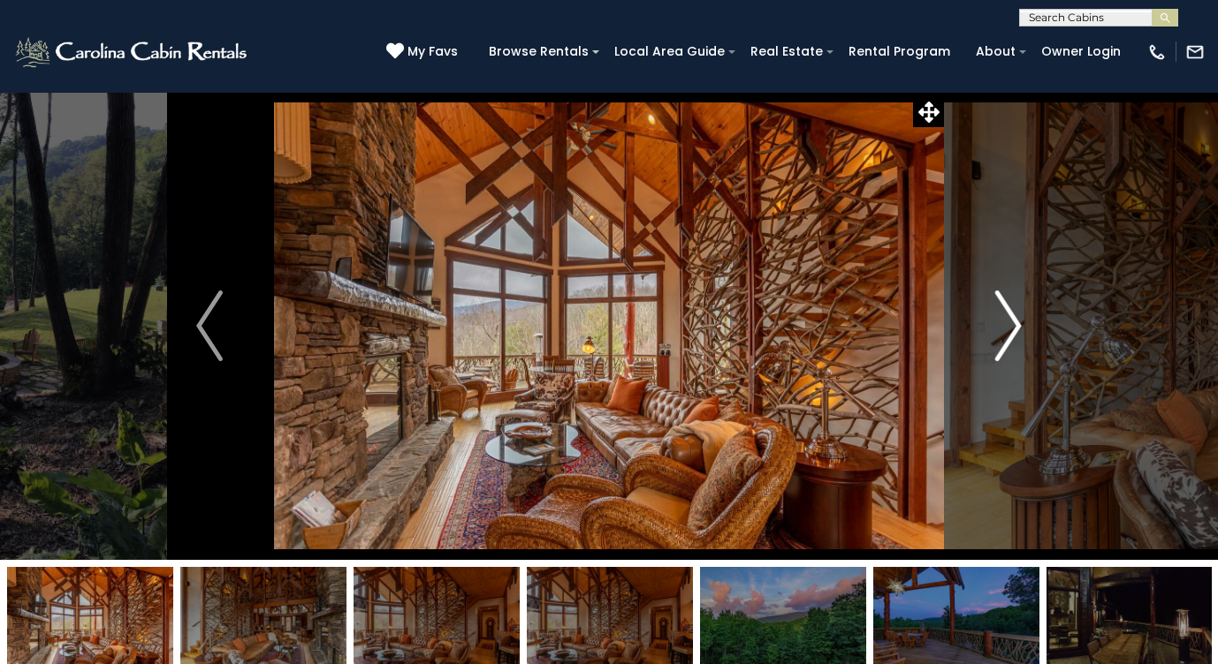
click at [1013, 324] on img "Next" at bounding box center [1008, 326] width 27 height 71
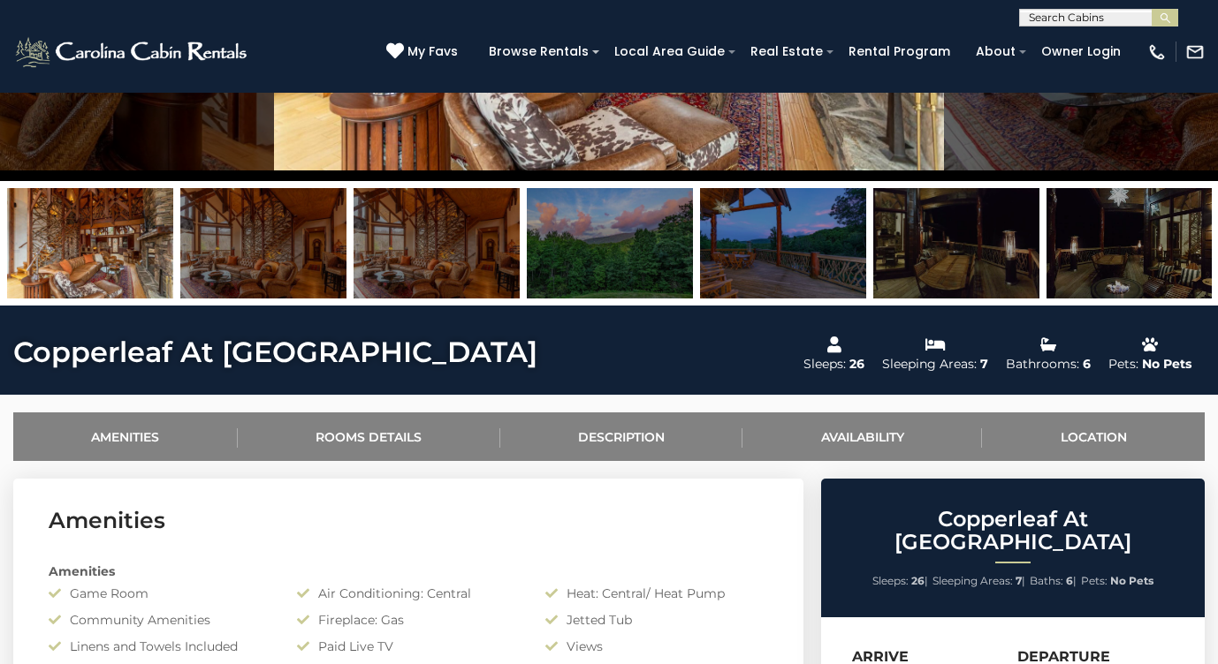
scroll to position [414, 0]
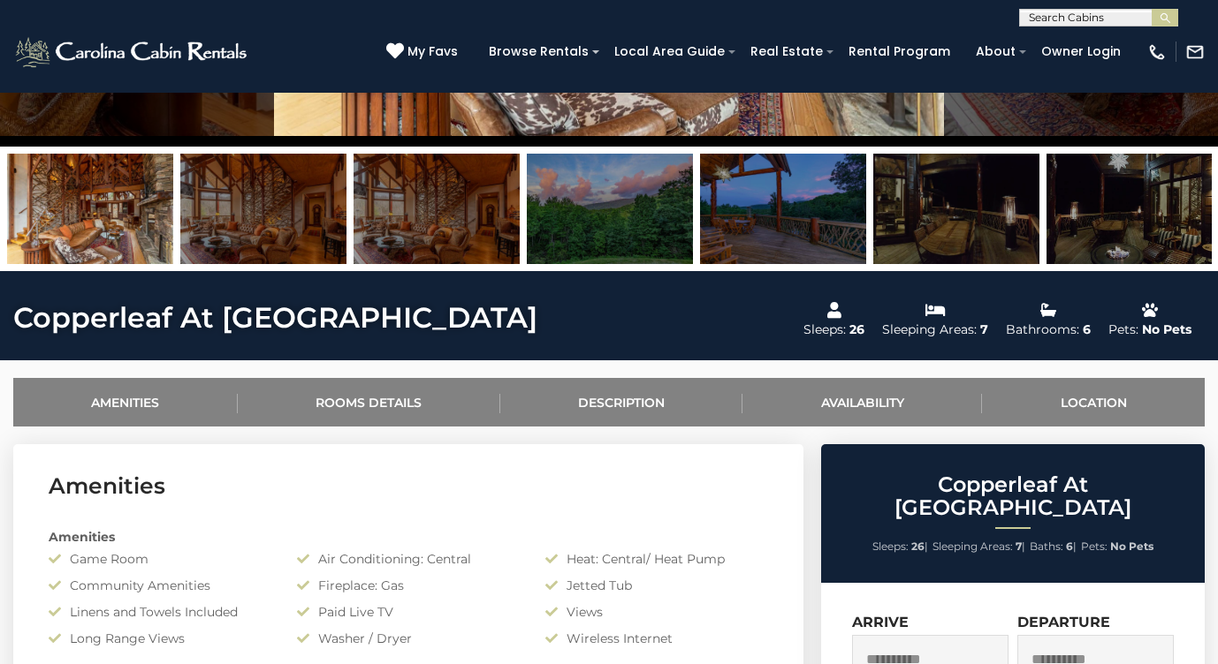
click at [809, 207] on img at bounding box center [783, 209] width 166 height 110
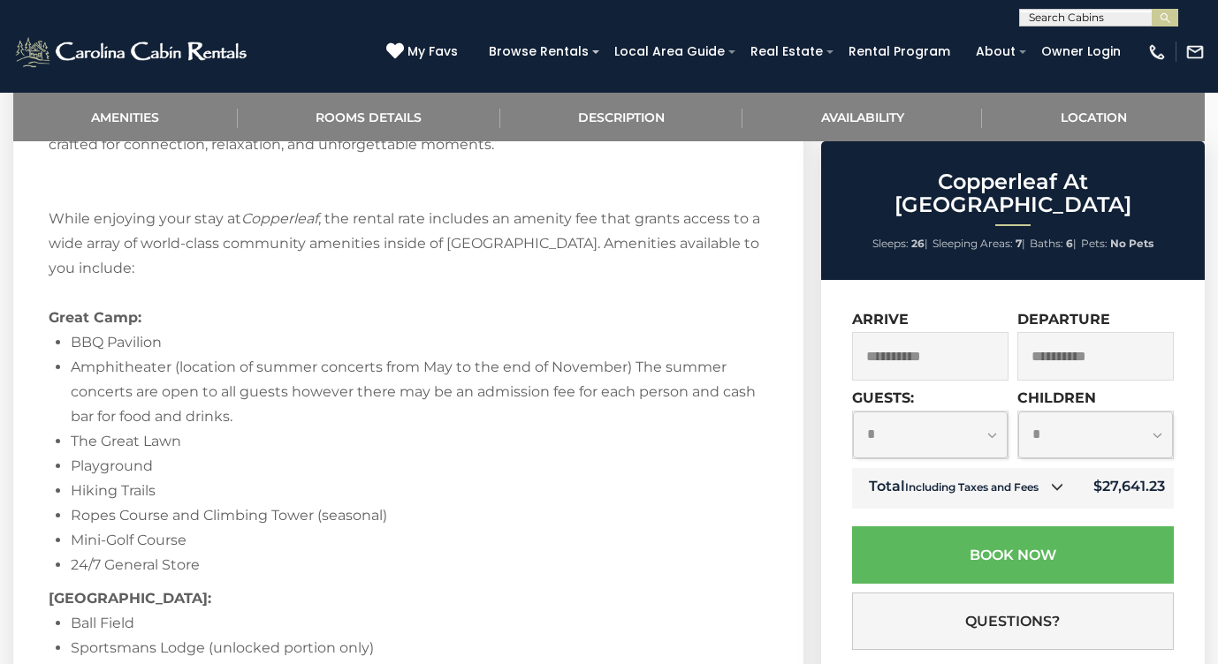
scroll to position [3441, 0]
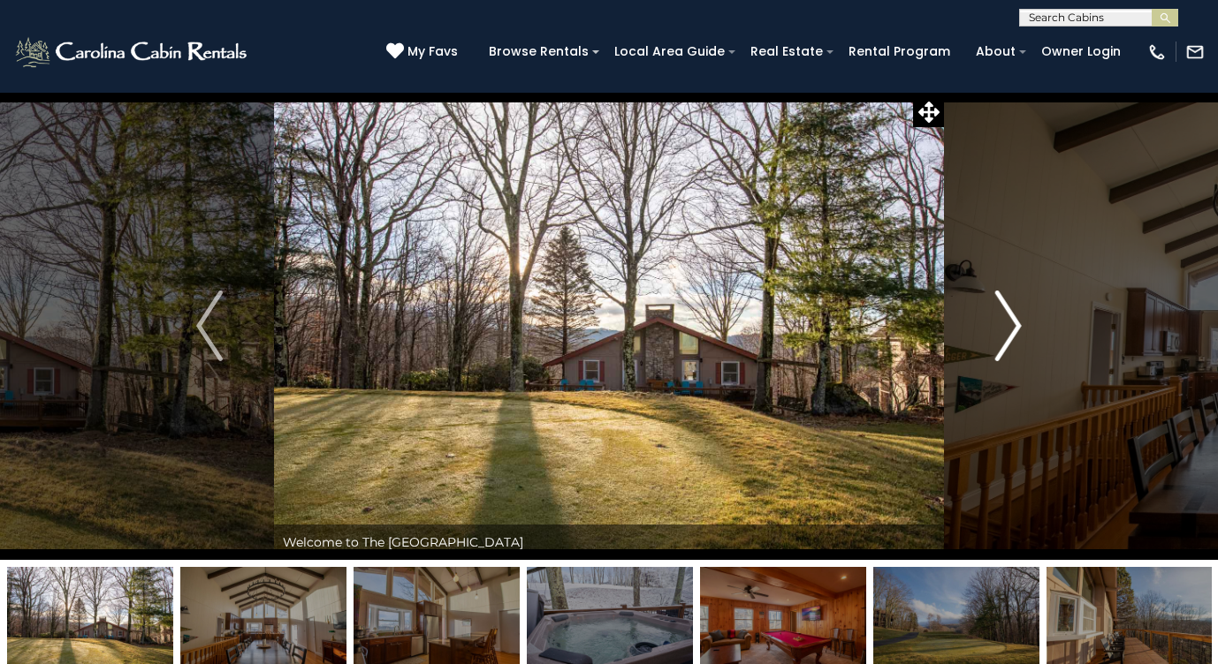
click at [1008, 331] on img "Next" at bounding box center [1008, 326] width 27 height 71
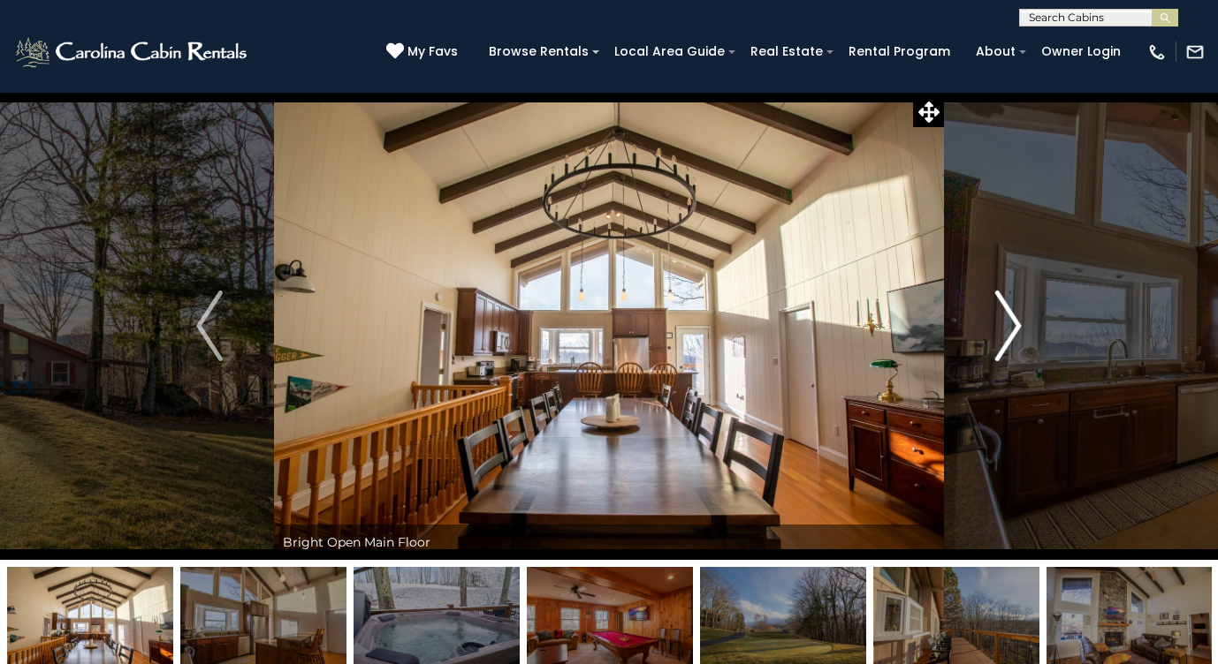
click at [1008, 330] on img "Next" at bounding box center [1008, 326] width 27 height 71
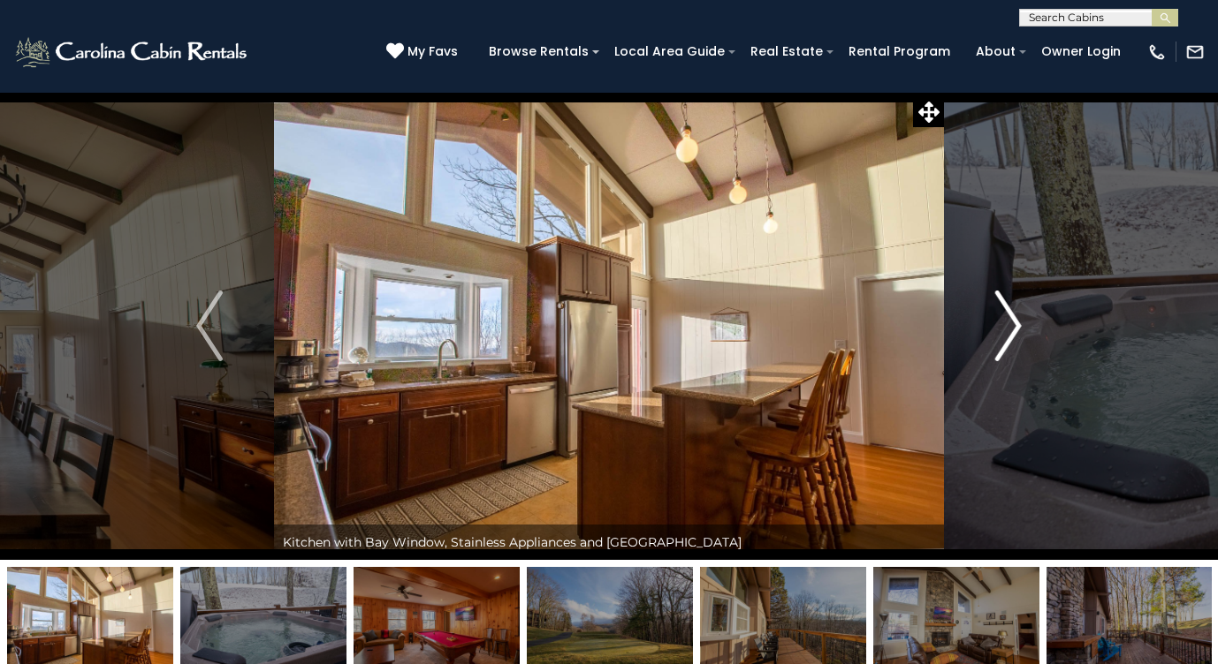
click at [1008, 330] on img "Next" at bounding box center [1008, 326] width 27 height 71
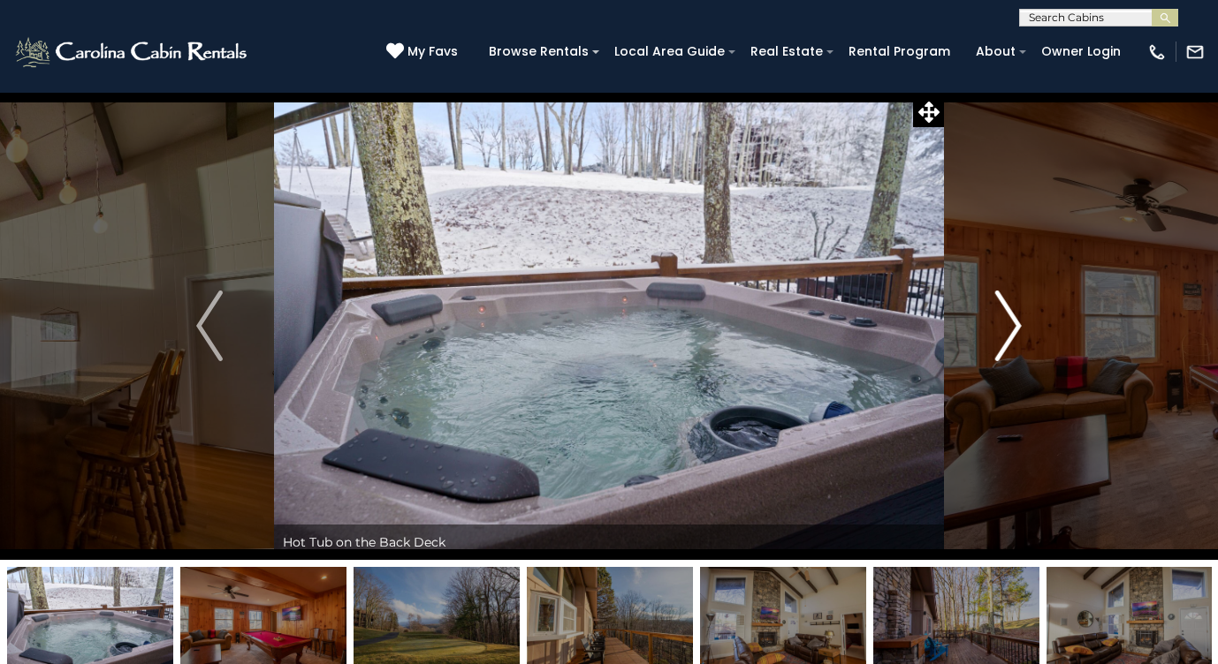
click at [1008, 330] on img "Next" at bounding box center [1008, 326] width 27 height 71
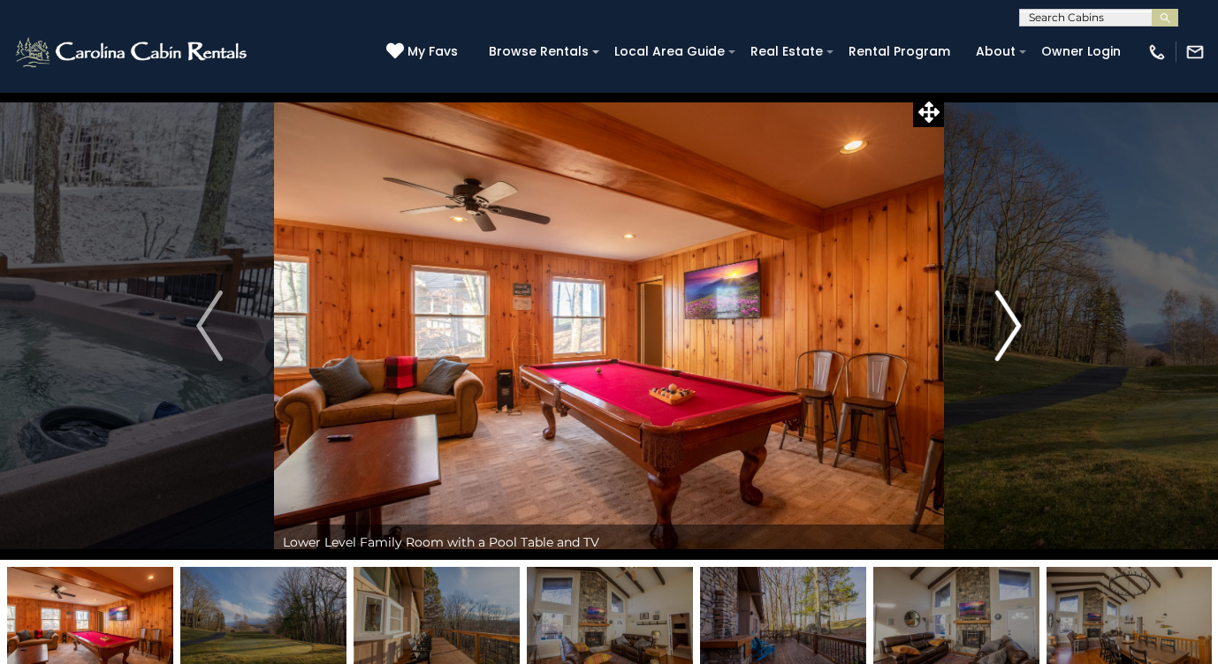
click at [1008, 330] on img "Next" at bounding box center [1008, 326] width 27 height 71
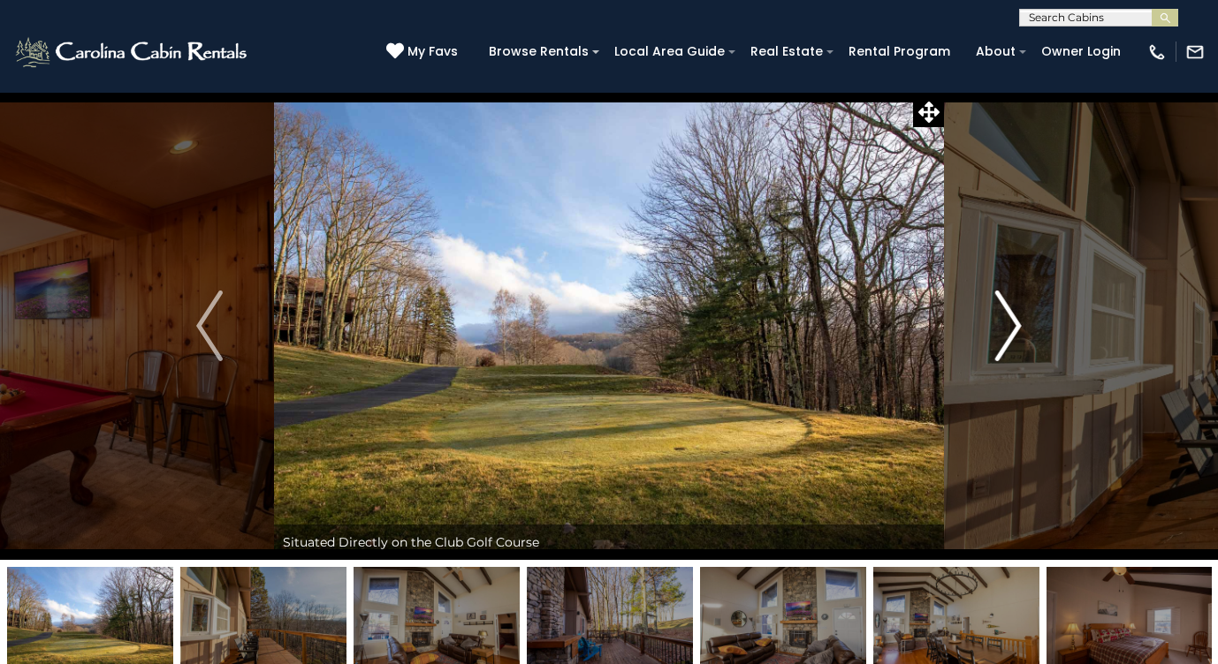
click at [1008, 330] on img "Next" at bounding box center [1008, 326] width 27 height 71
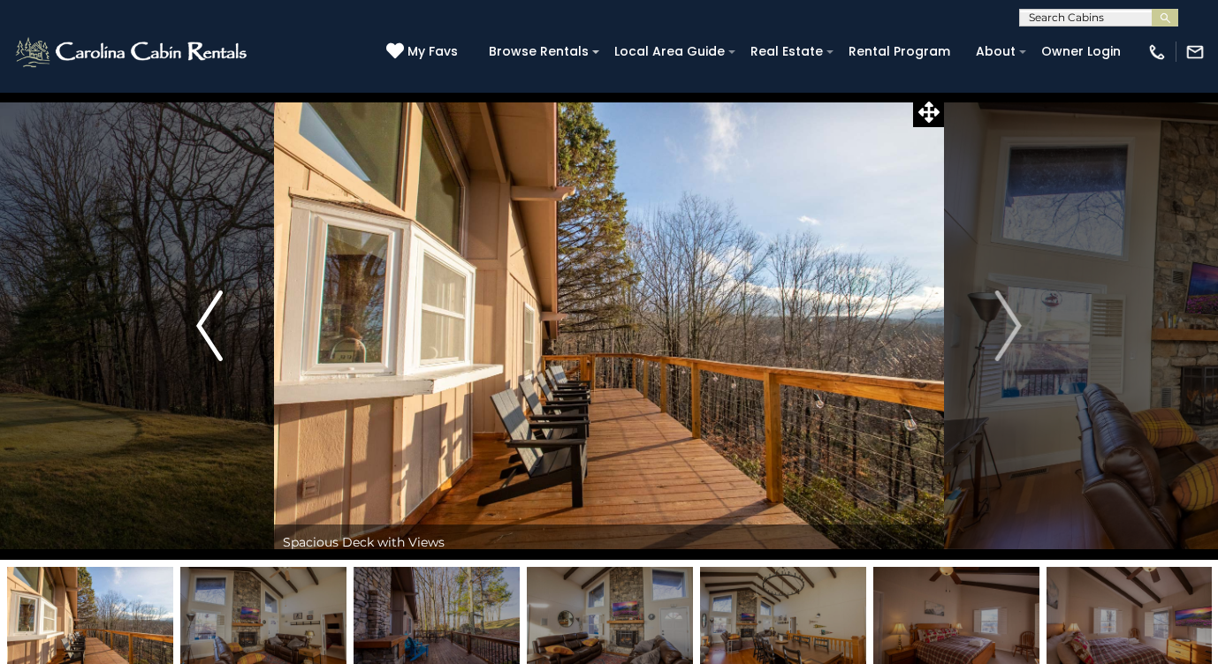
click at [202, 329] on img "Previous" at bounding box center [209, 326] width 27 height 71
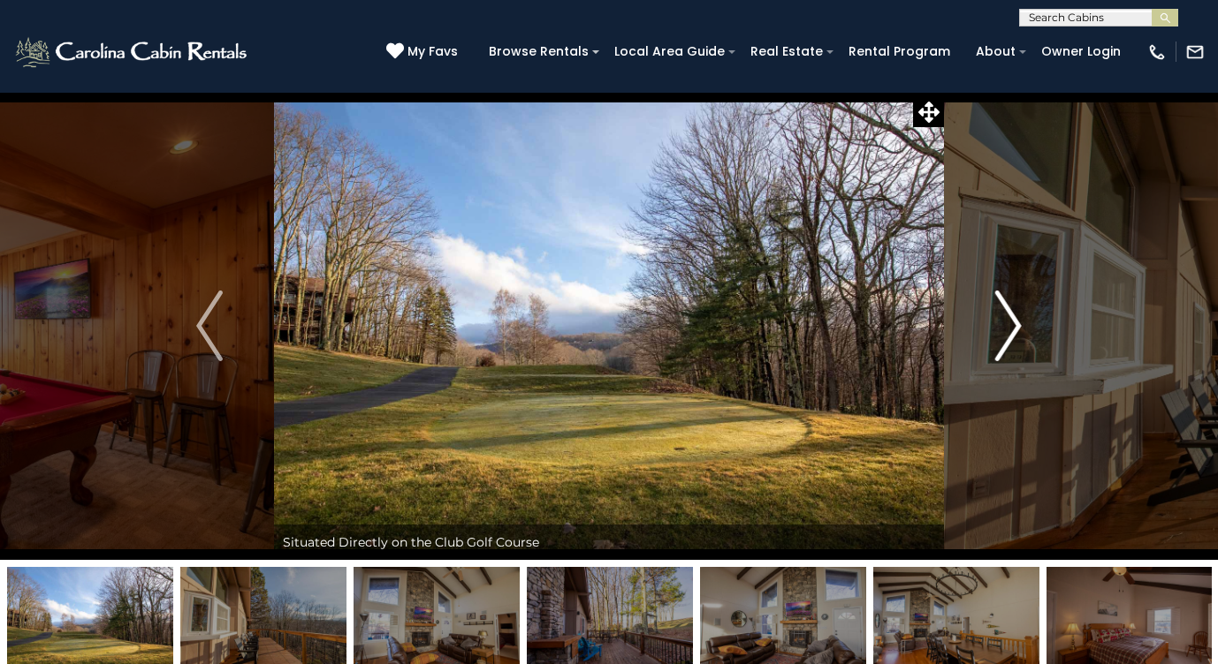
click at [1020, 341] on img "Next" at bounding box center [1008, 326] width 27 height 71
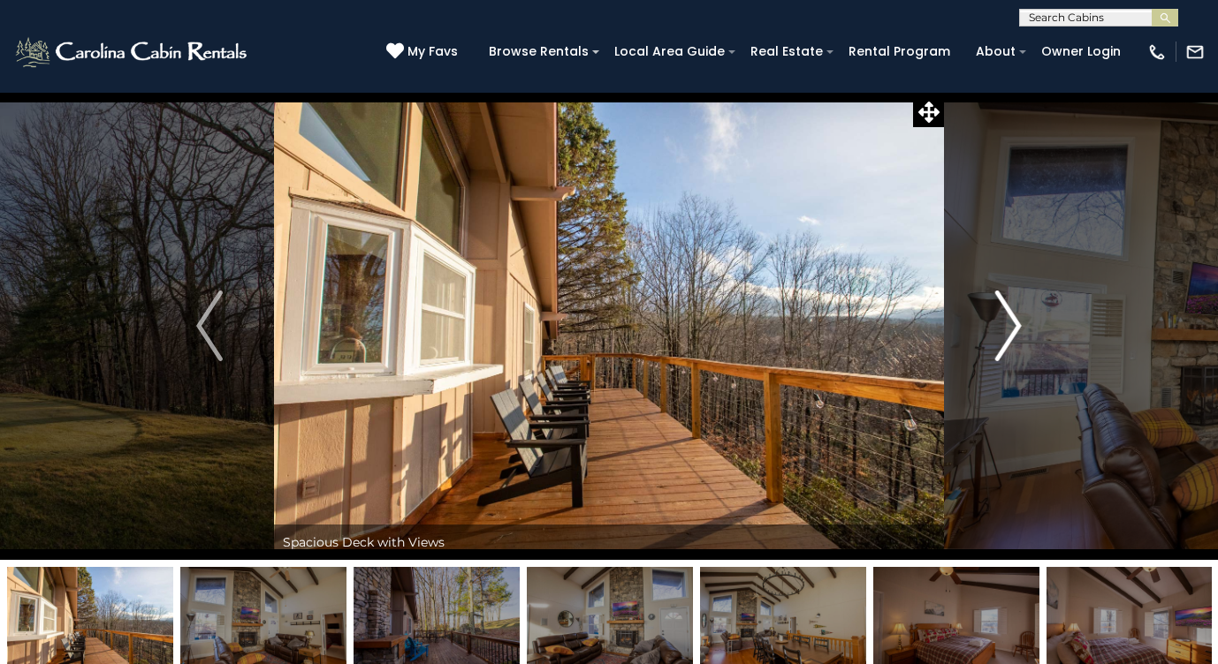
click at [1020, 341] on img "Next" at bounding box center [1008, 326] width 27 height 71
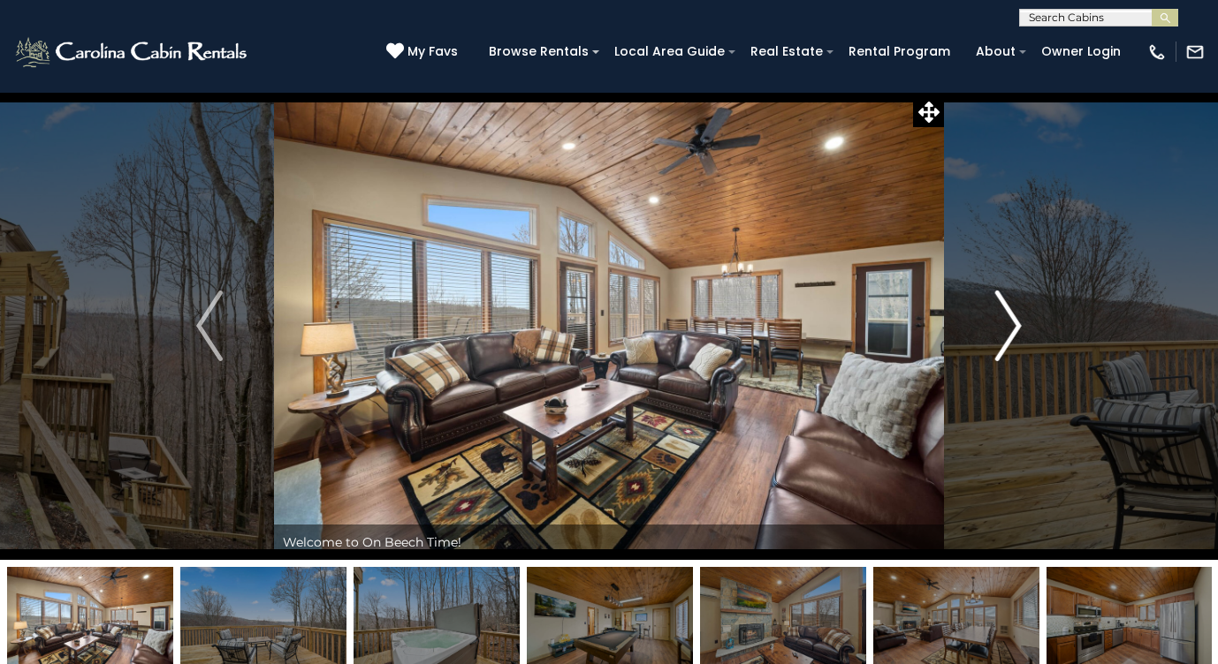
click at [1013, 313] on img "Next" at bounding box center [1008, 326] width 27 height 71
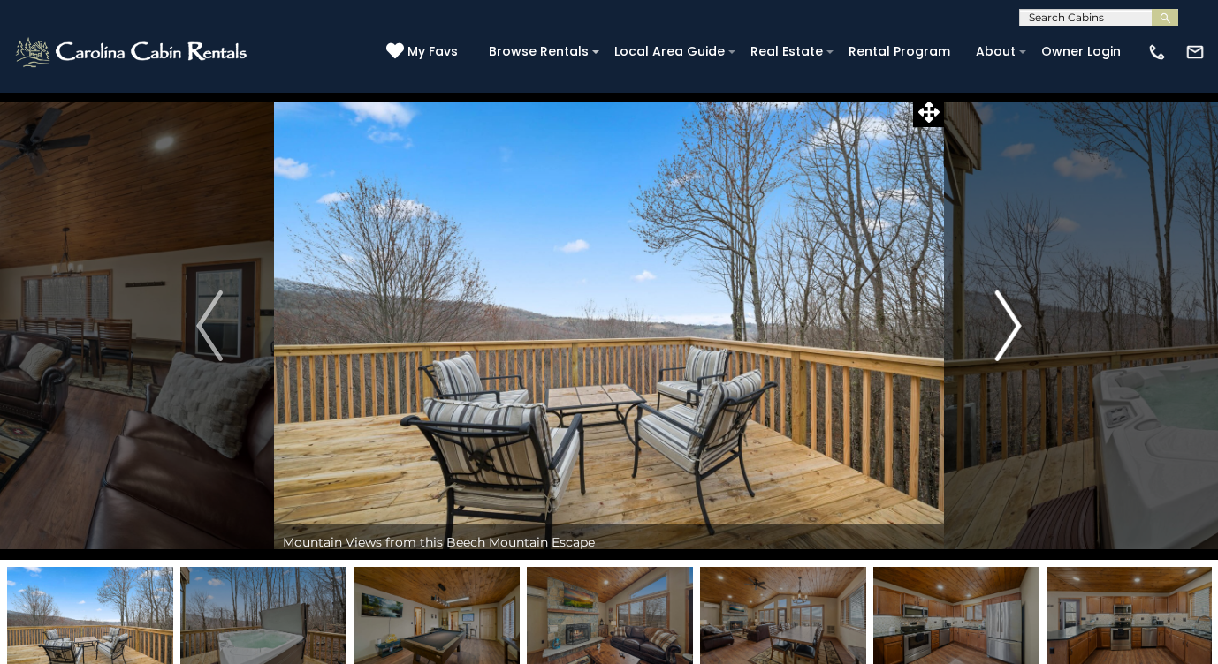
click at [1011, 315] on img "Next" at bounding box center [1008, 326] width 27 height 71
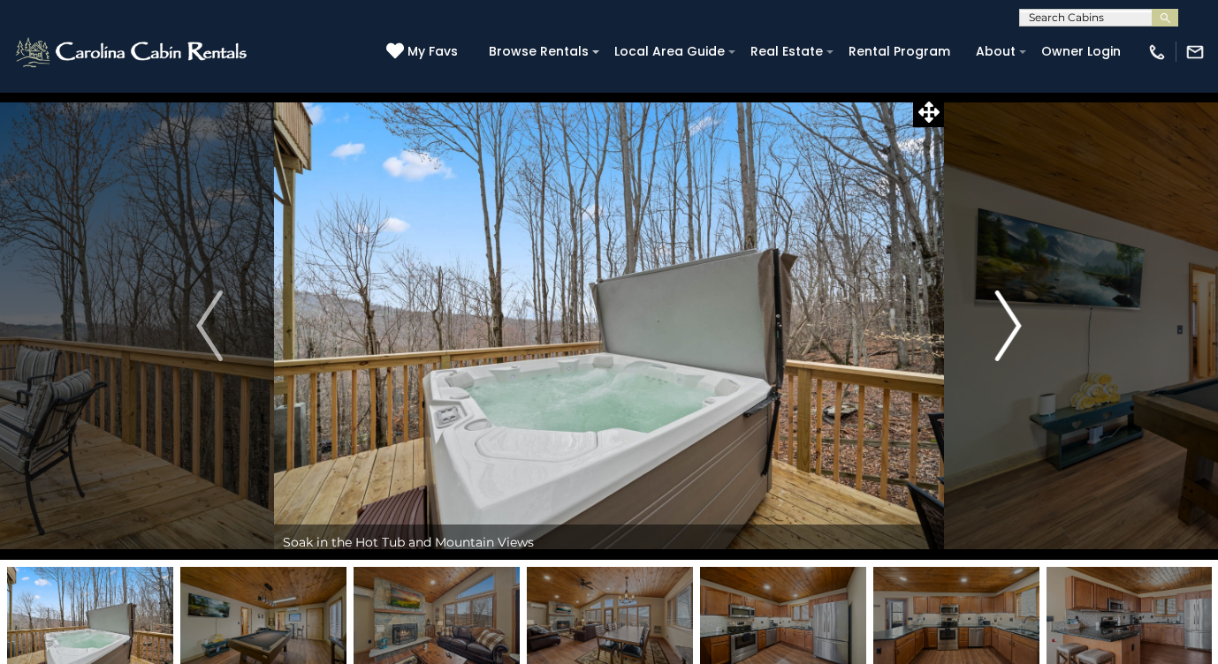
click at [1010, 315] on img "Next" at bounding box center [1008, 326] width 27 height 71
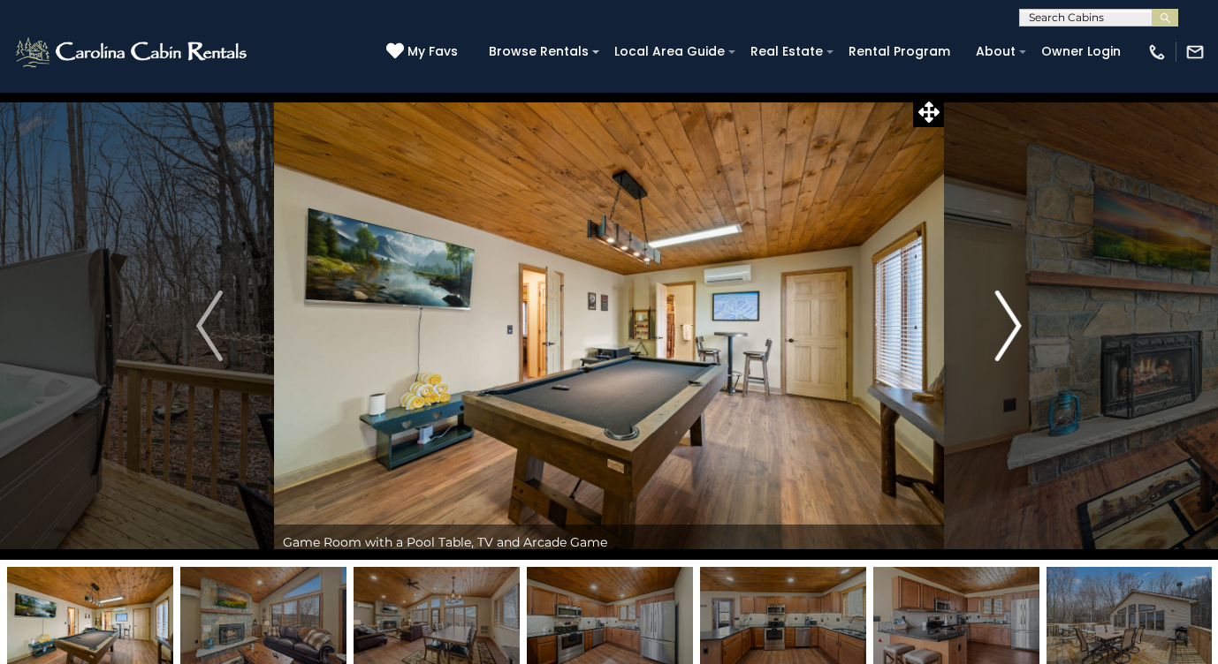
click at [1010, 315] on img "Next" at bounding box center [1008, 326] width 27 height 71
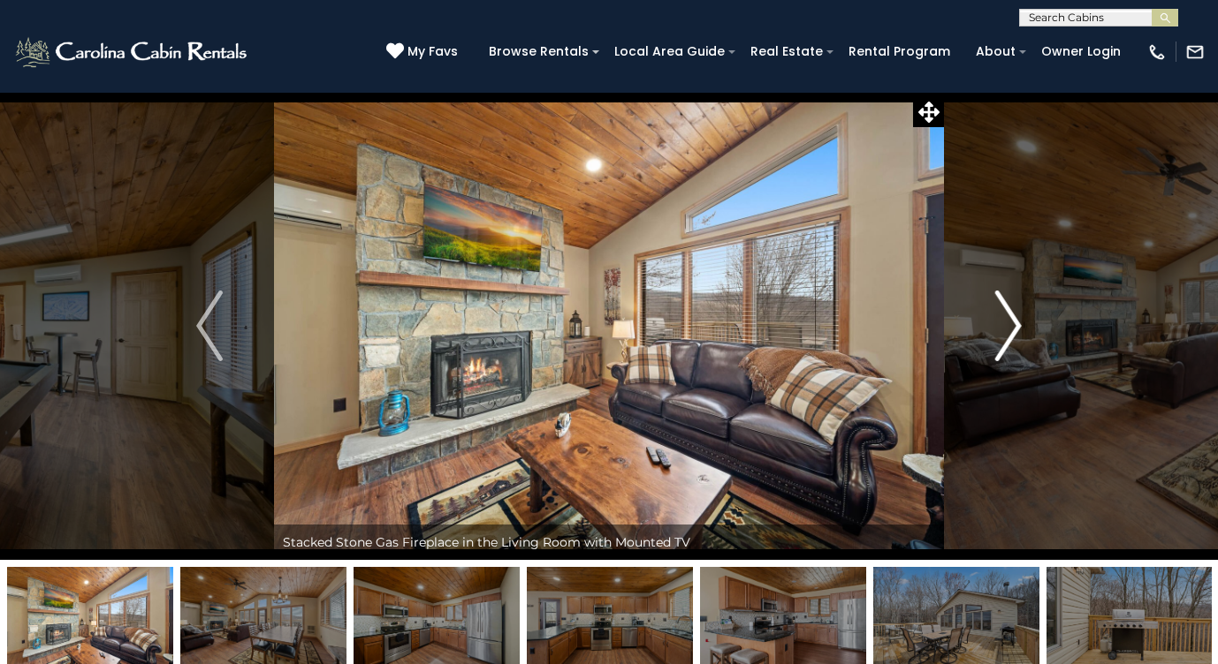
click at [1010, 315] on img "Next" at bounding box center [1008, 326] width 27 height 71
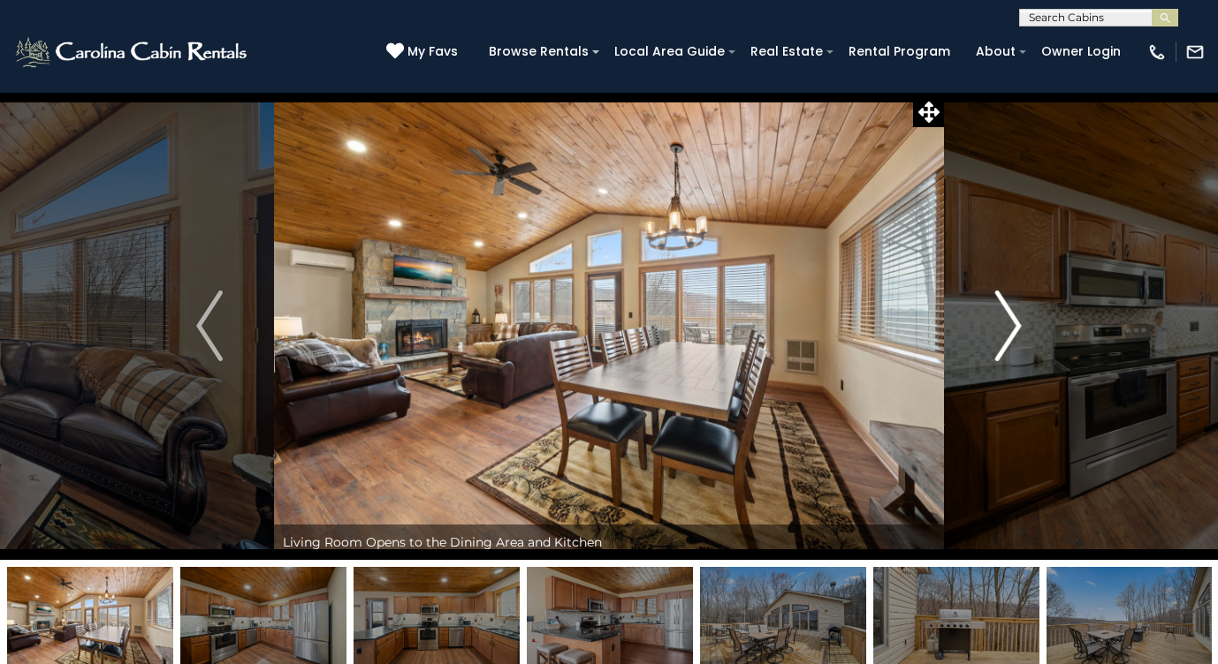
click at [1009, 315] on img "Next" at bounding box center [1008, 326] width 27 height 71
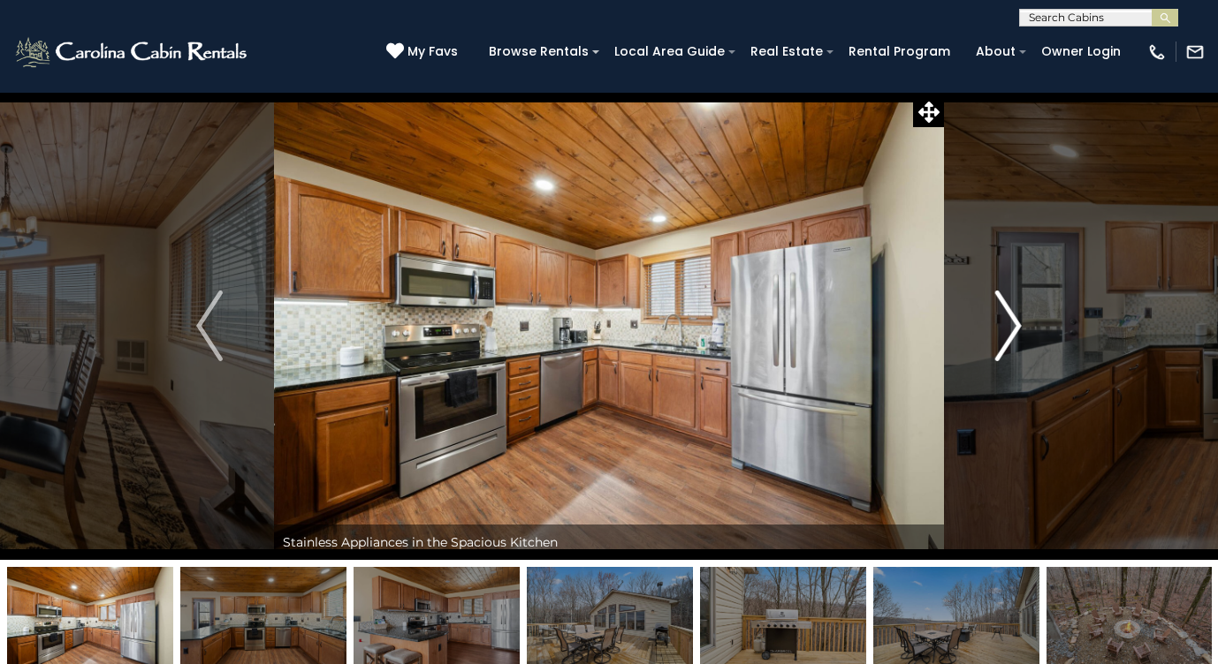
click at [1009, 315] on img "Next" at bounding box center [1008, 326] width 27 height 71
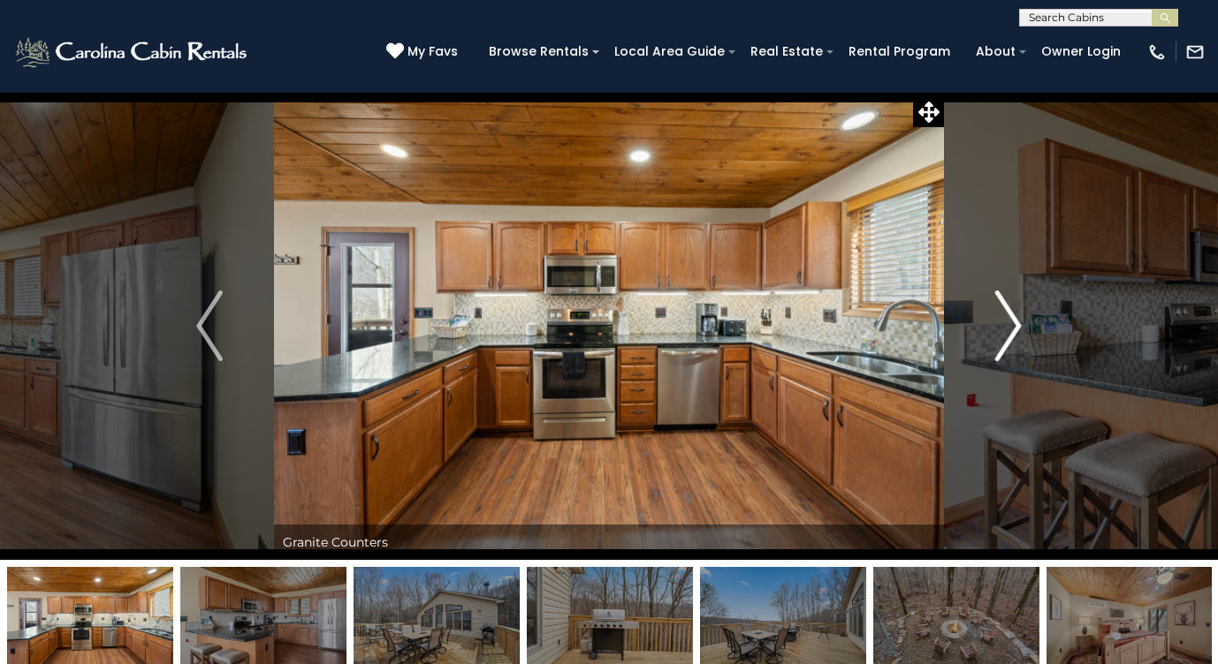
click at [1009, 315] on img "Next" at bounding box center [1008, 326] width 27 height 71
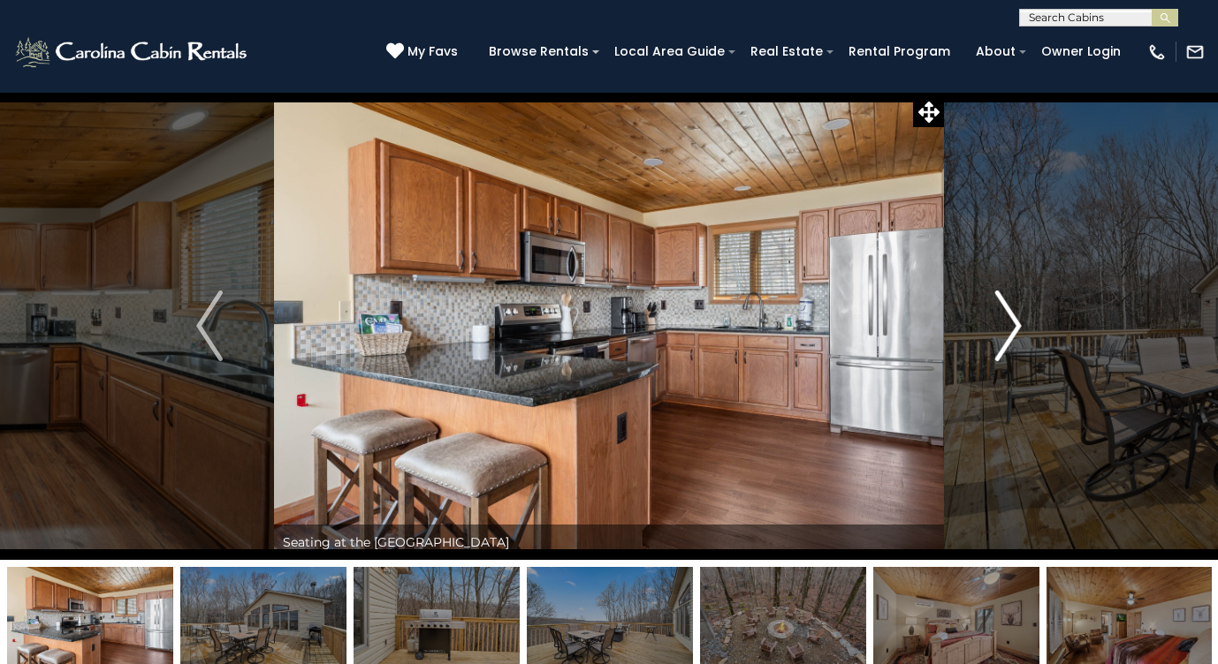
click at [1006, 319] on img "Next" at bounding box center [1008, 326] width 27 height 71
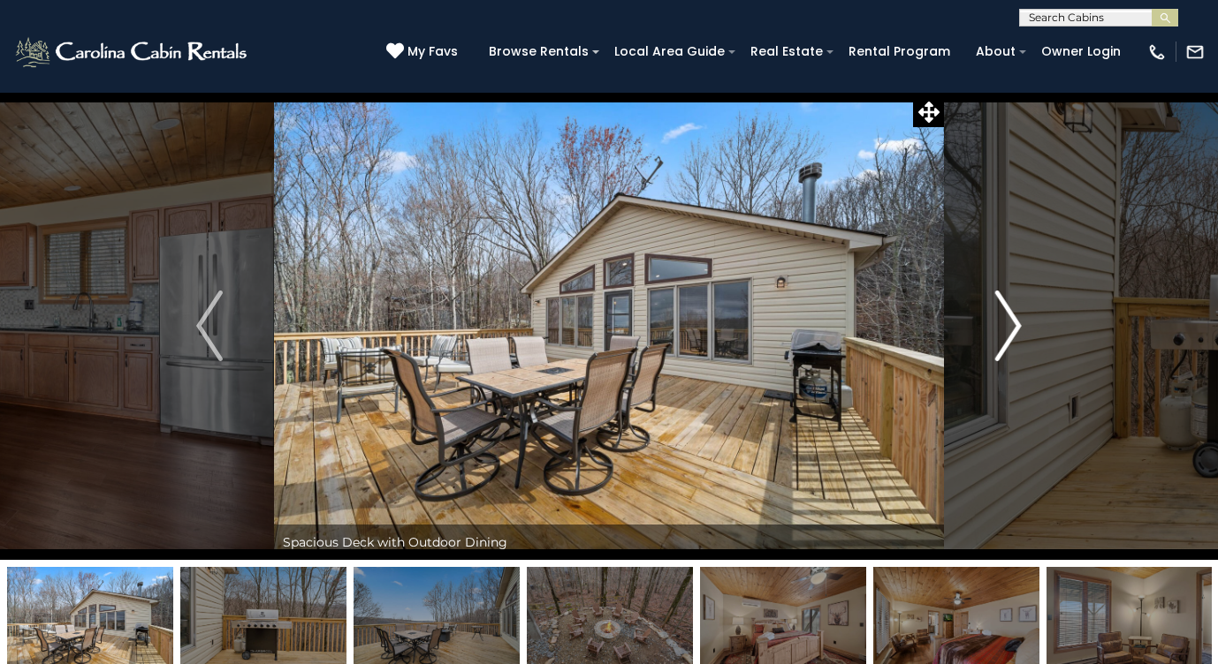
click at [1006, 319] on img "Next" at bounding box center [1008, 326] width 27 height 71
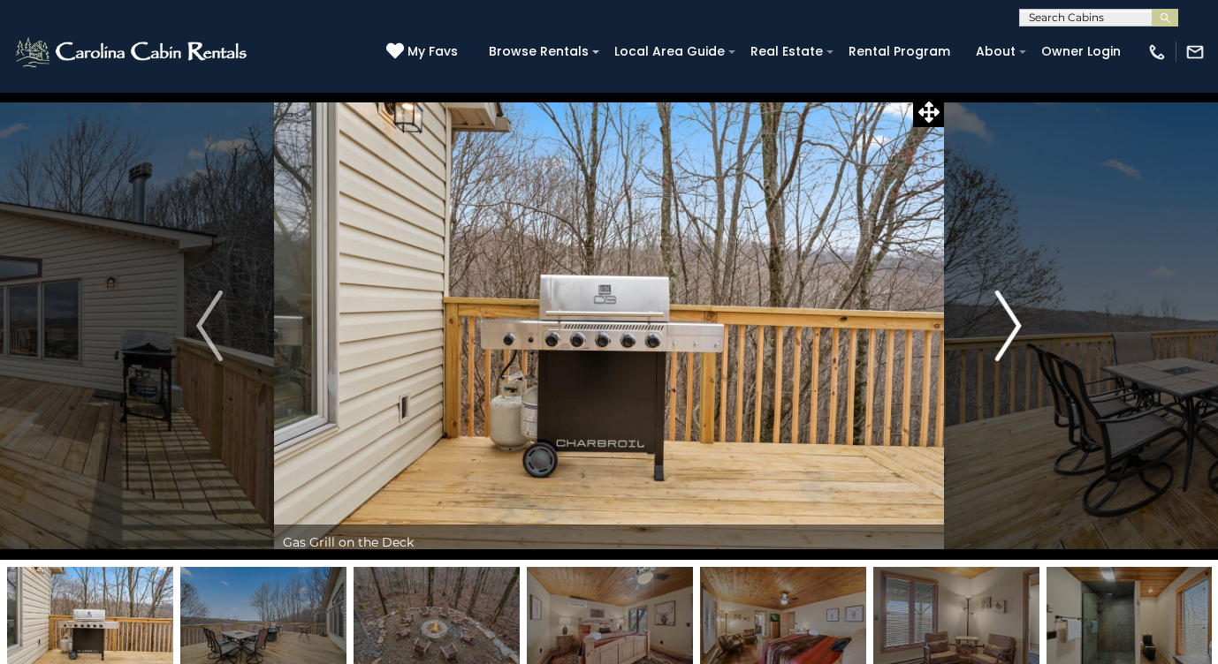
click at [1006, 319] on img "Next" at bounding box center [1008, 326] width 27 height 71
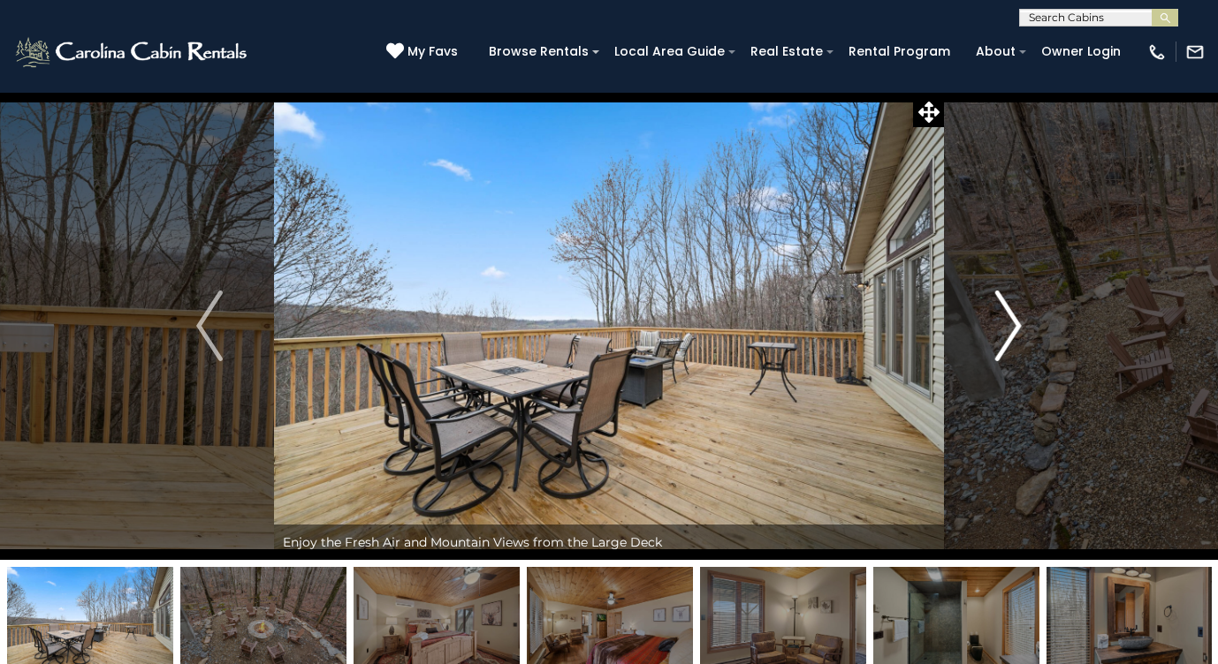
click at [1006, 319] on img "Next" at bounding box center [1008, 326] width 27 height 71
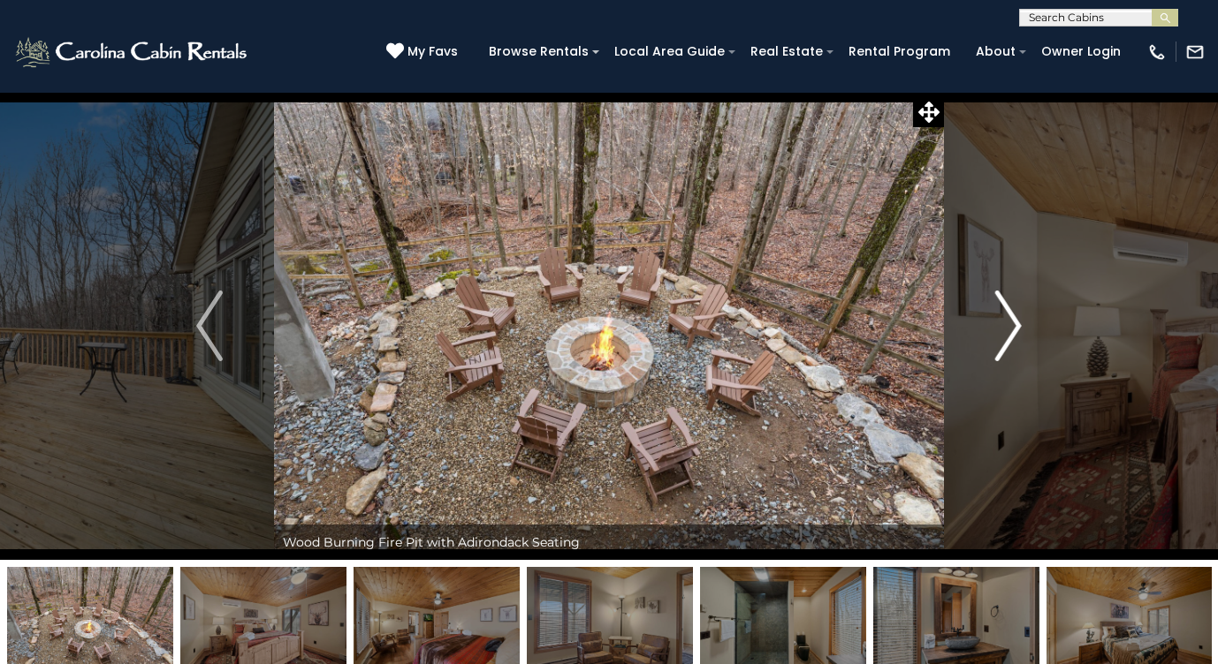
click at [1005, 332] on img "Next" at bounding box center [1008, 326] width 27 height 71
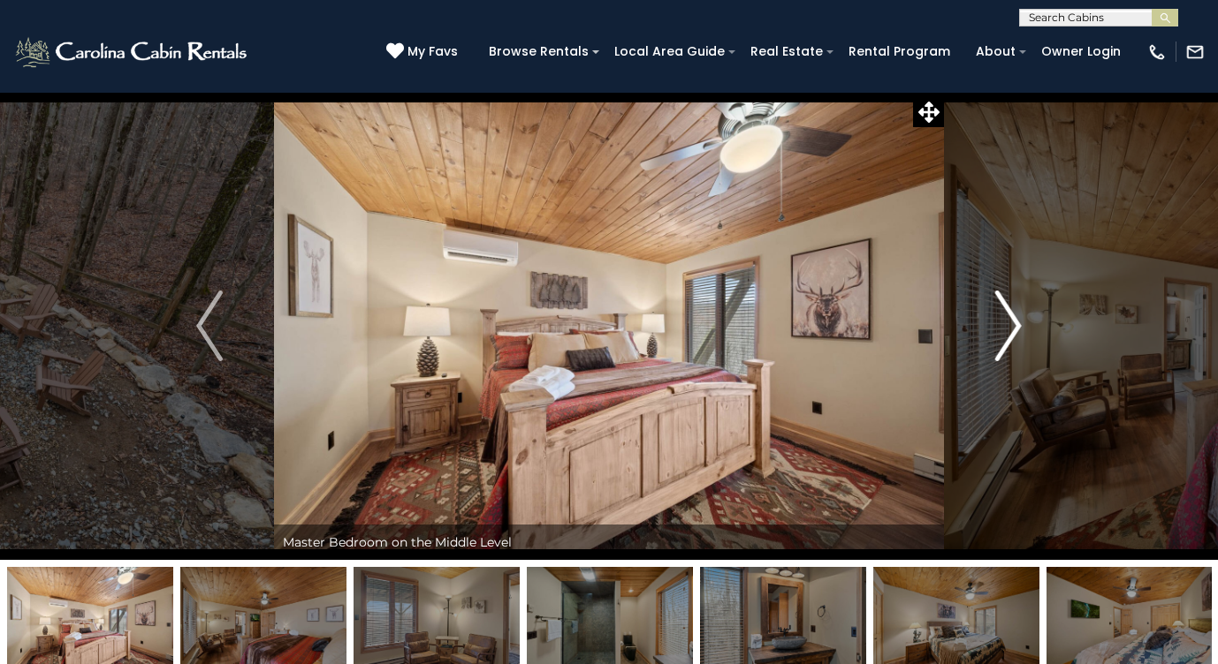
click at [1005, 332] on img "Next" at bounding box center [1008, 326] width 27 height 71
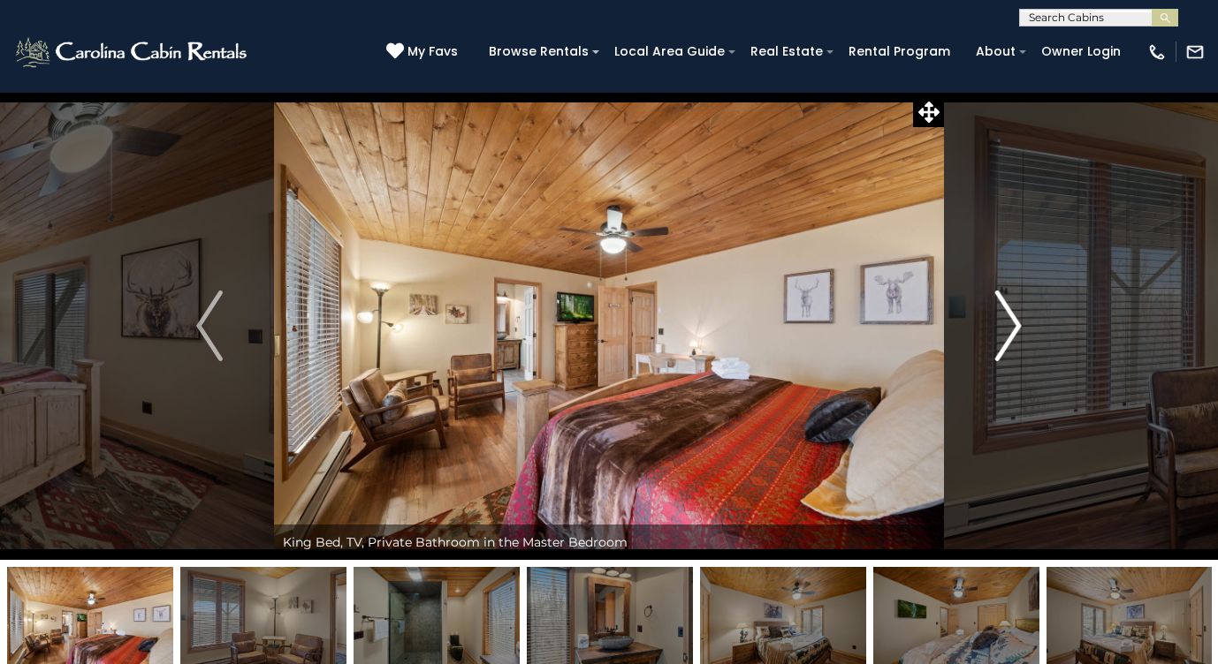
click at [1005, 332] on img "Next" at bounding box center [1008, 326] width 27 height 71
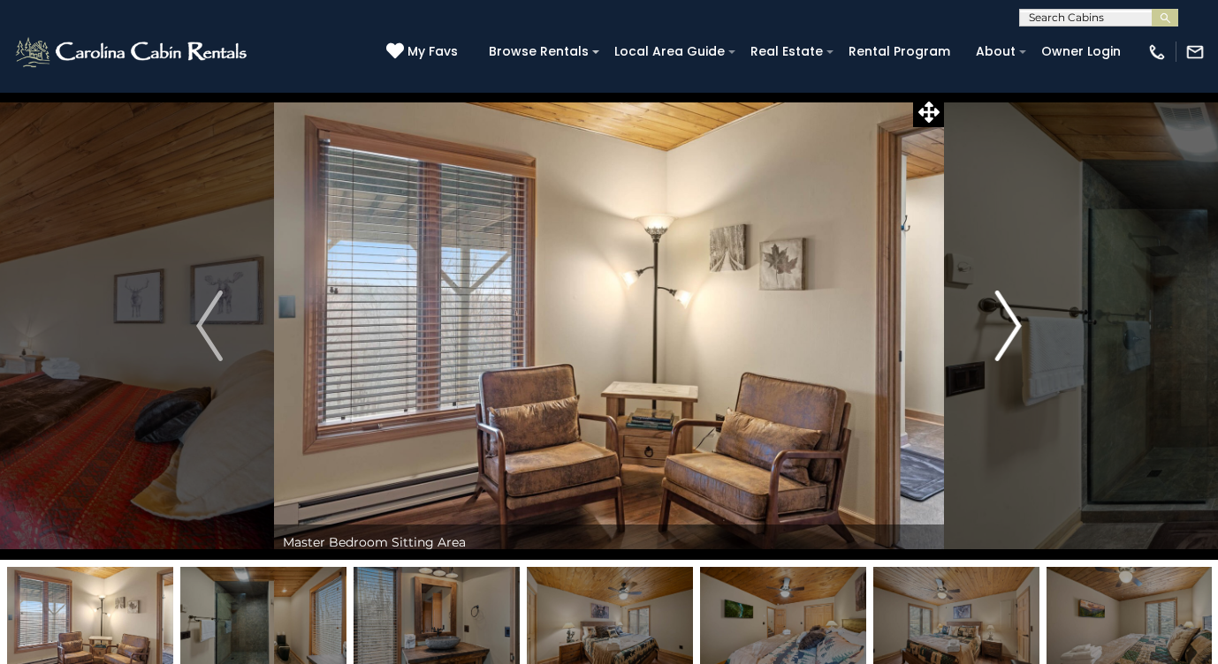
click at [1005, 332] on img "Next" at bounding box center [1008, 326] width 27 height 71
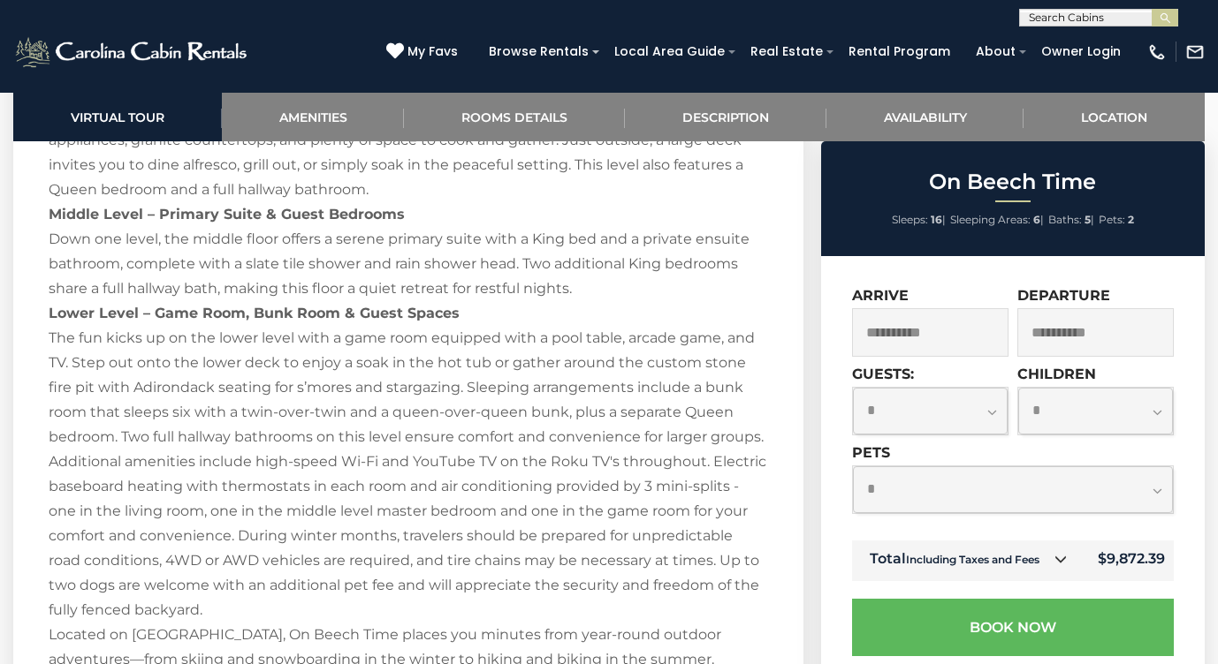
scroll to position [3077, 0]
